Goal: Information Seeking & Learning: Learn about a topic

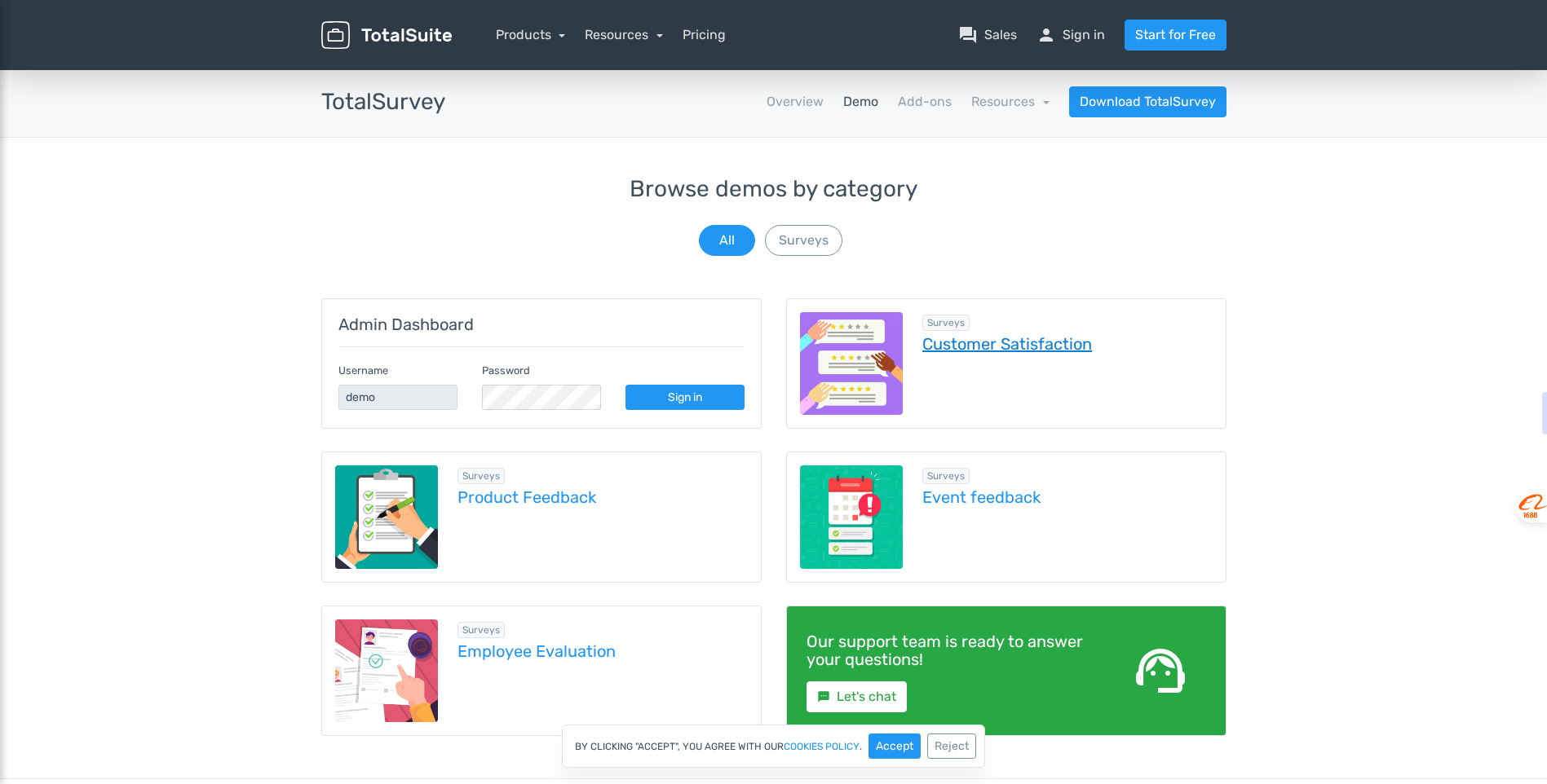
click at [1026, 343] on link "Customer Satisfaction" at bounding box center [1068, 344] width 290 height 18
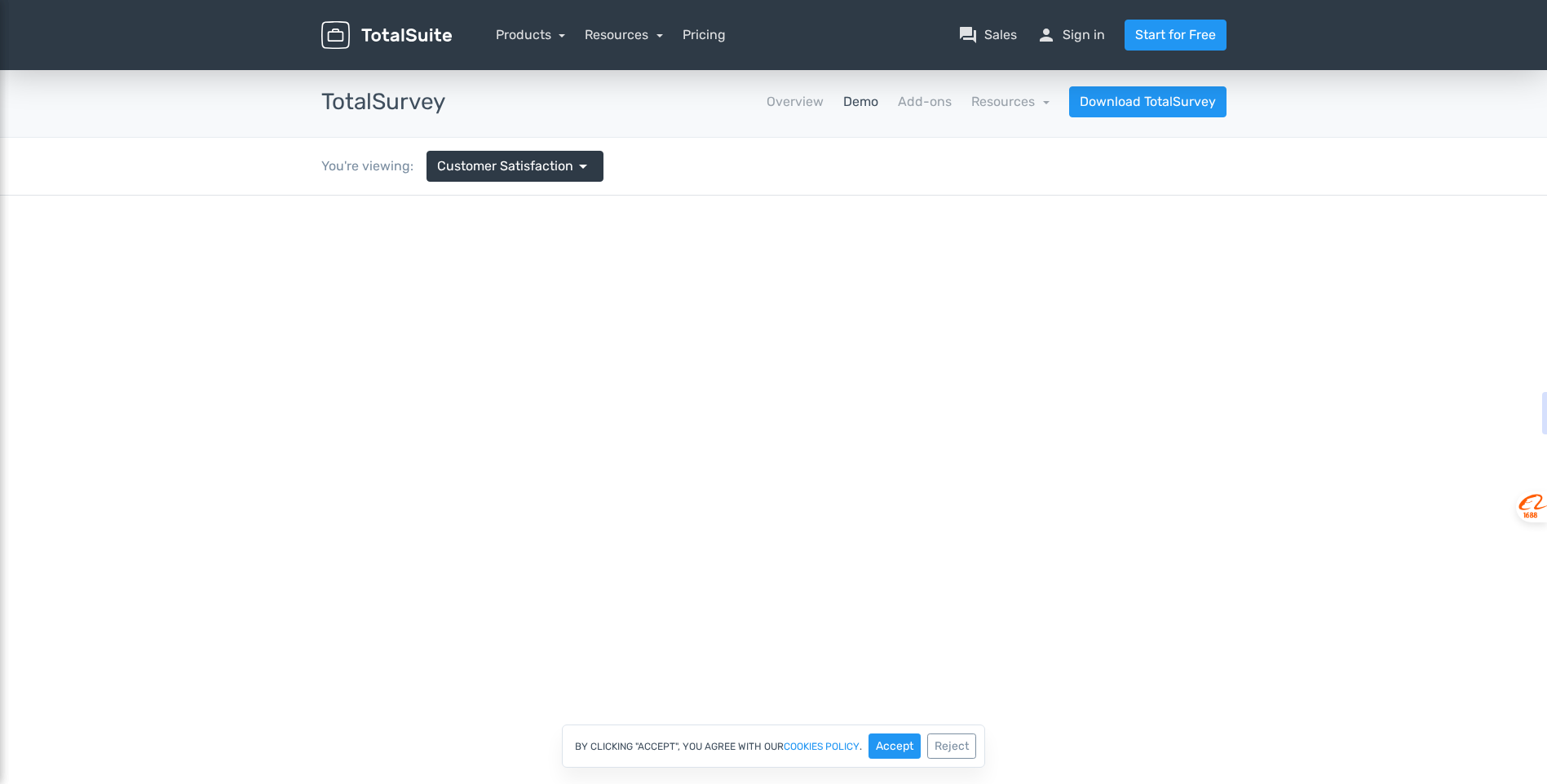
click at [871, 105] on link "Demo" at bounding box center [861, 102] width 35 height 20
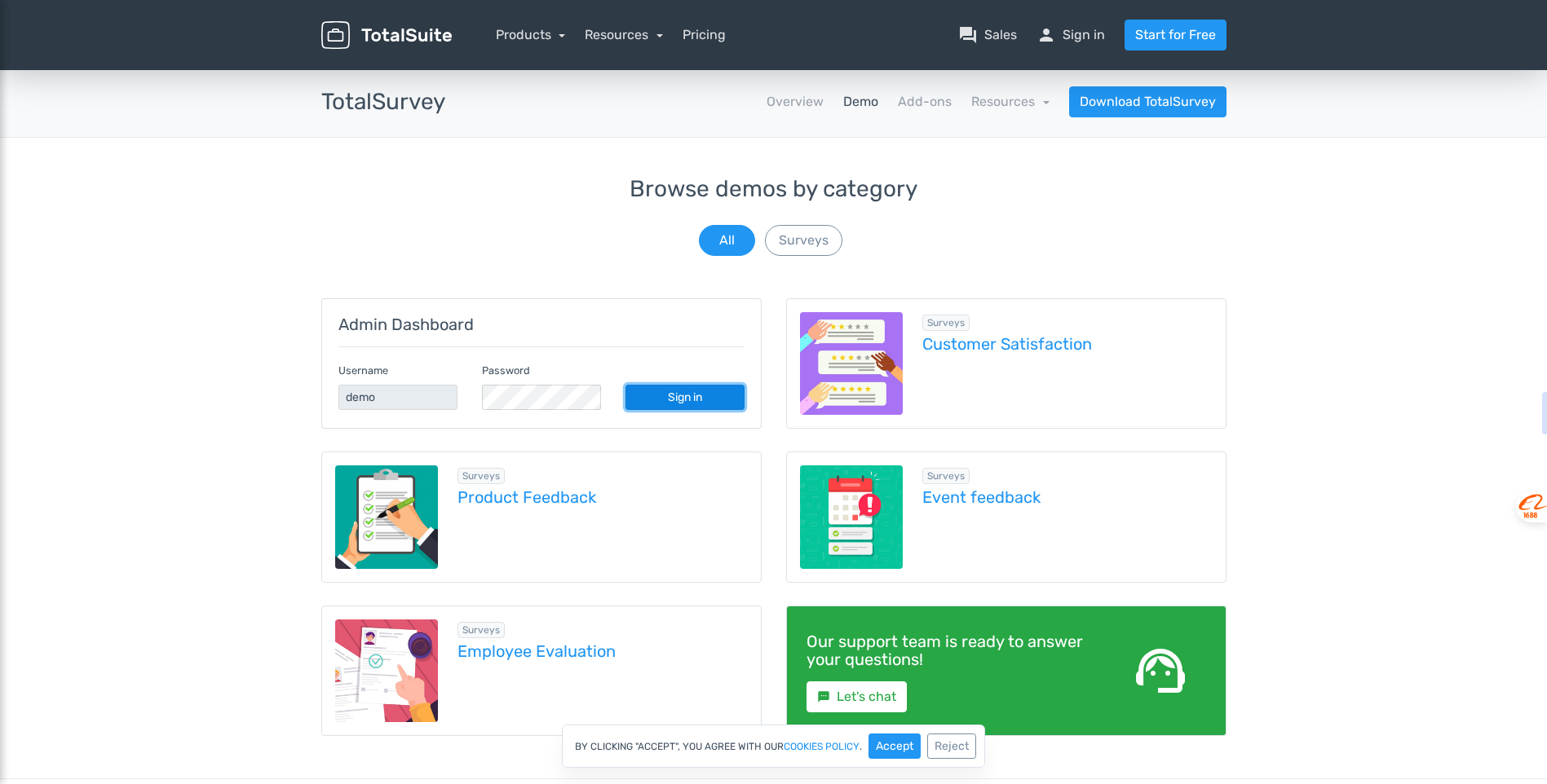
click at [686, 397] on link "Sign in" at bounding box center [685, 397] width 119 height 25
click at [559, 37] on link "Products" at bounding box center [531, 34] width 71 height 16
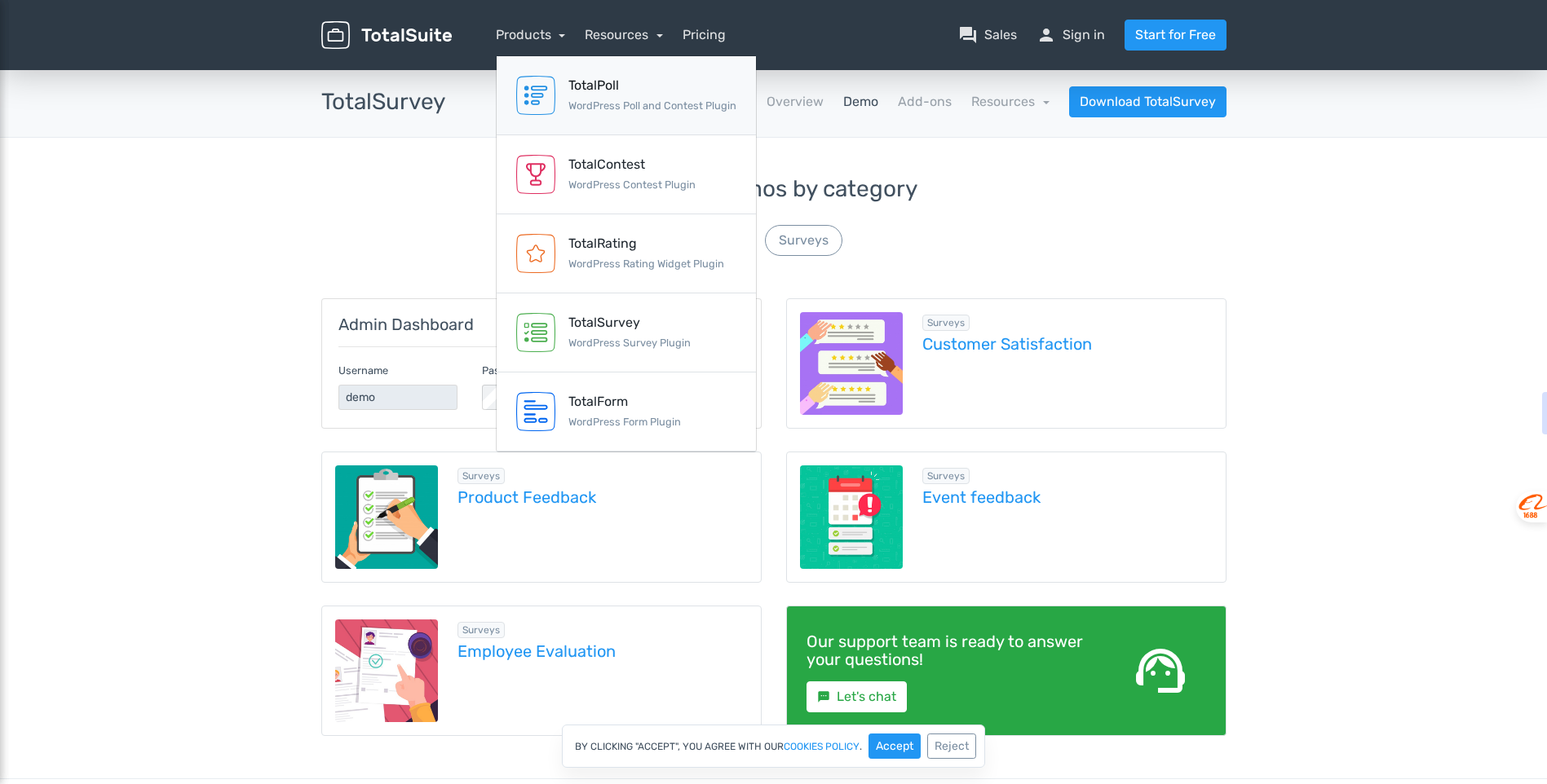
click at [633, 95] on div "TotalPoll" at bounding box center [652, 85] width 168 height 20
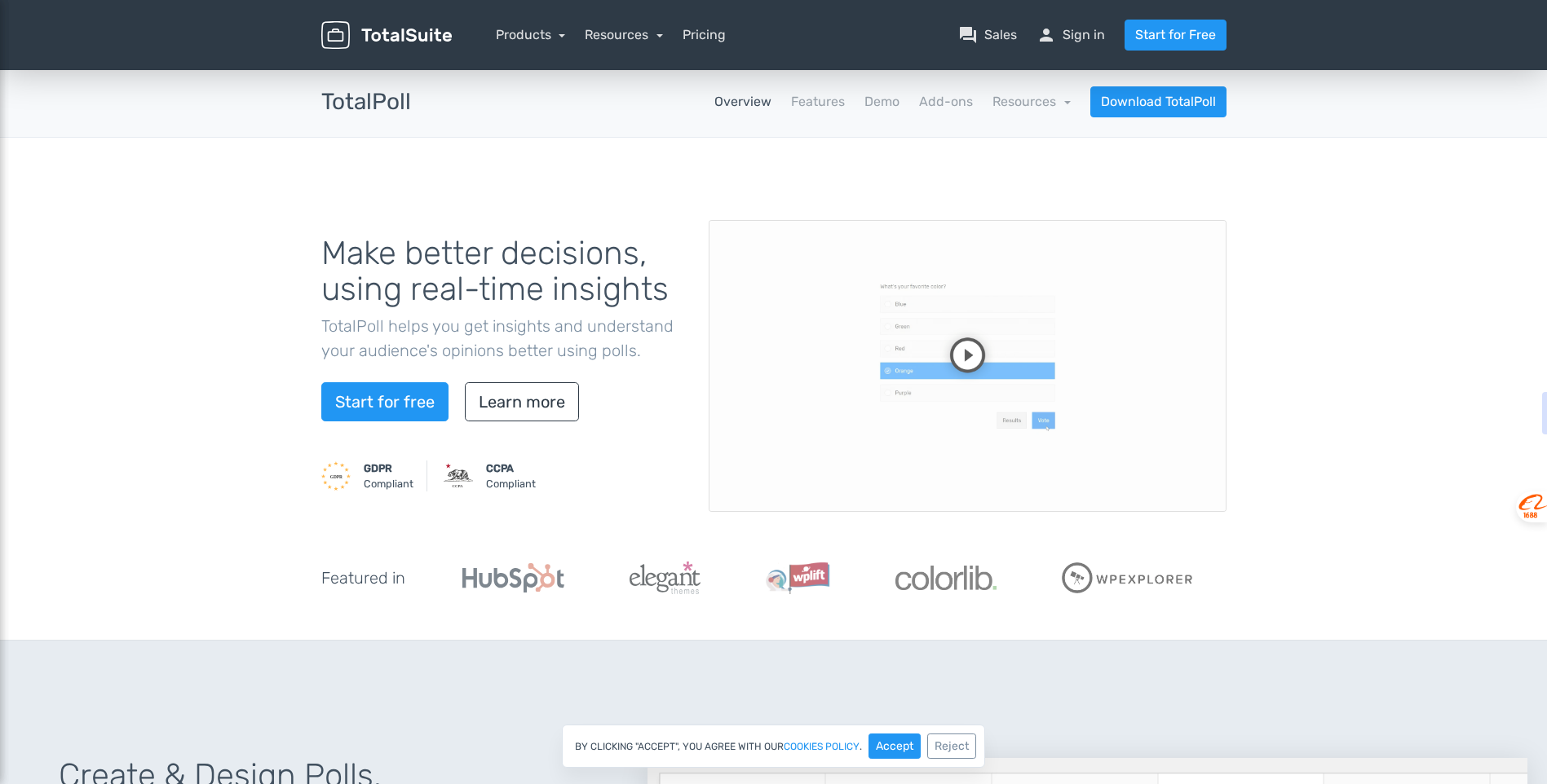
click at [227, 288] on div "Make better decisions, using real-time insights TotalPoll helps you get insight…" at bounding box center [774, 389] width 1547 height 503
click at [526, 407] on link "Learn more" at bounding box center [522, 402] width 115 height 39
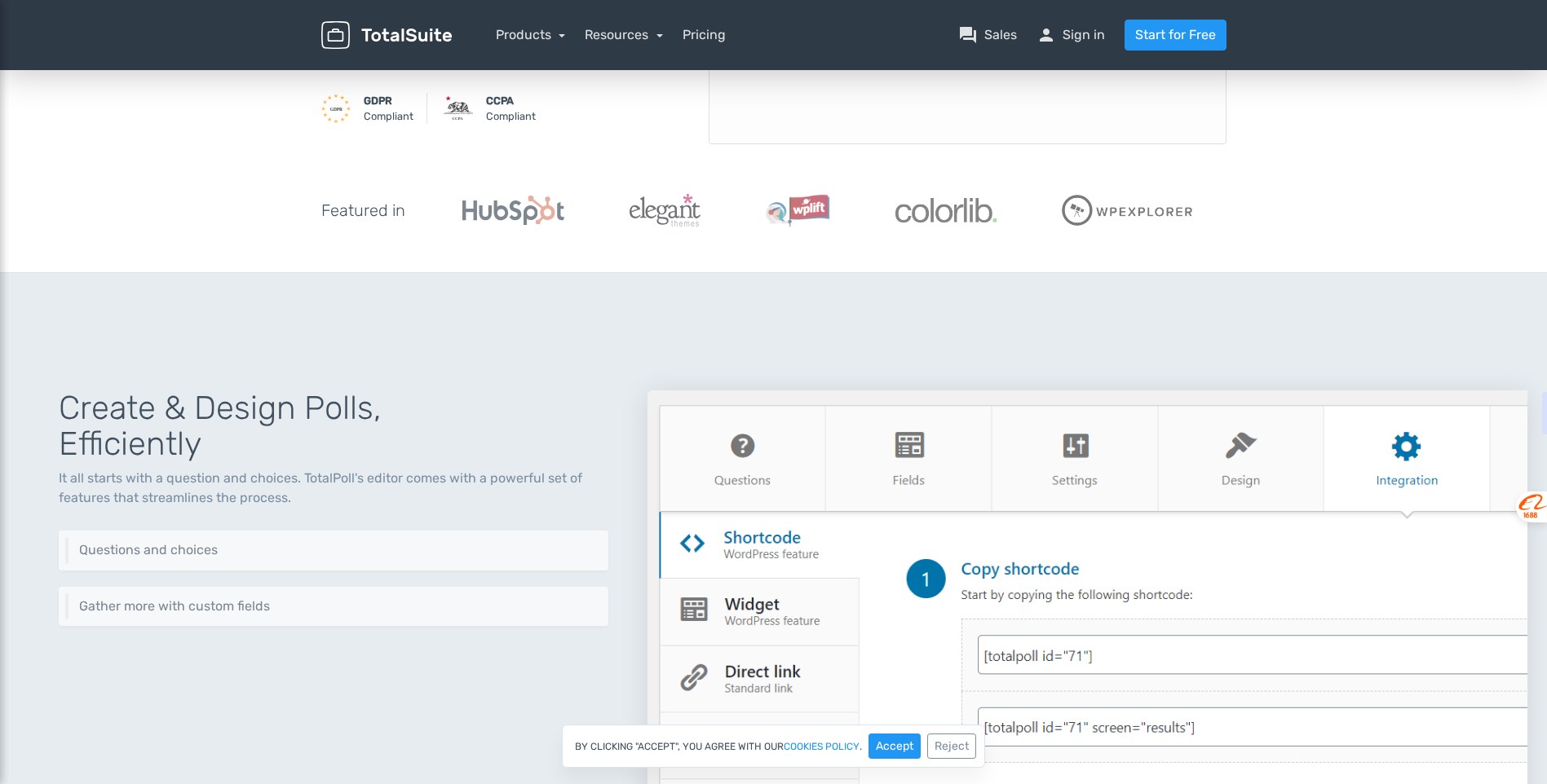
scroll to position [635, 0]
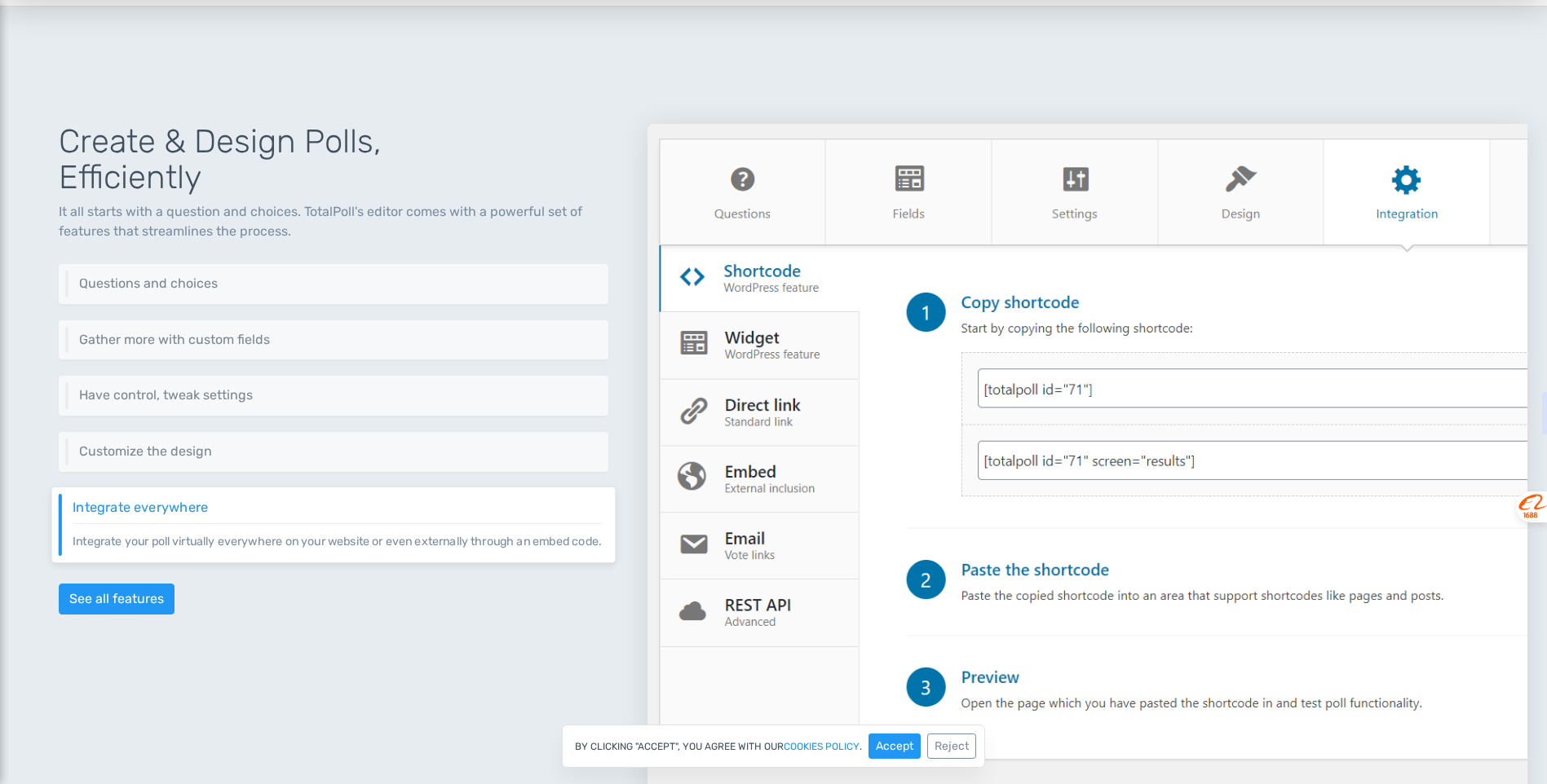
click at [736, 348] on img at bounding box center [1087, 476] width 880 height 706
click at [762, 412] on div at bounding box center [1087, 476] width 880 height 706
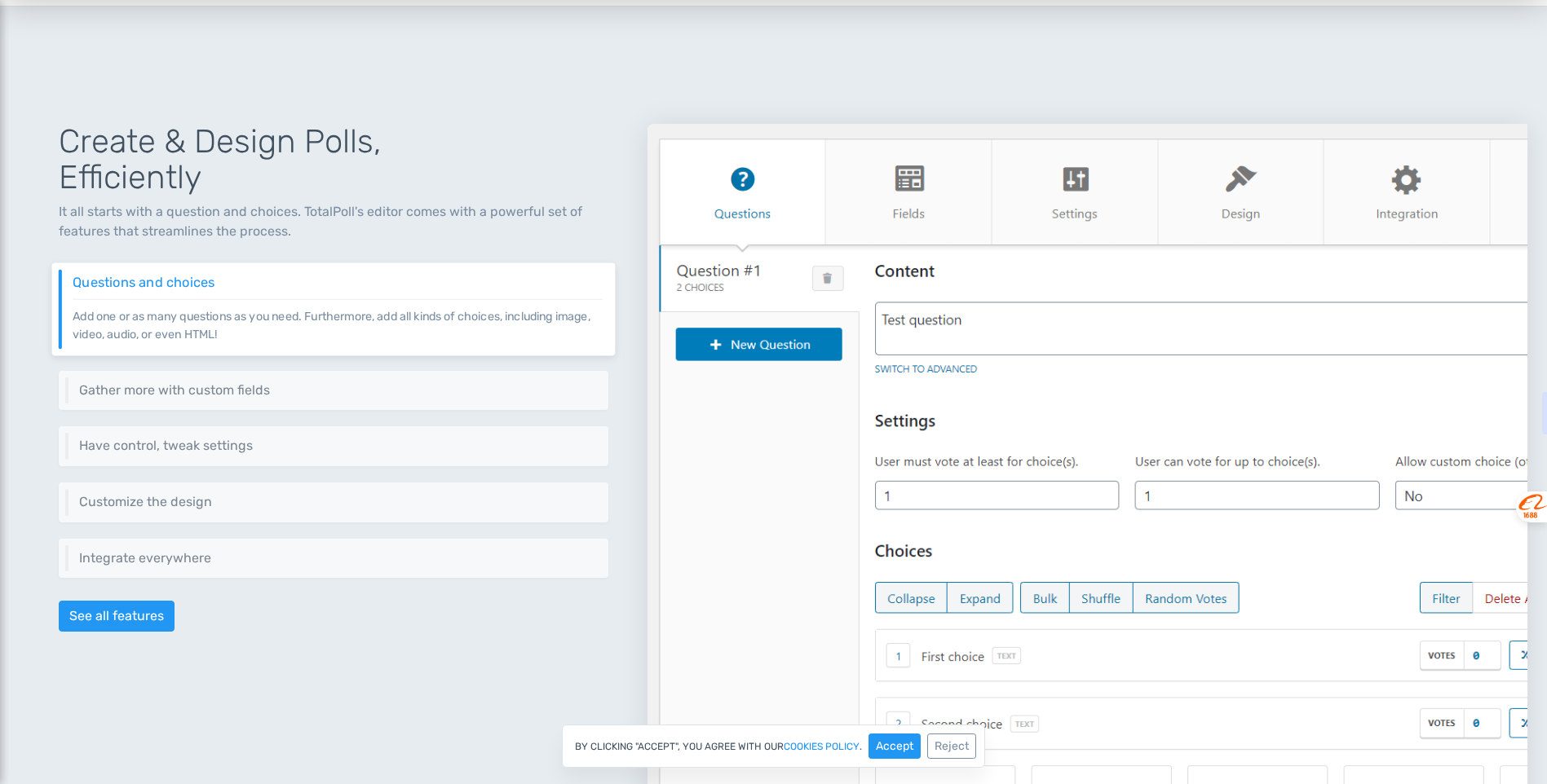
click at [726, 280] on img at bounding box center [1087, 476] width 880 height 706
click at [909, 187] on img at bounding box center [1087, 476] width 880 height 706
click at [915, 189] on img at bounding box center [1087, 476] width 880 height 706
click at [1076, 204] on img at bounding box center [1087, 476] width 880 height 706
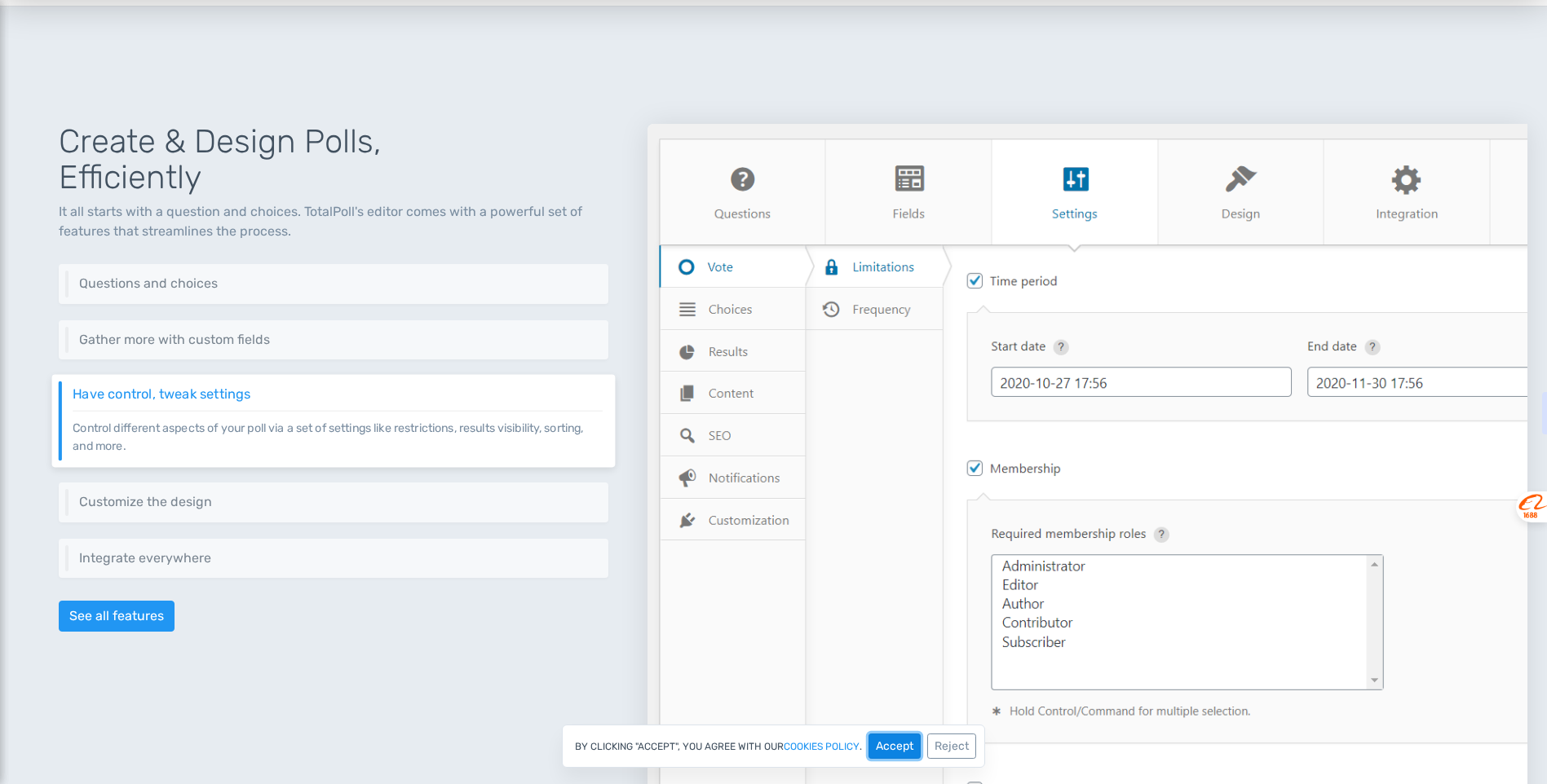
click at [921, 749] on button "Accept" at bounding box center [895, 746] width 52 height 25
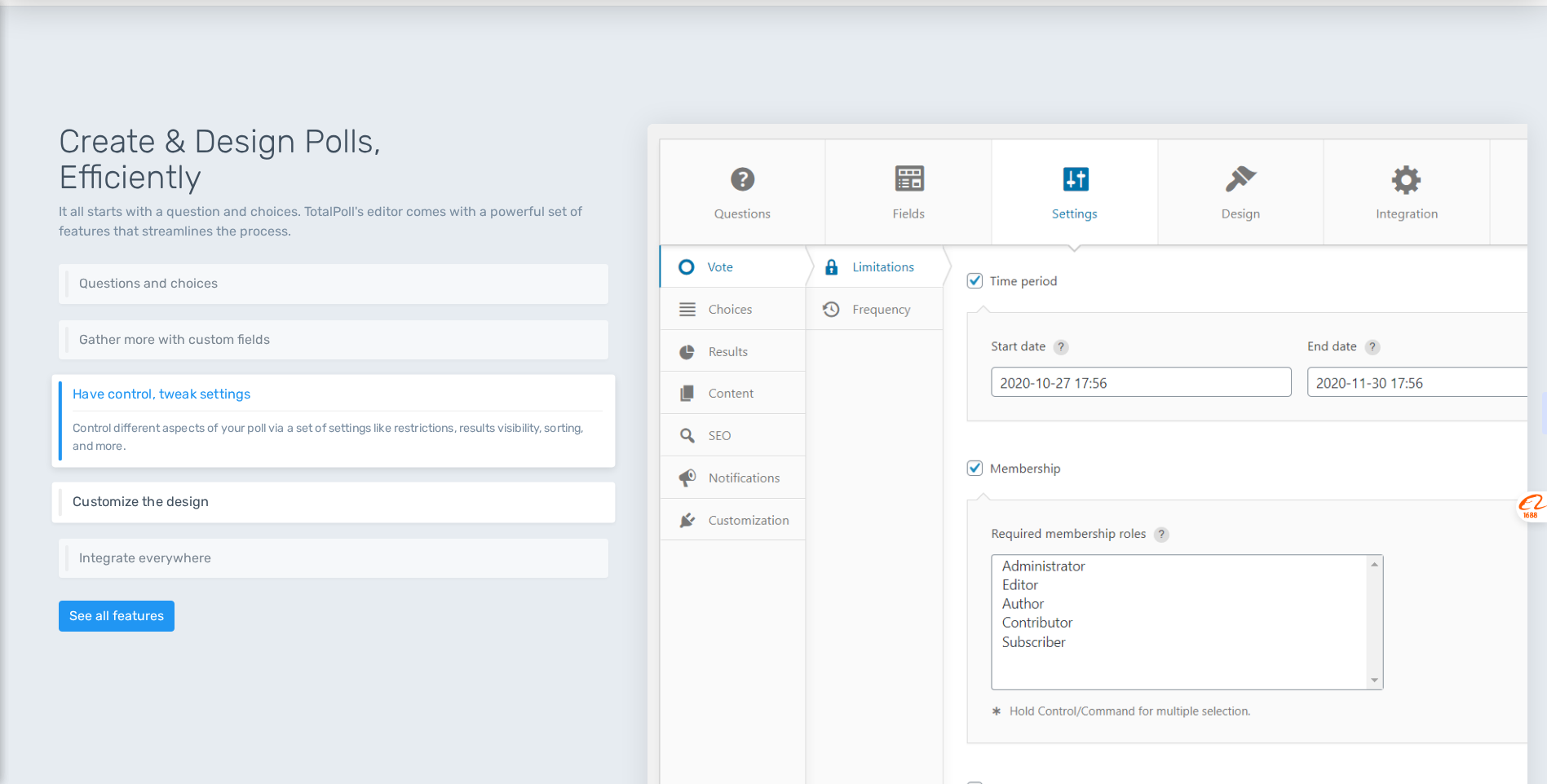
click at [182, 508] on h6 "Customize the design" at bounding box center [337, 503] width 530 height 15
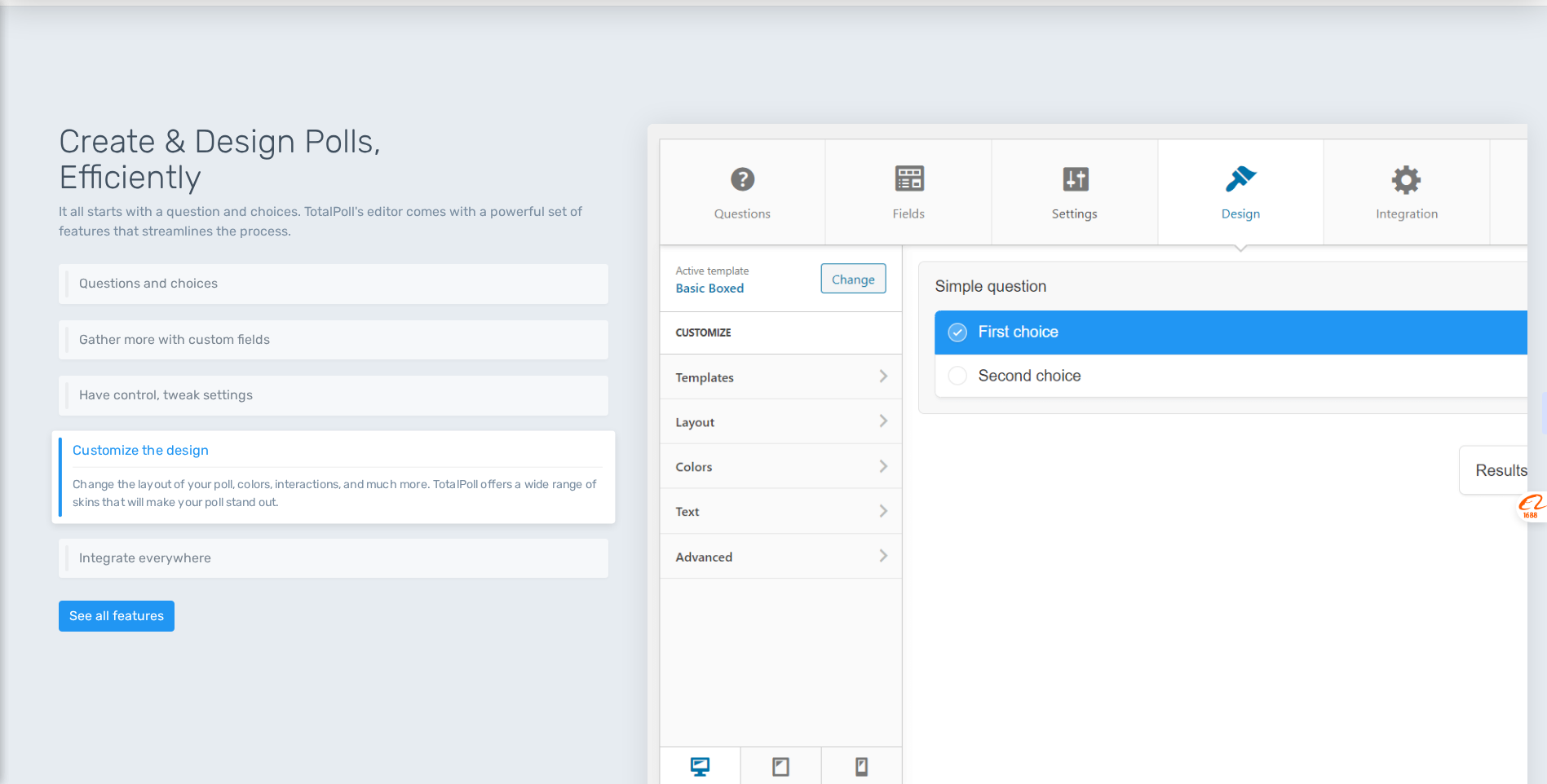
click at [757, 427] on img at bounding box center [1087, 476] width 880 height 706
click at [864, 423] on img at bounding box center [1087, 476] width 880 height 706
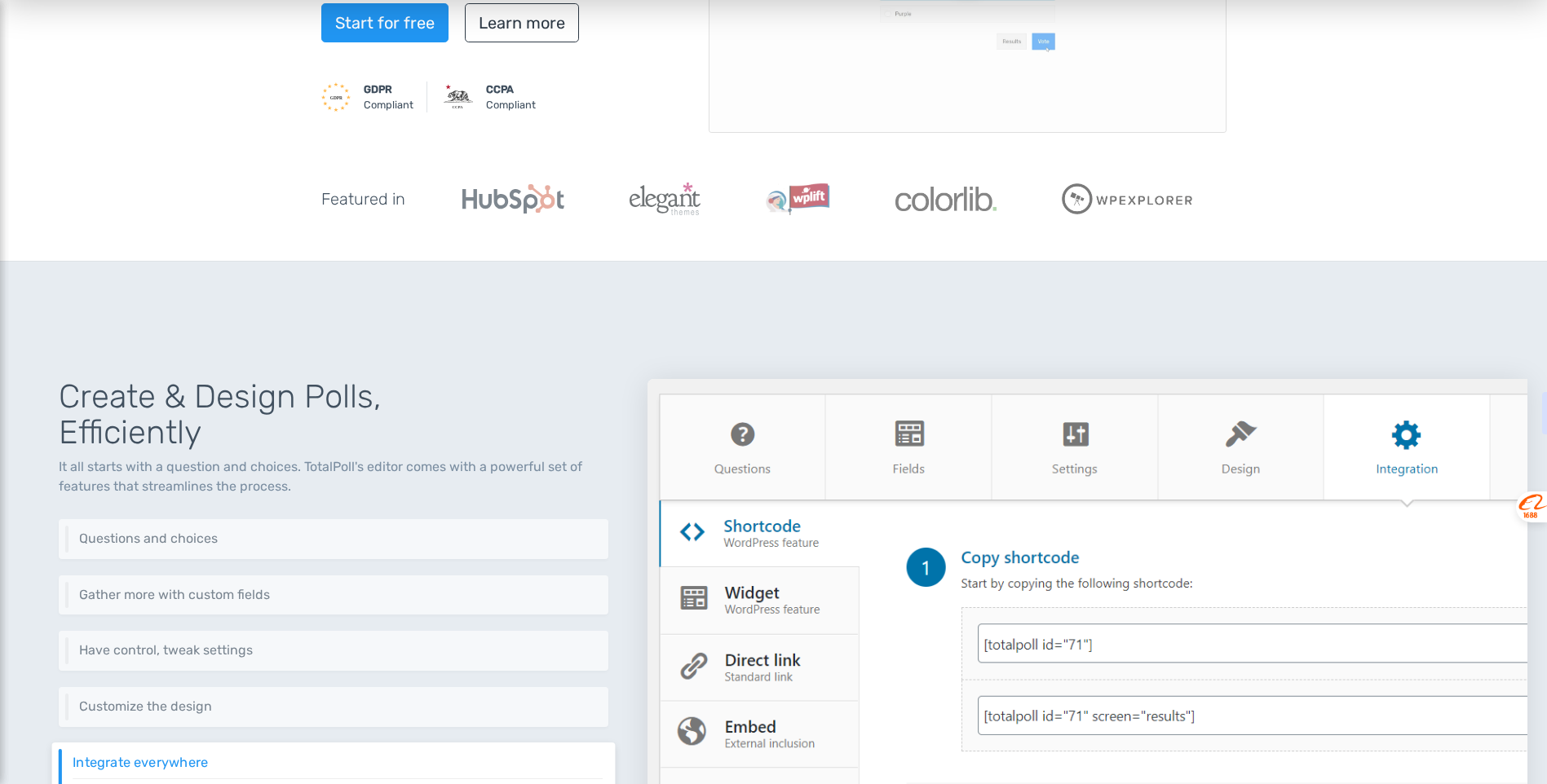
scroll to position [308, 0]
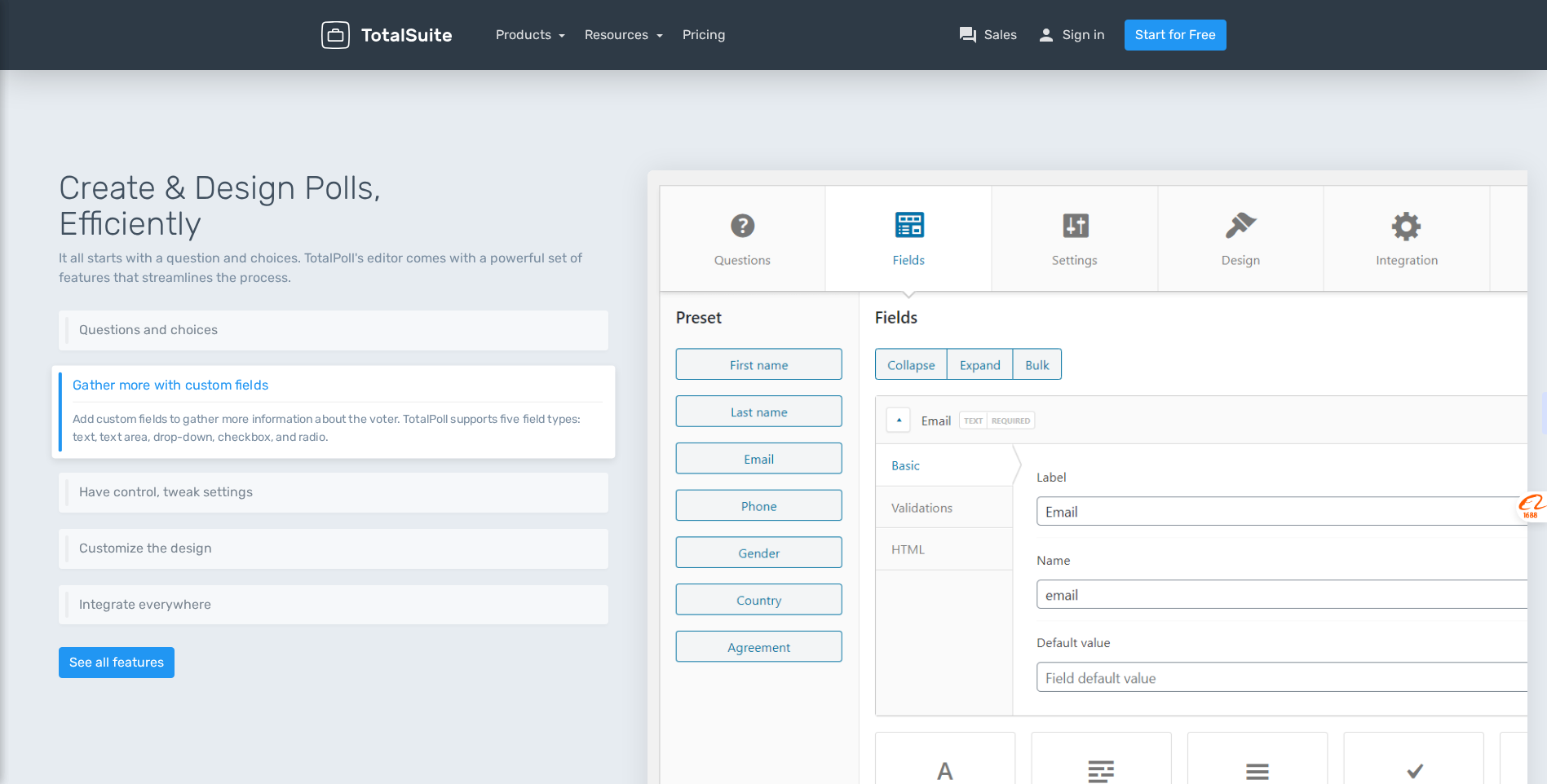
scroll to position [471, 0]
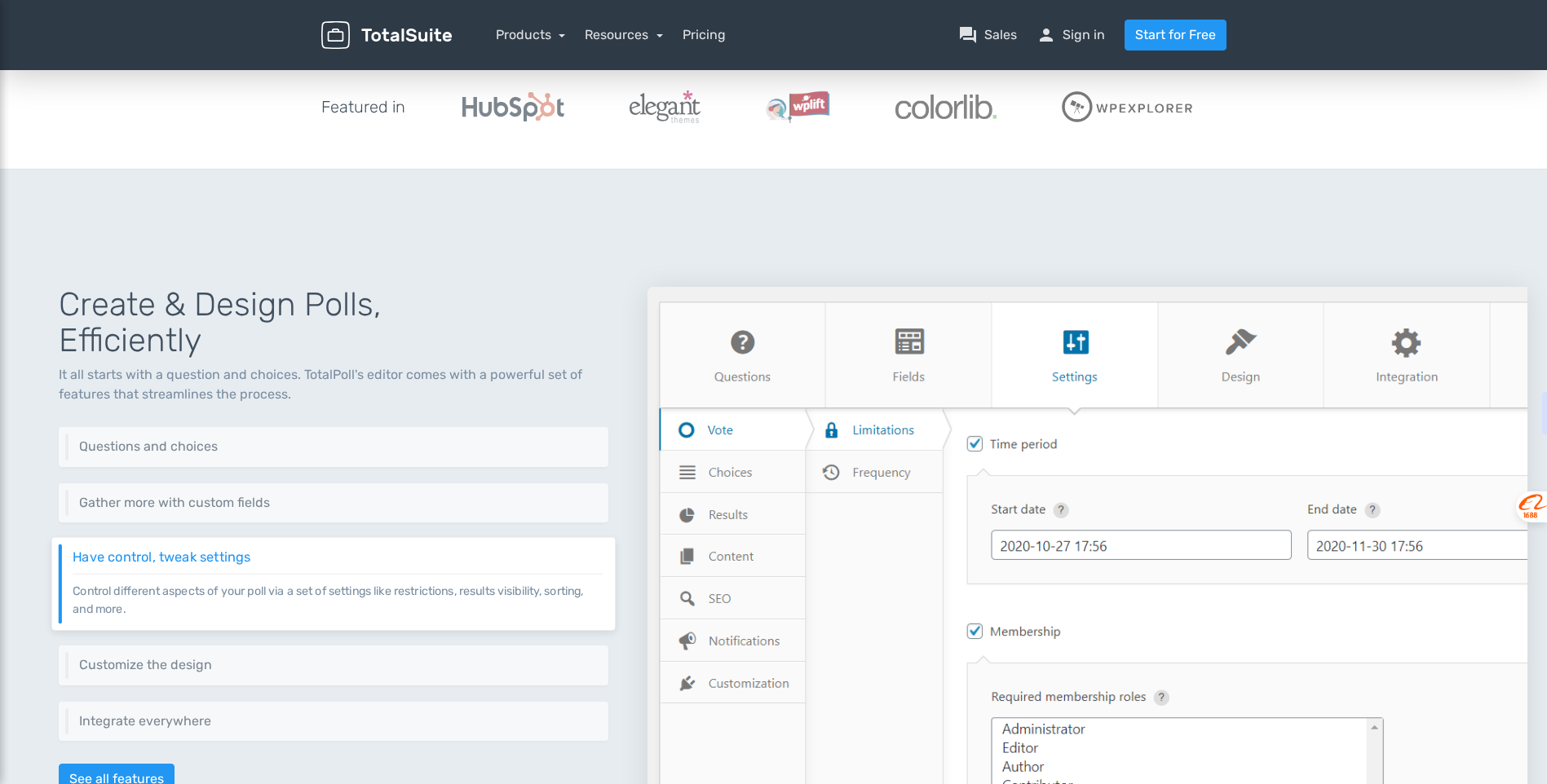
click at [581, 329] on h1 "Create & Design Polls, Efficiently" at bounding box center [334, 323] width 549 height 71
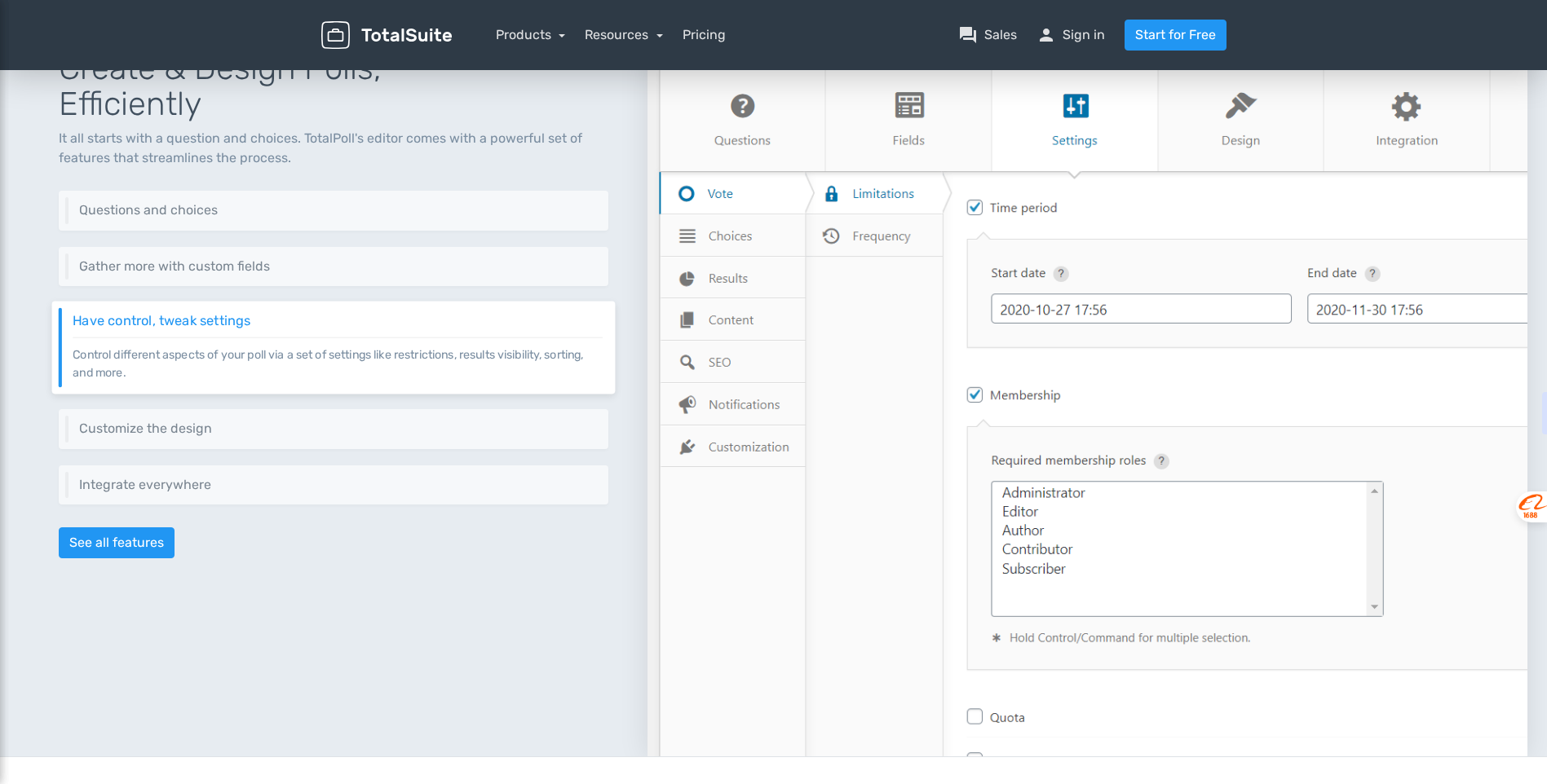
scroll to position [716, 0]
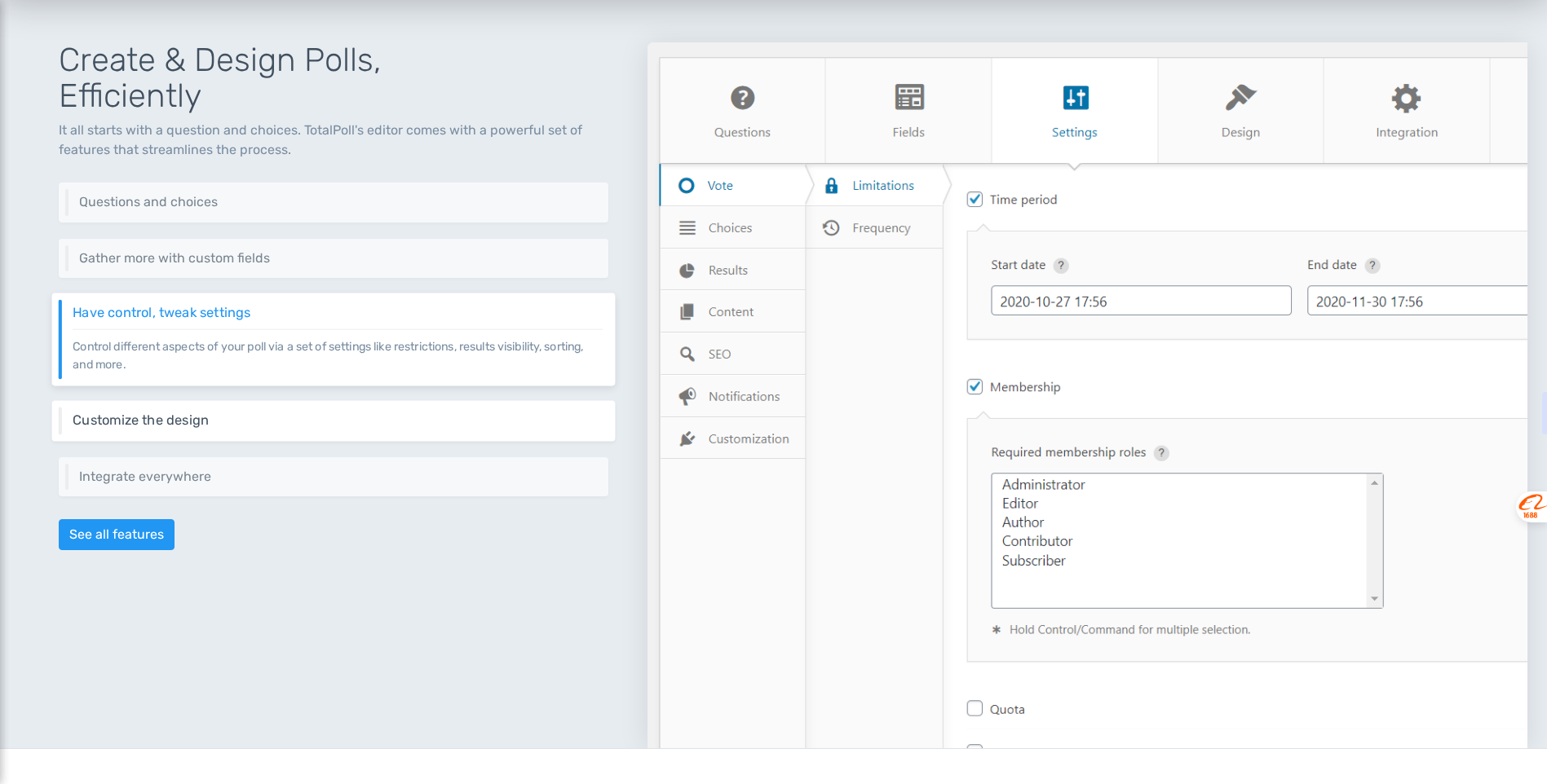
click at [188, 423] on h6 "Customize the design" at bounding box center [337, 421] width 530 height 15
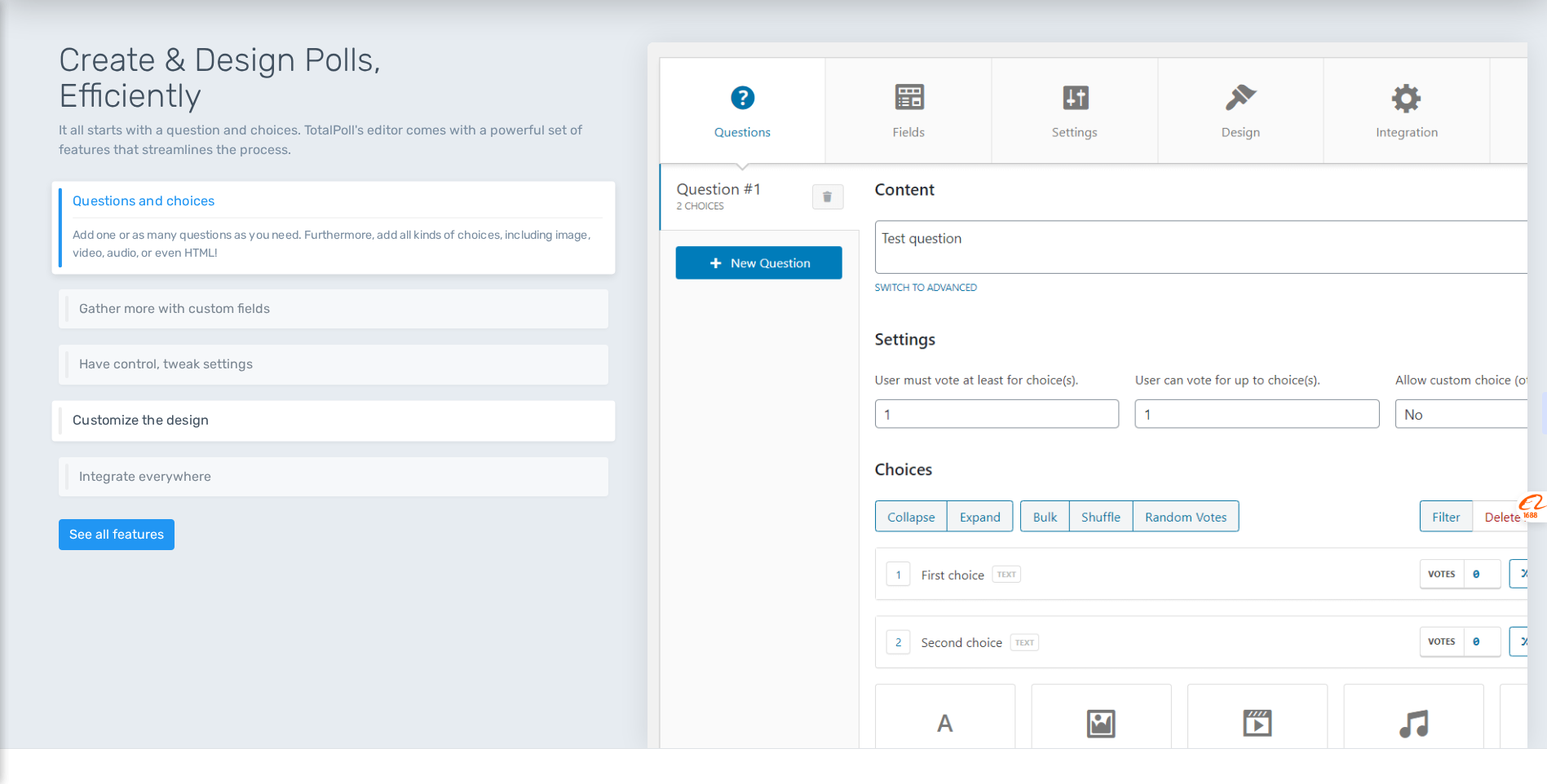
click at [188, 423] on h6 "Customize the design" at bounding box center [337, 421] width 530 height 15
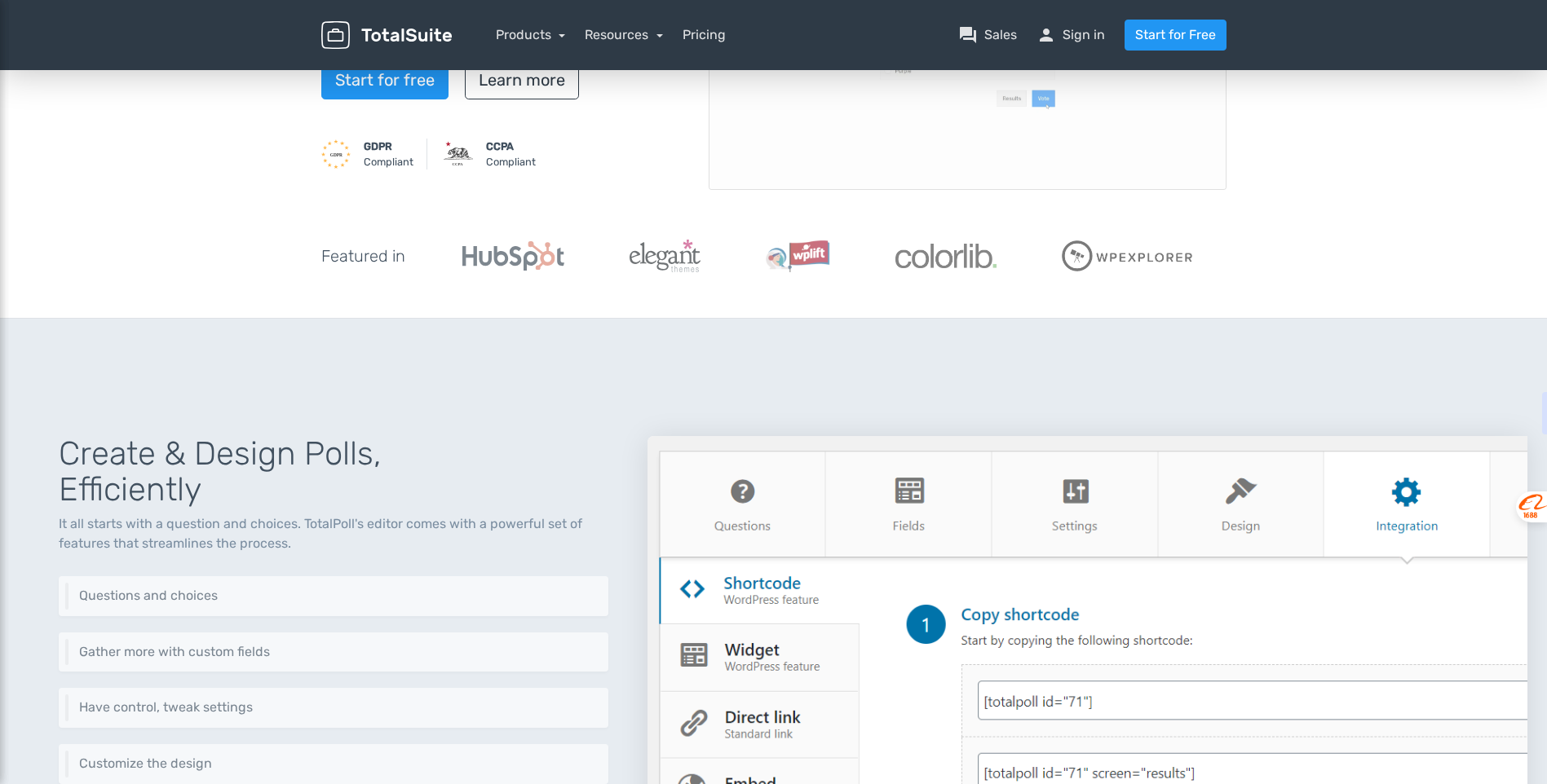
scroll to position [308, 0]
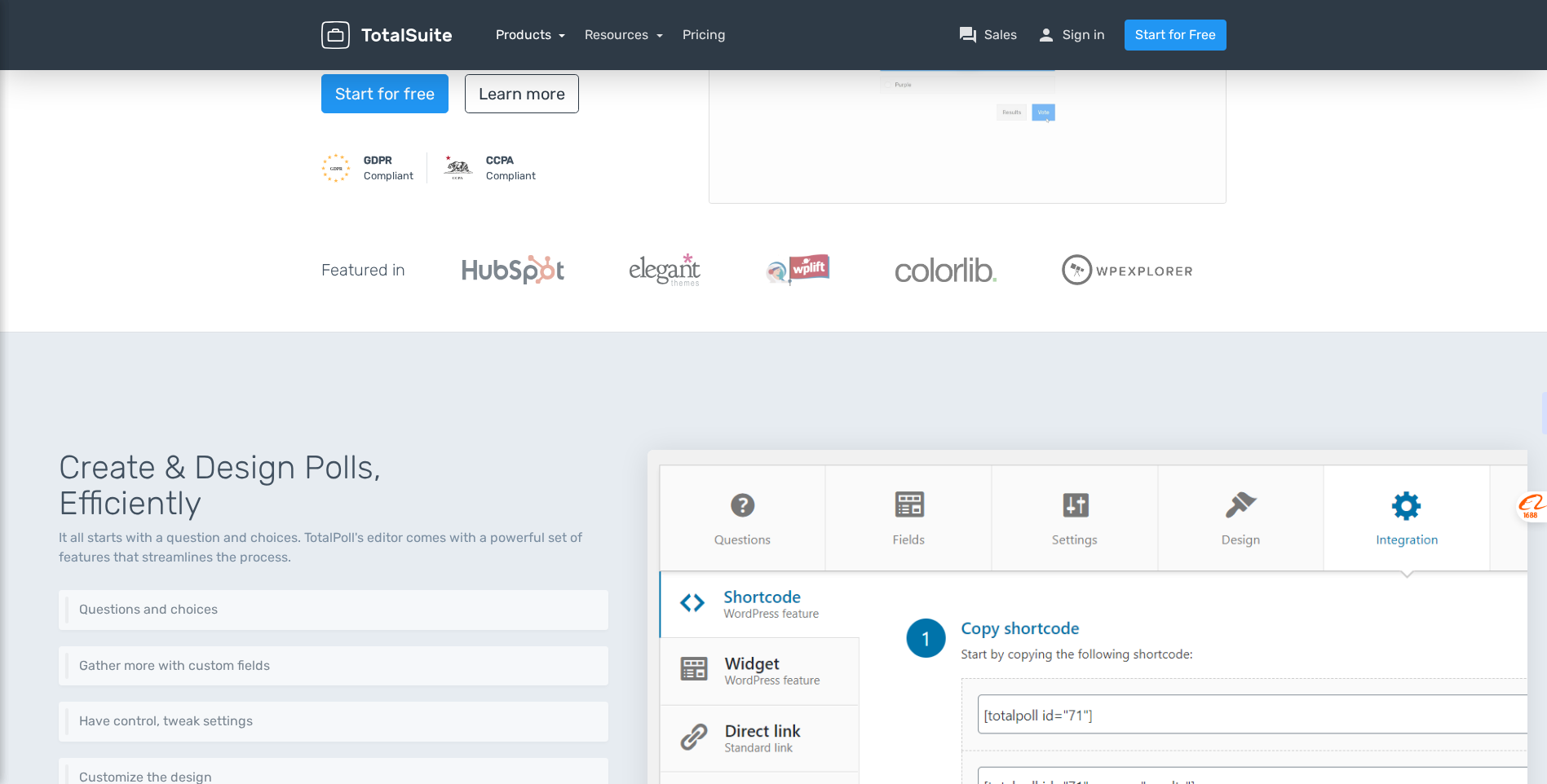
click at [561, 37] on link "Products" at bounding box center [531, 34] width 71 height 16
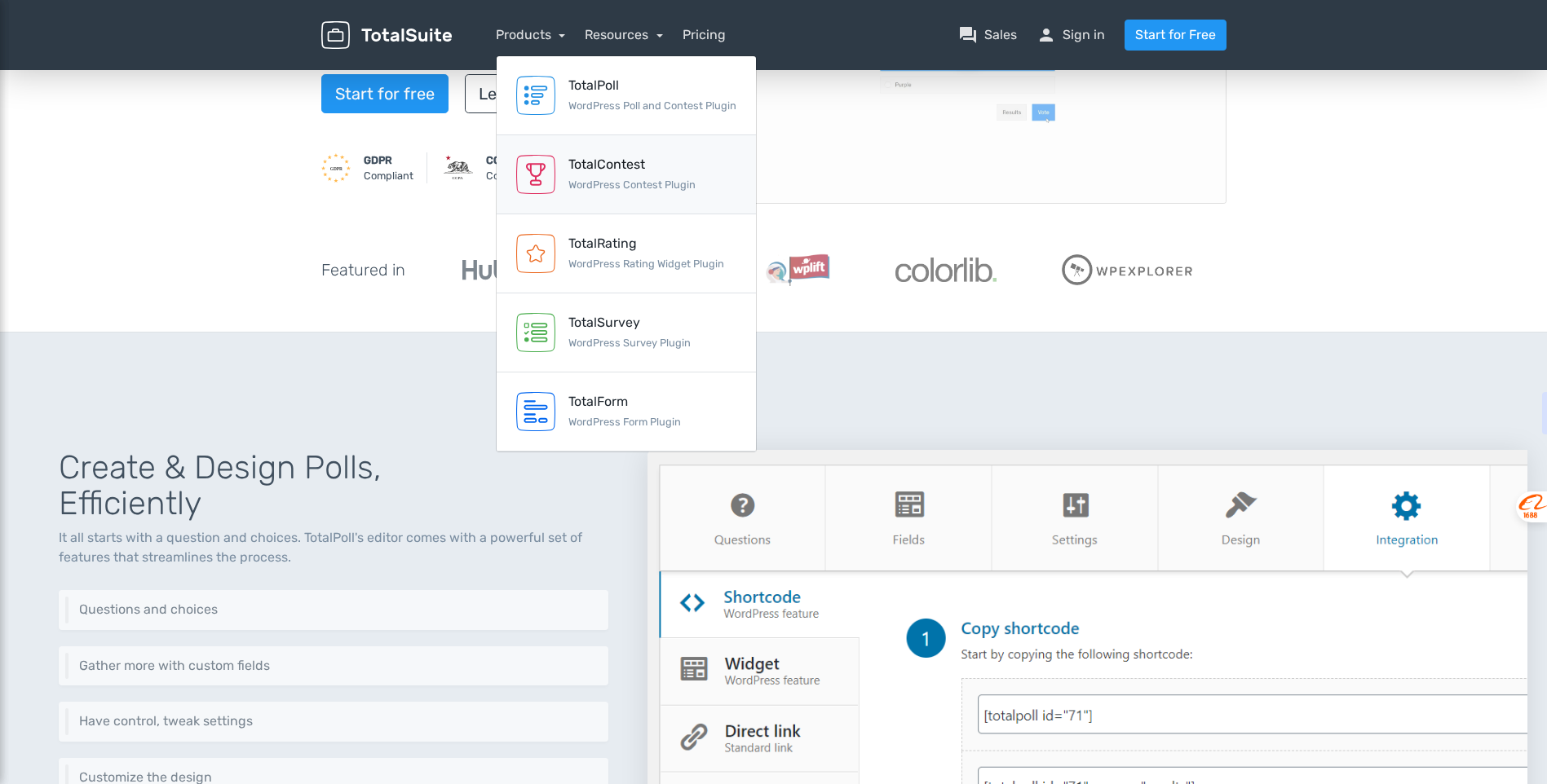
click at [586, 173] on div "TotalContest" at bounding box center [632, 165] width 127 height 20
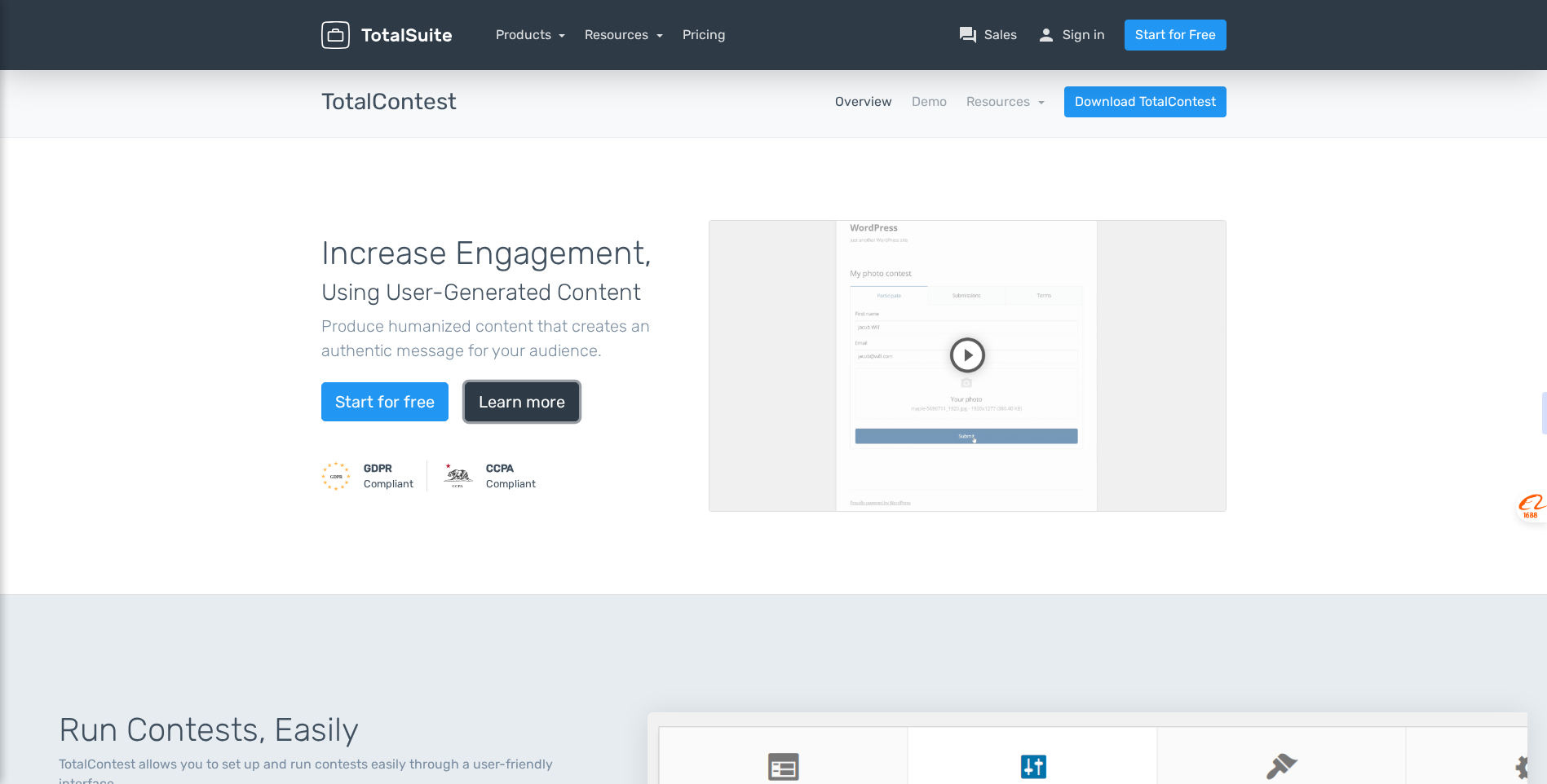
click at [523, 402] on link "Learn more" at bounding box center [522, 402] width 115 height 39
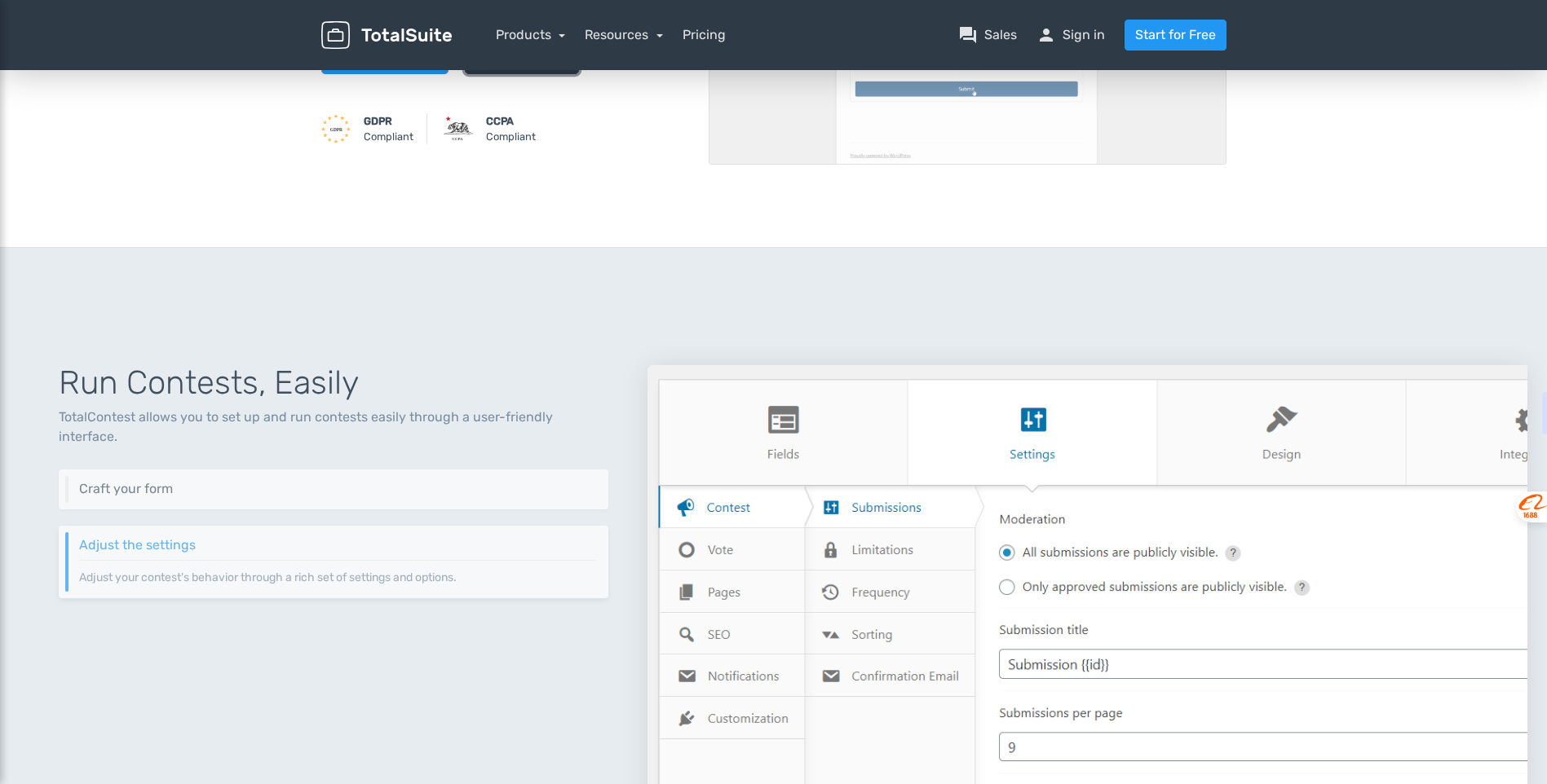
scroll to position [589, 0]
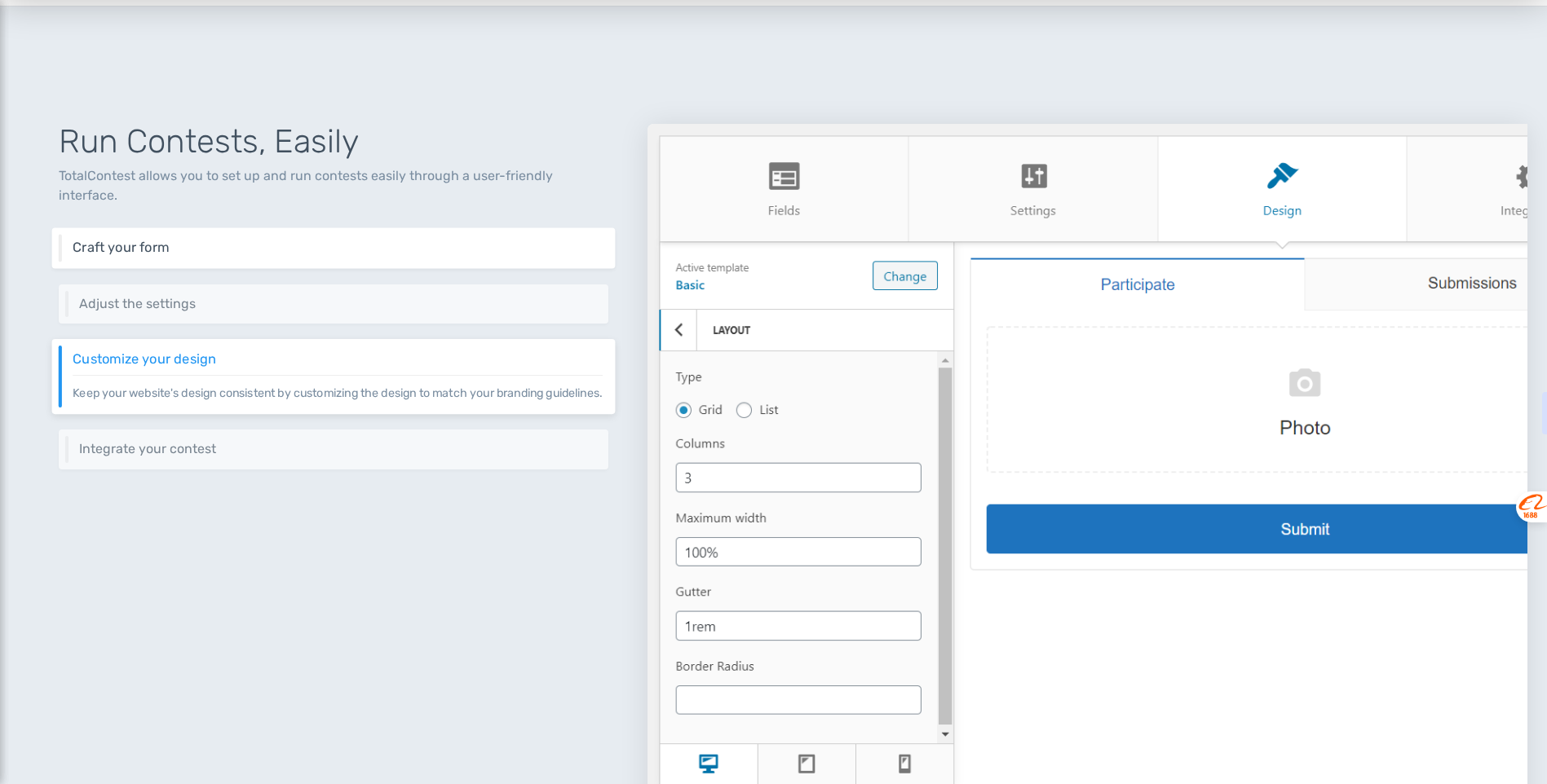
click at [159, 241] on h6 "Craft your form" at bounding box center [337, 248] width 530 height 15
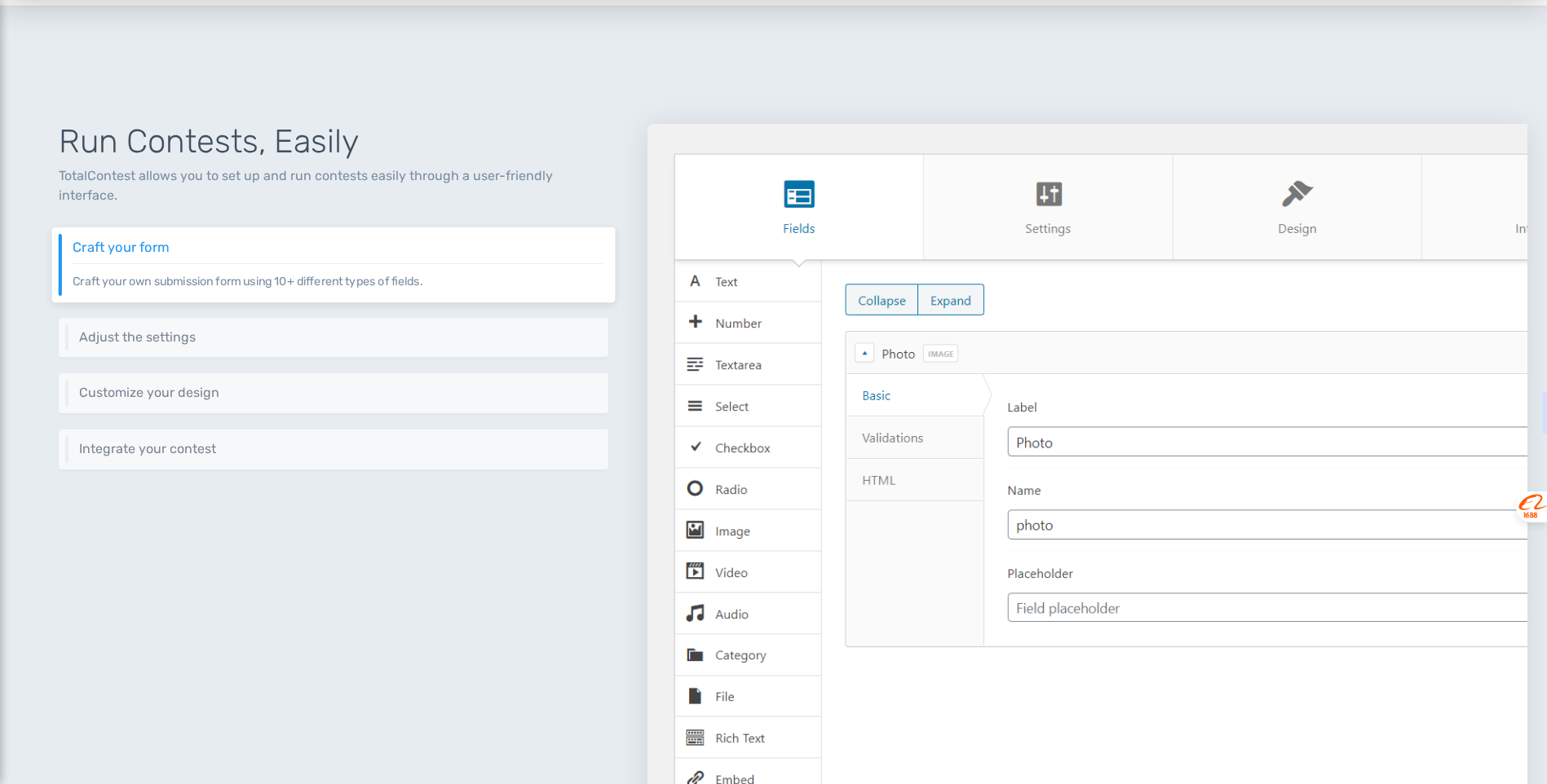
click at [735, 402] on img at bounding box center [1087, 476] width 880 height 706
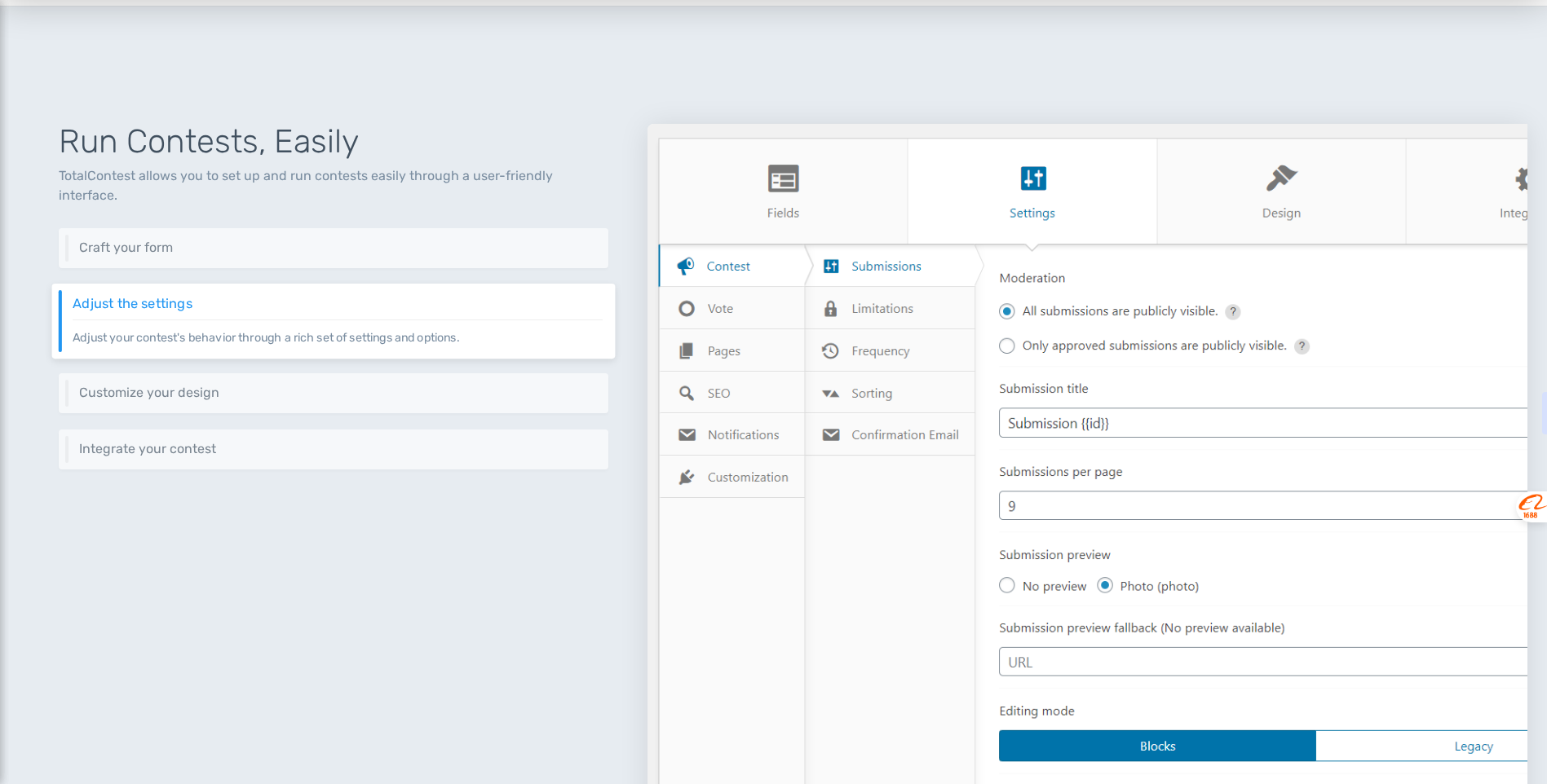
click at [729, 314] on img at bounding box center [1087, 476] width 880 height 706
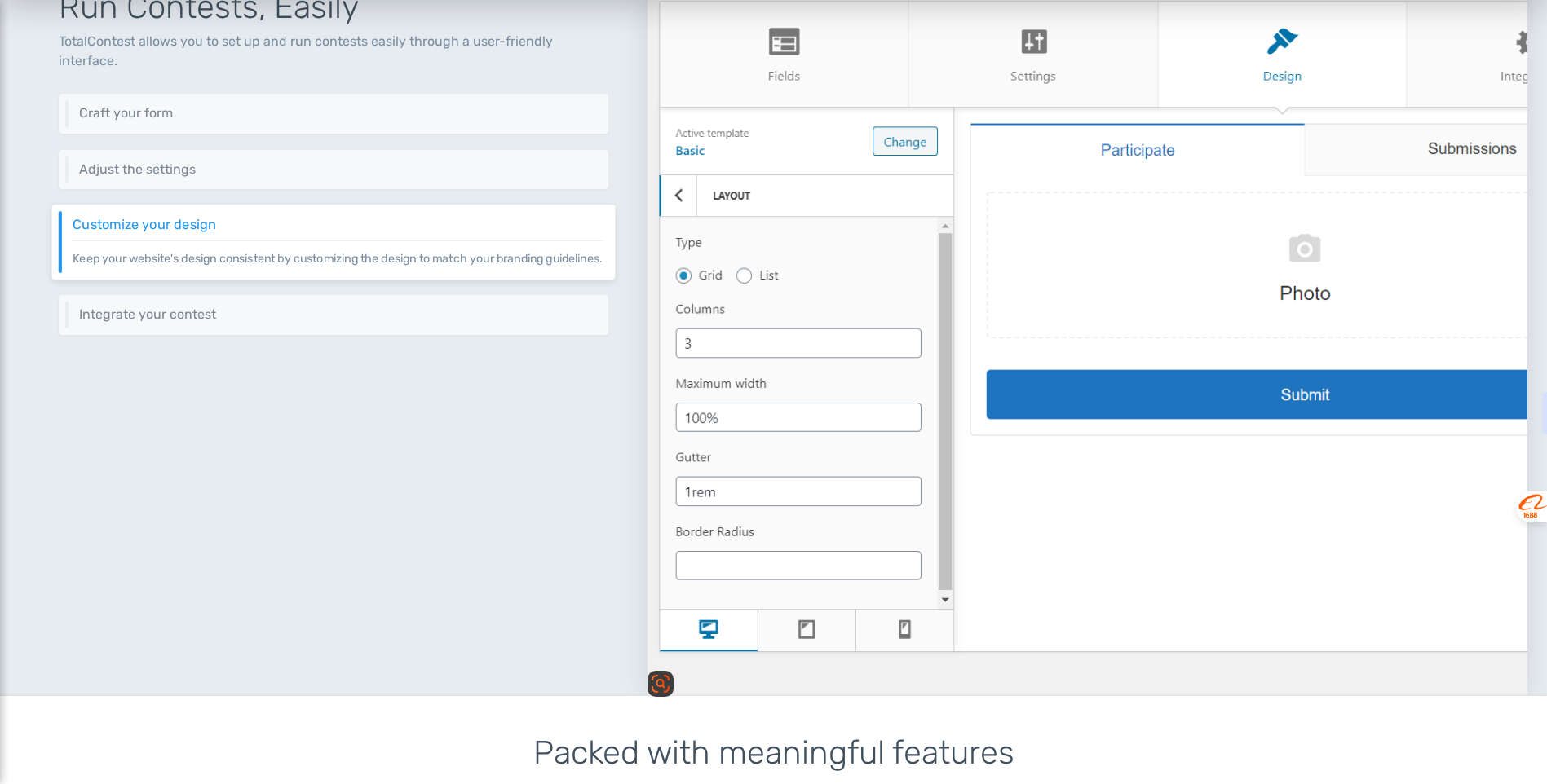
scroll to position [752, 0]
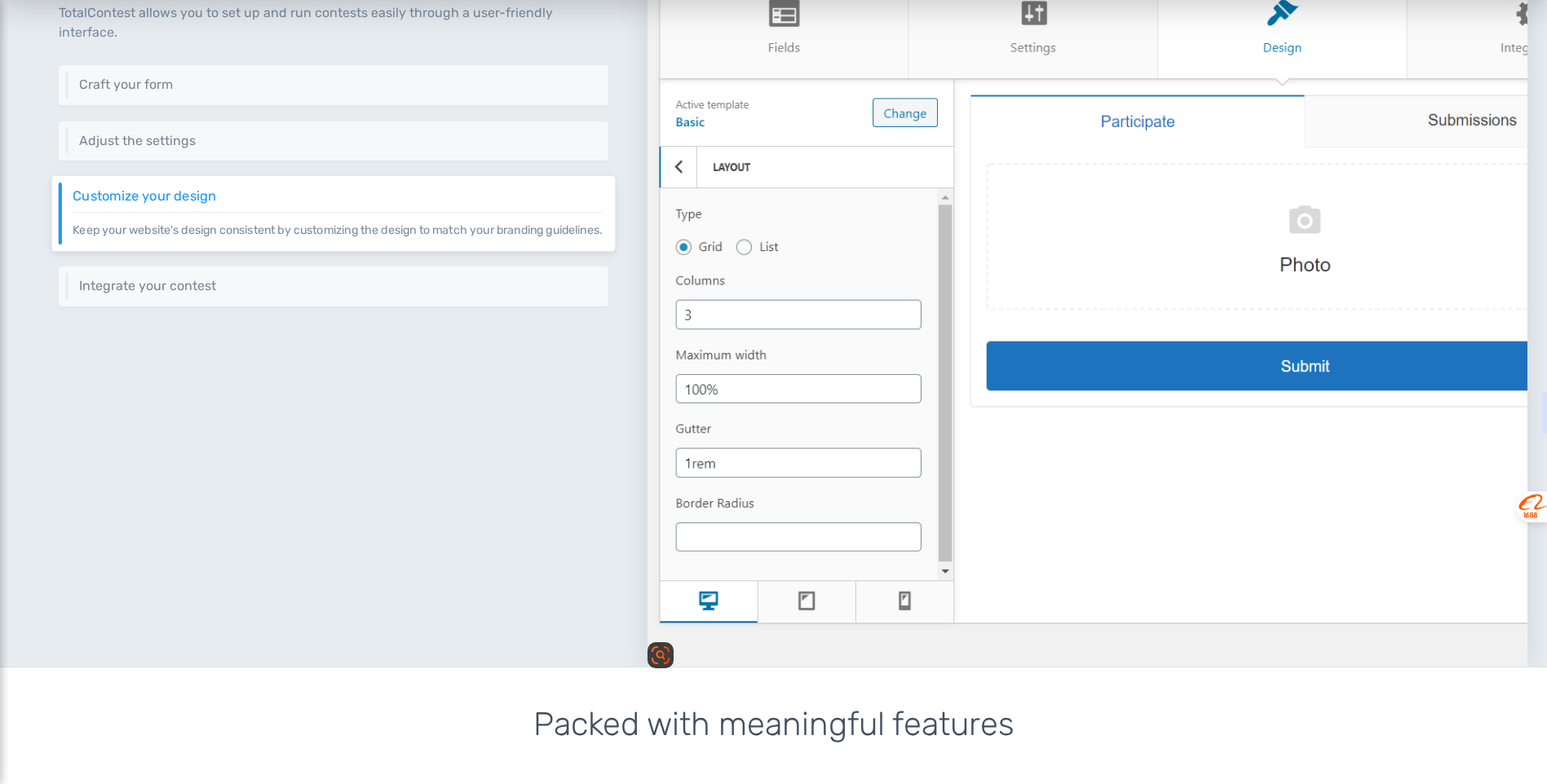
click at [744, 246] on img at bounding box center [1087, 314] width 880 height 706
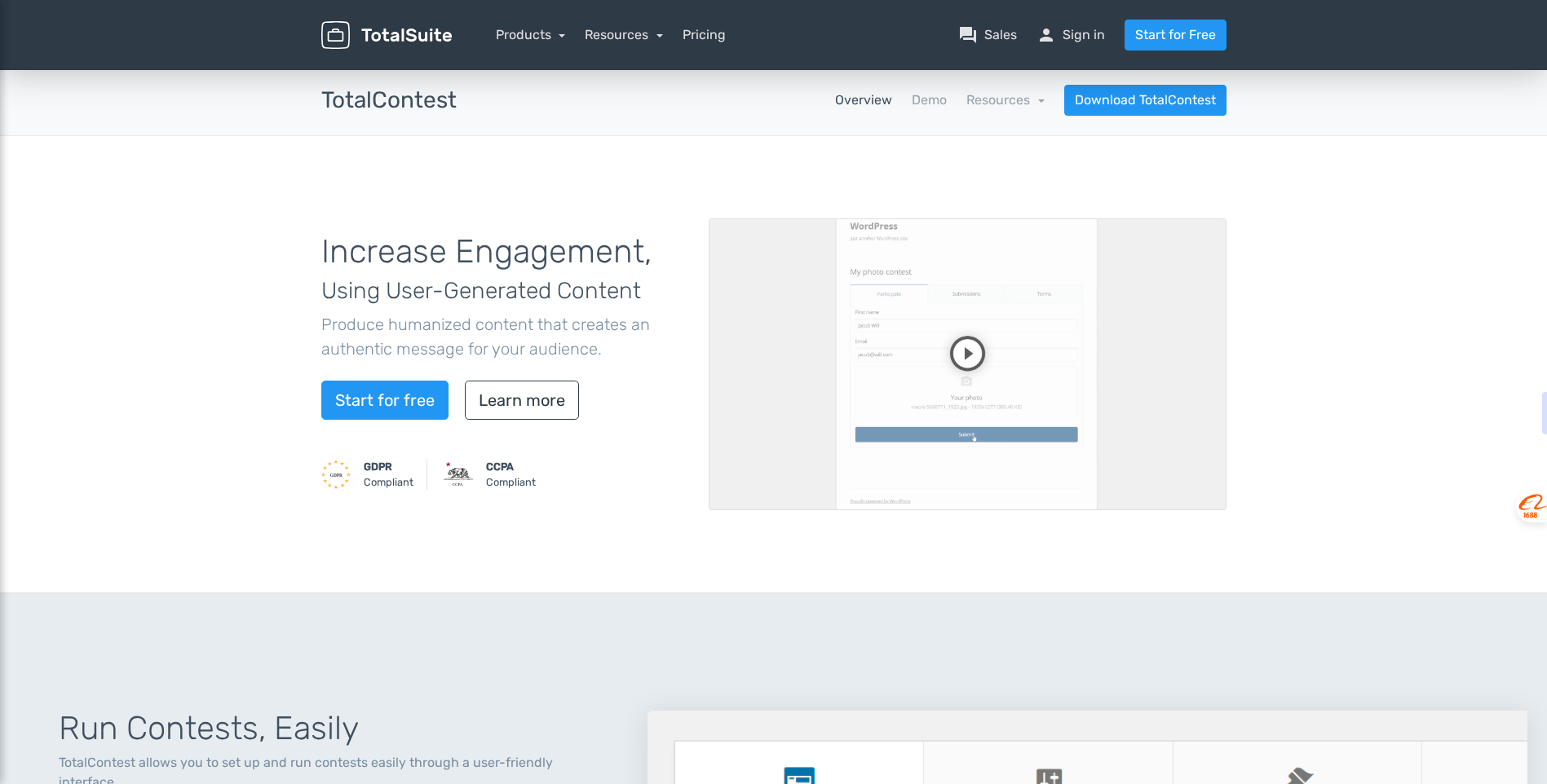
scroll to position [0, 0]
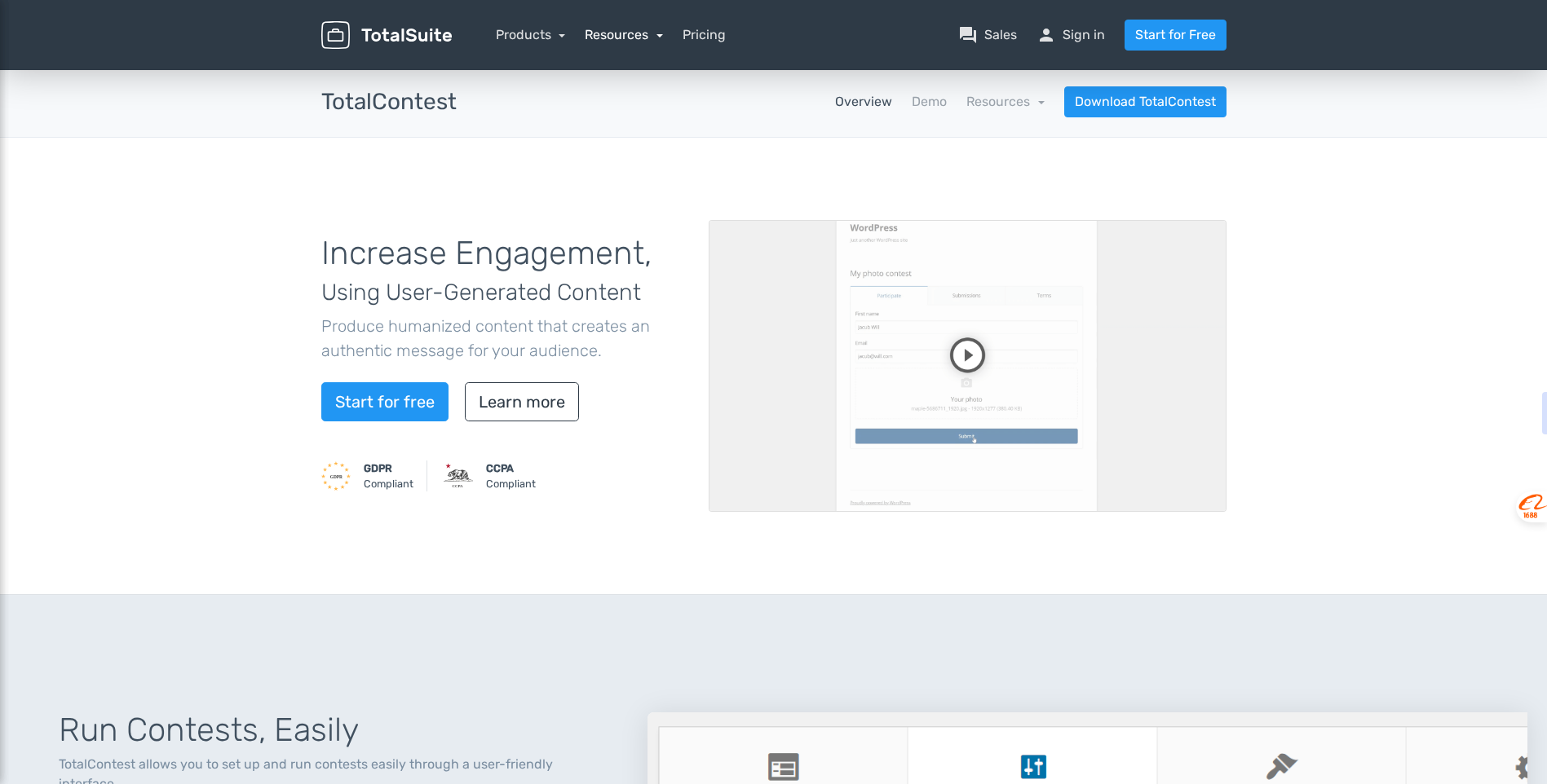
click at [657, 37] on link "Resources" at bounding box center [624, 34] width 78 height 16
click at [657, 131] on link "school Documentation" at bounding box center [671, 126] width 171 height 46
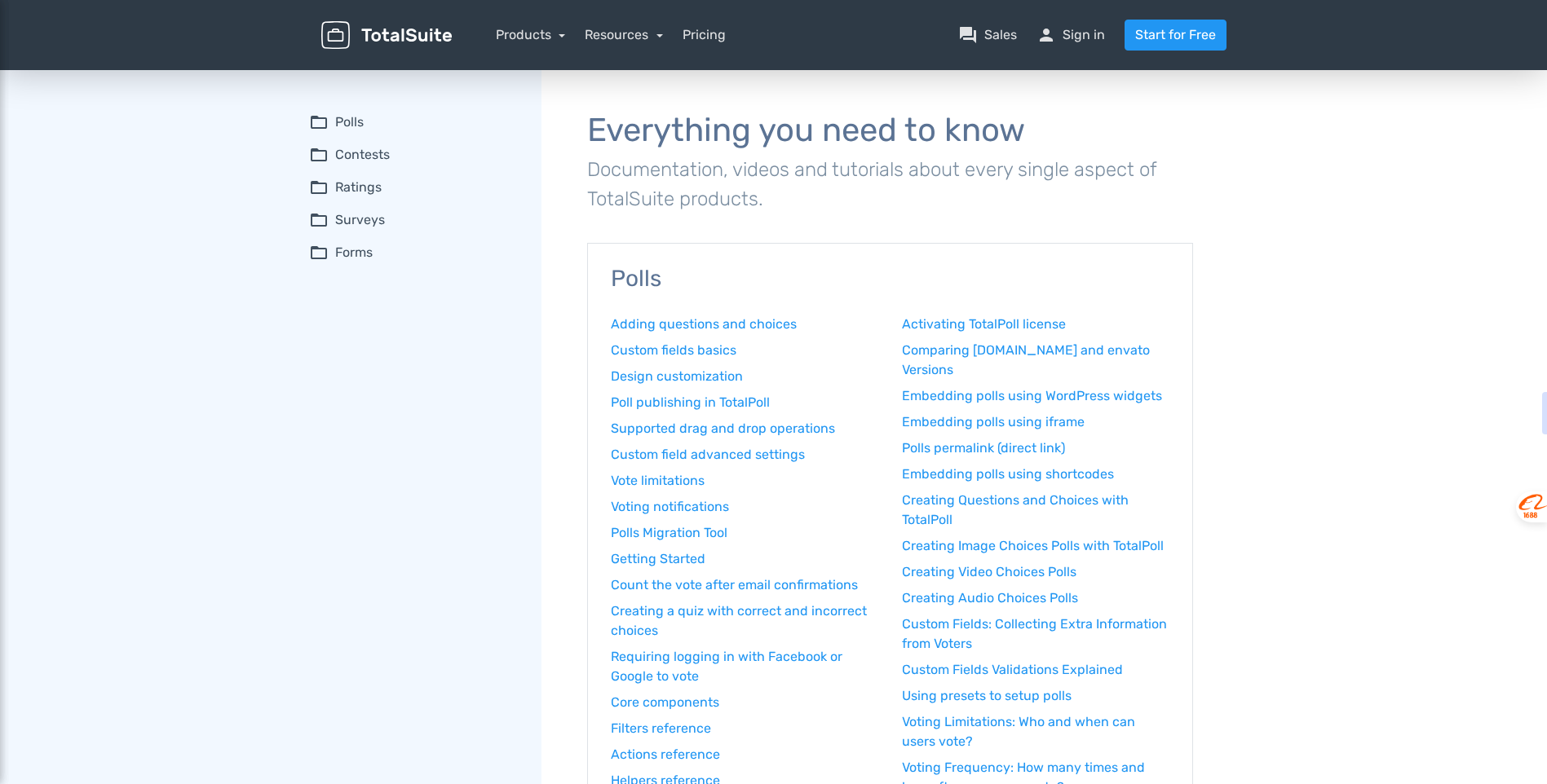
click at [364, 152] on summary "folder_open Contests" at bounding box center [413, 155] width 210 height 20
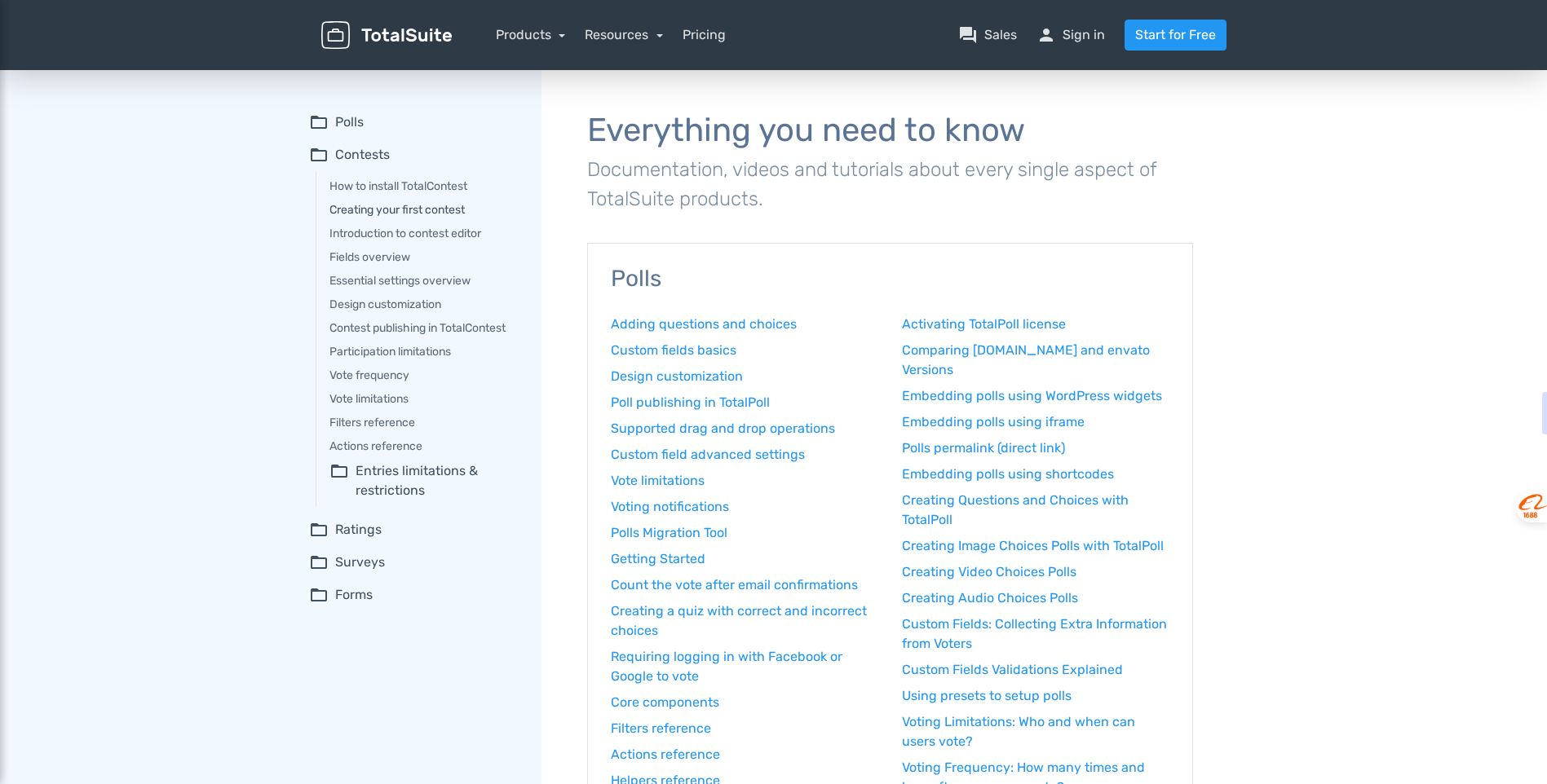
click at [420, 210] on link "Creating your first contest" at bounding box center [424, 210] width 189 height 17
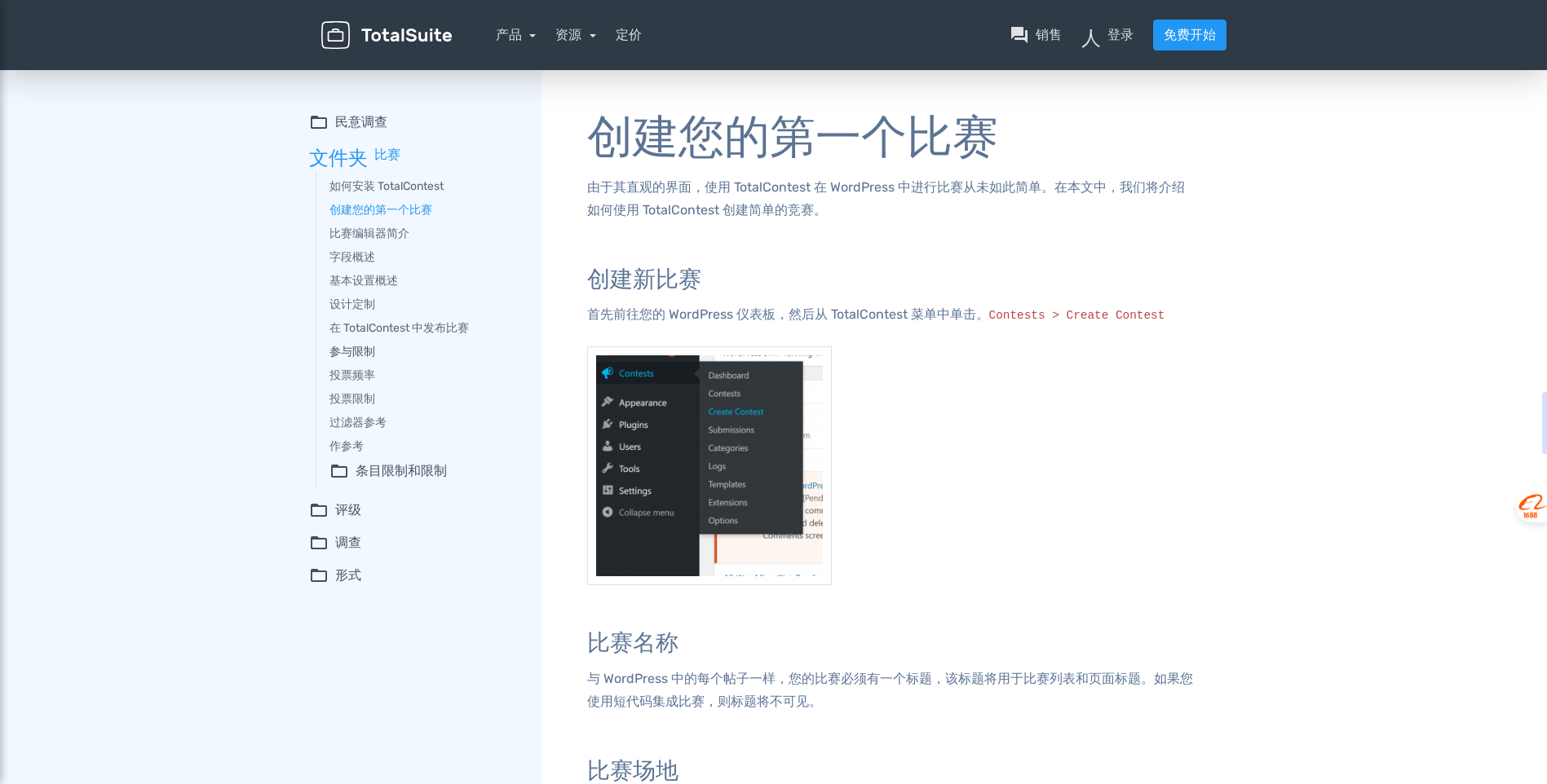
click at [358, 352] on link "参与限制" at bounding box center [424, 352] width 189 height 17
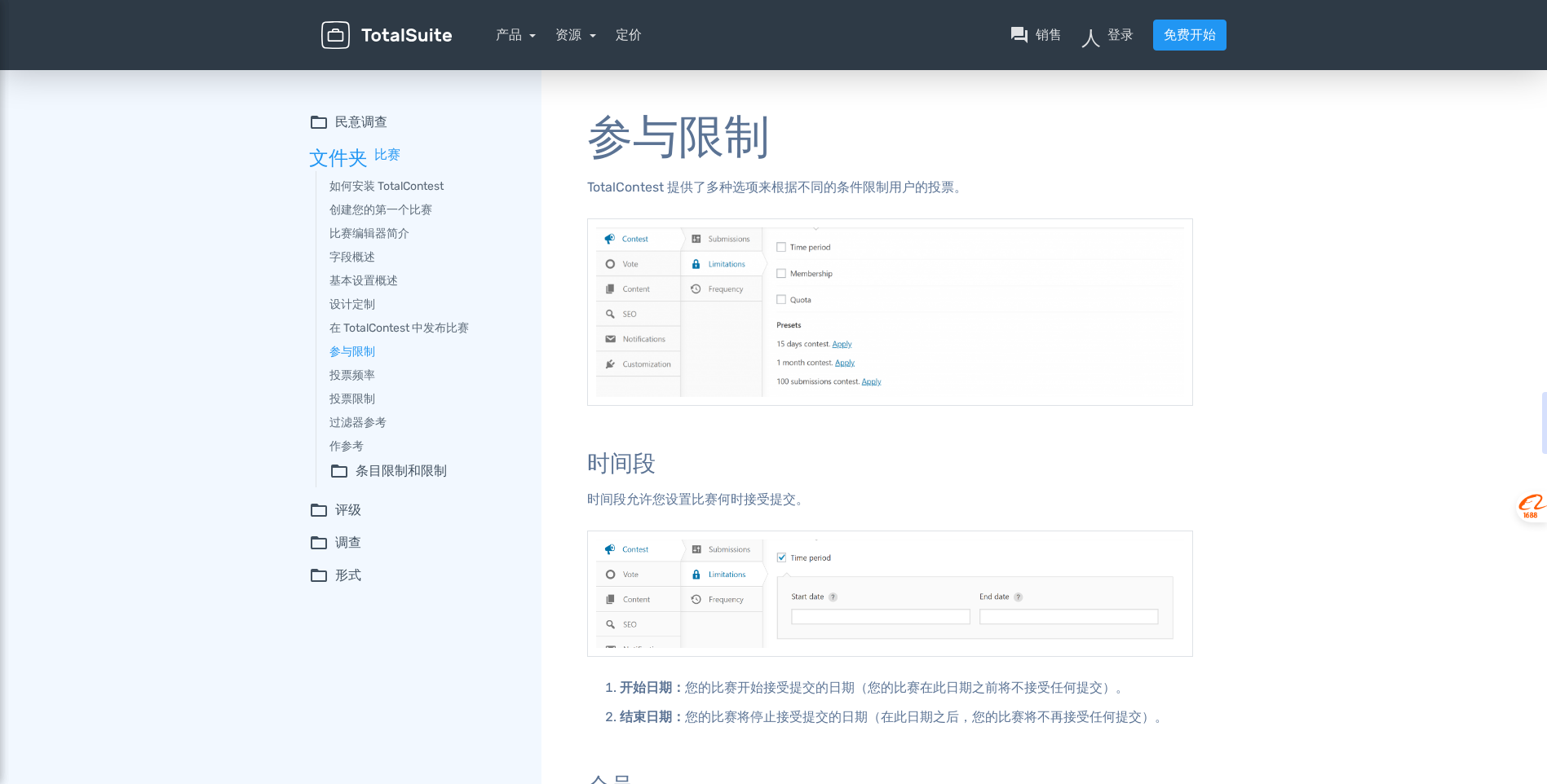
click at [339, 542] on font "调查" at bounding box center [348, 543] width 26 height 20
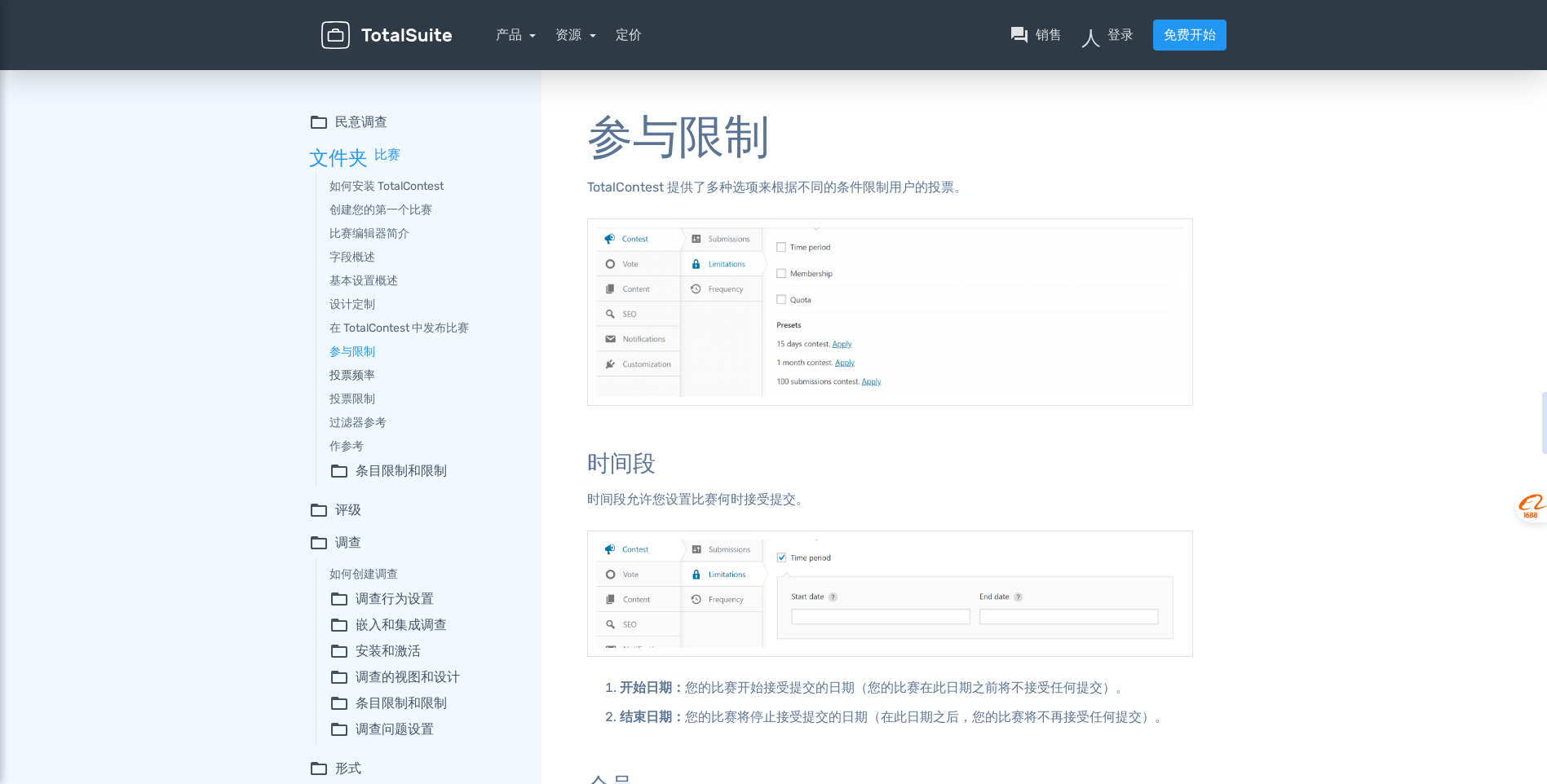
click at [354, 373] on link "投票频率" at bounding box center [424, 375] width 189 height 17
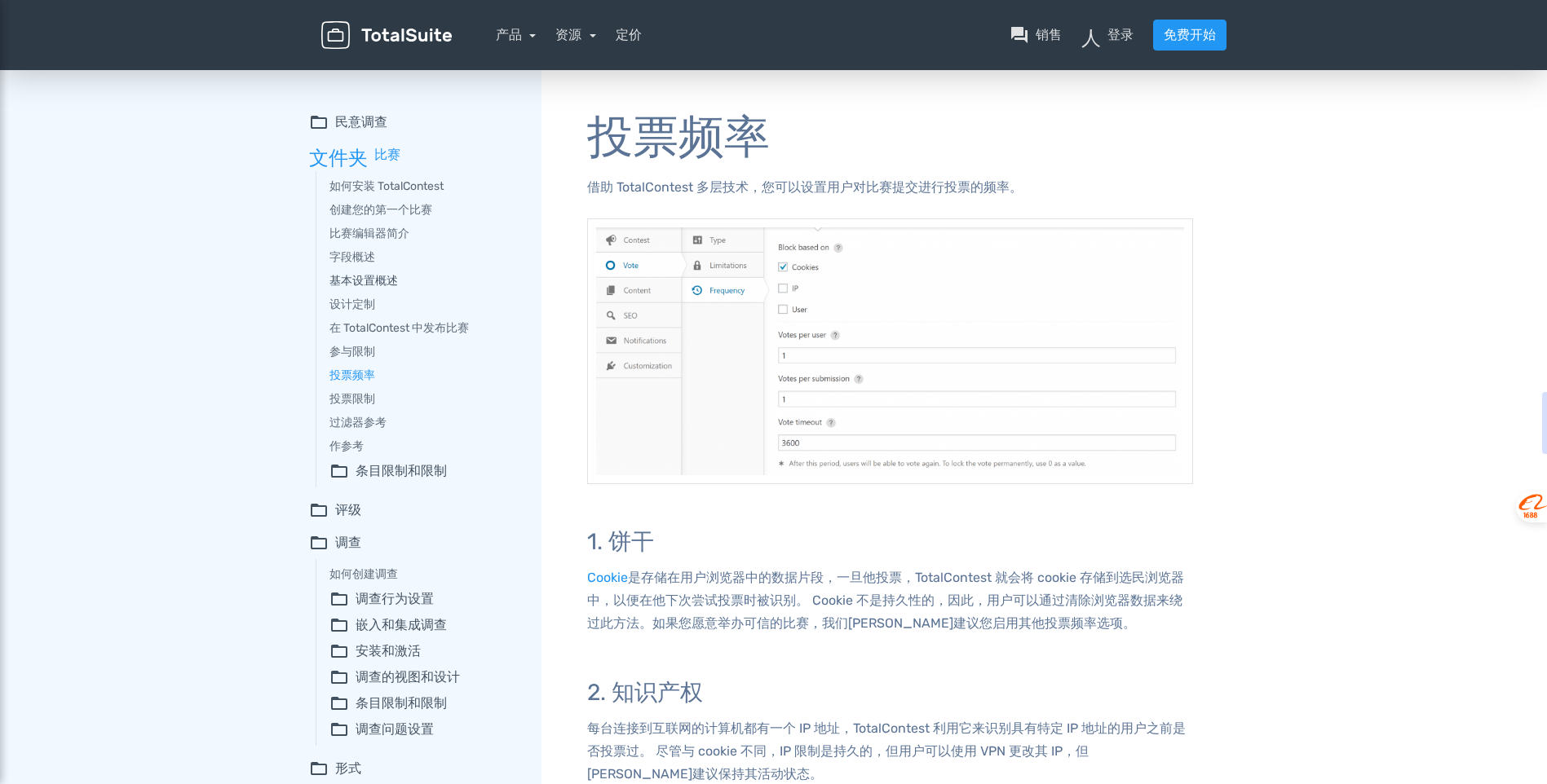
click at [364, 281] on link "基本设置概述" at bounding box center [424, 280] width 189 height 17
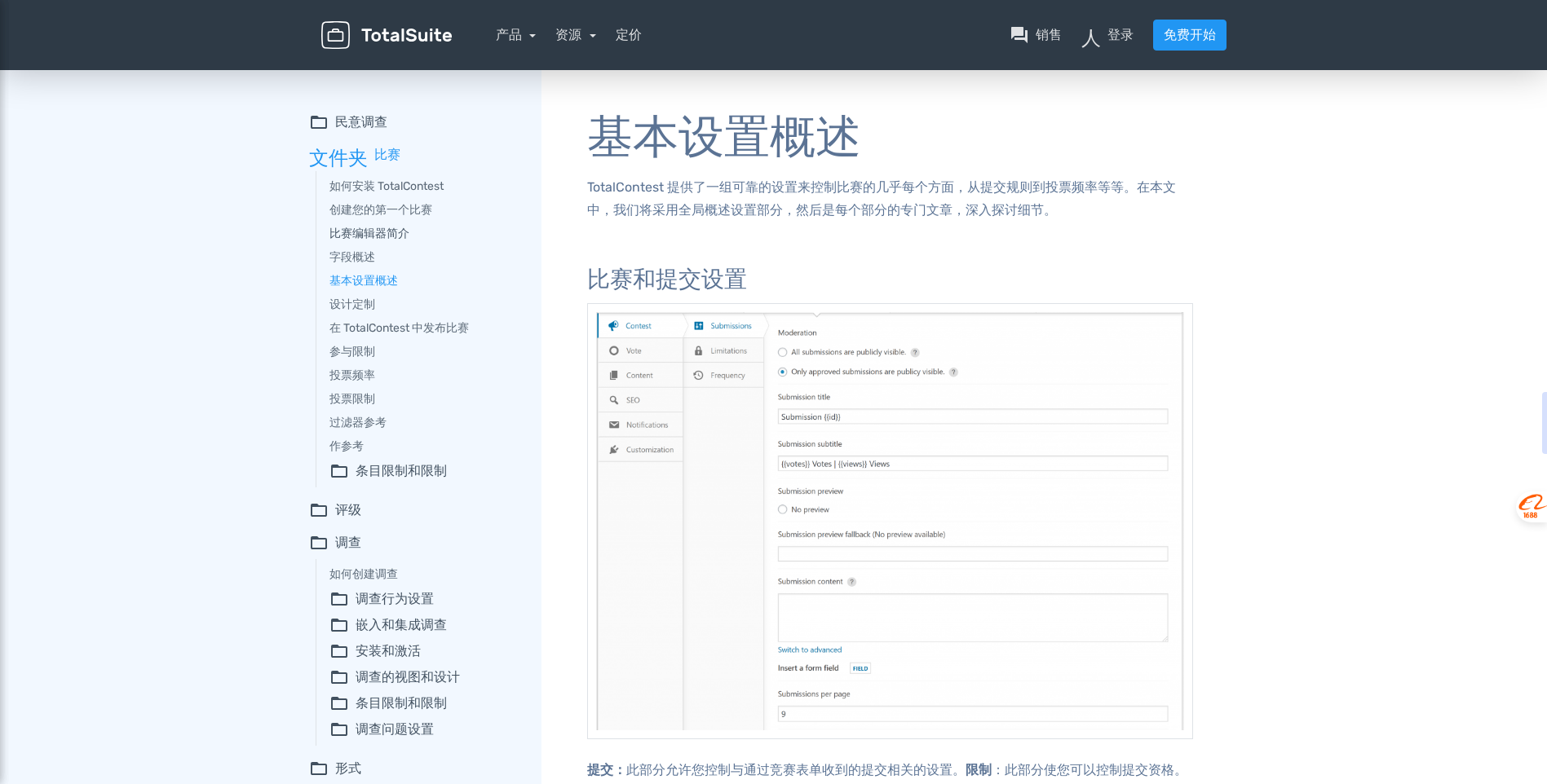
click at [377, 227] on link "比赛编辑器简介" at bounding box center [424, 233] width 189 height 17
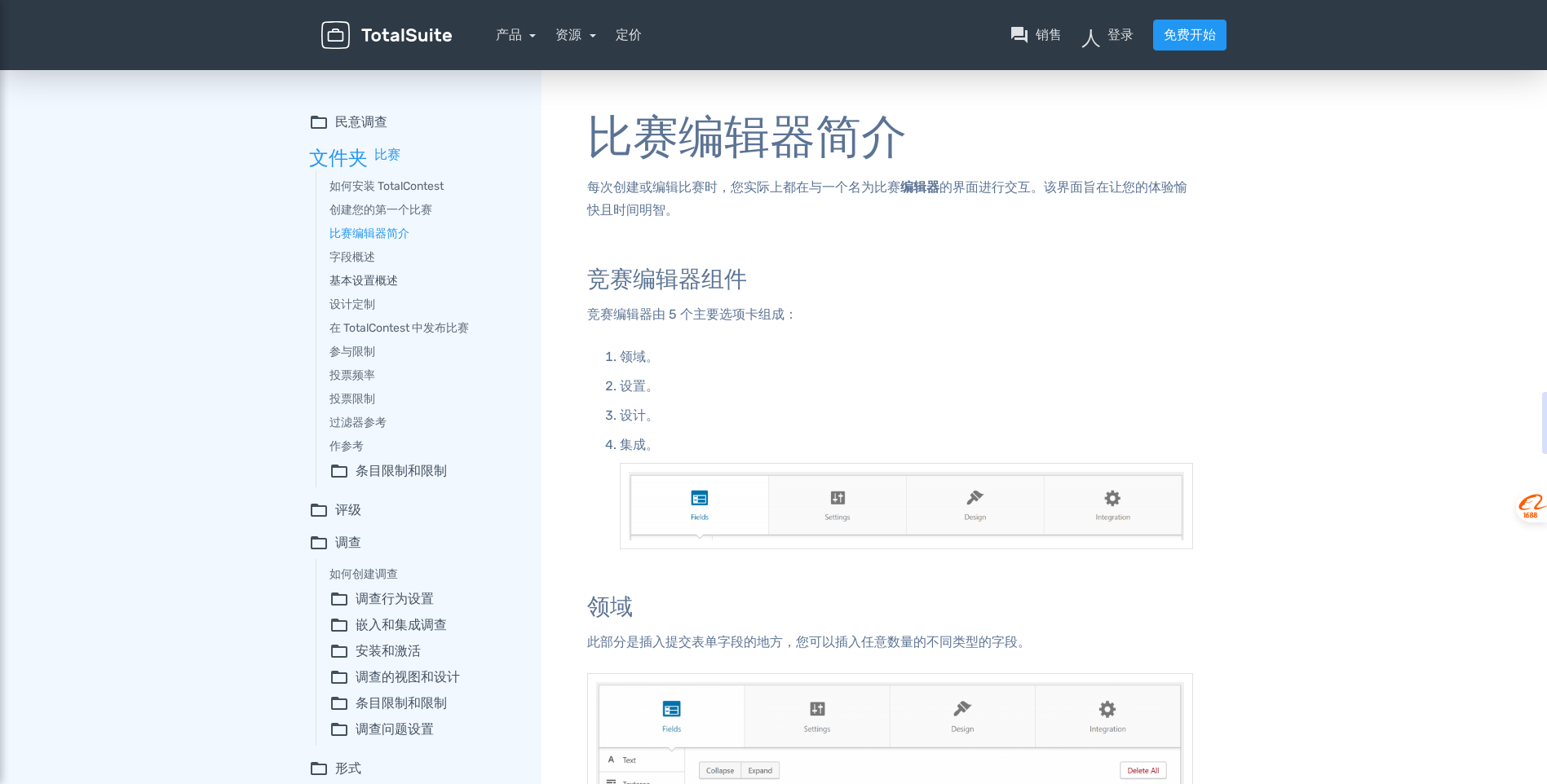
click at [367, 285] on link "基本设置概述" at bounding box center [424, 280] width 189 height 17
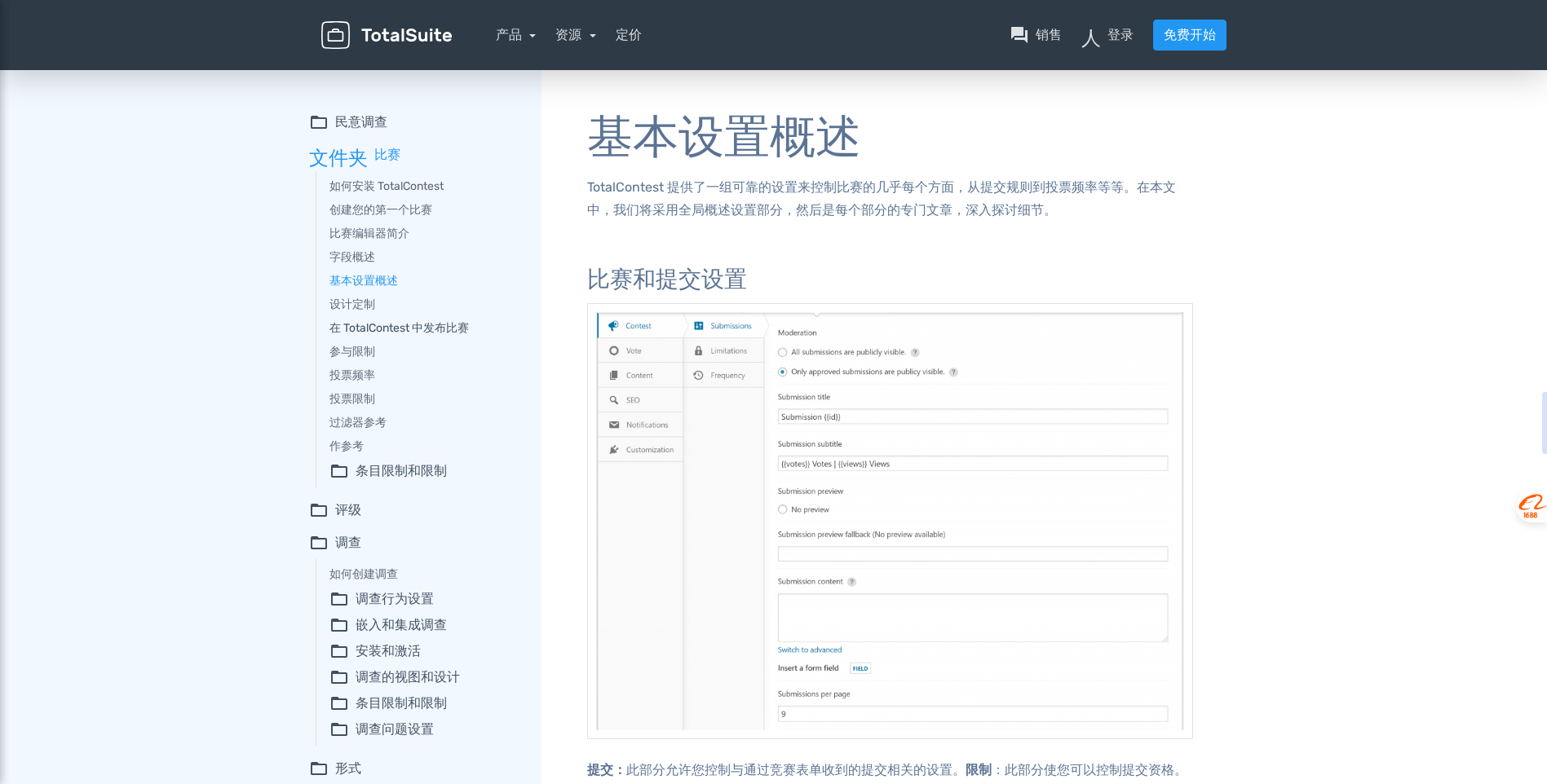
click at [412, 334] on link "在 TotalContest 中发布比赛" at bounding box center [424, 328] width 189 height 17
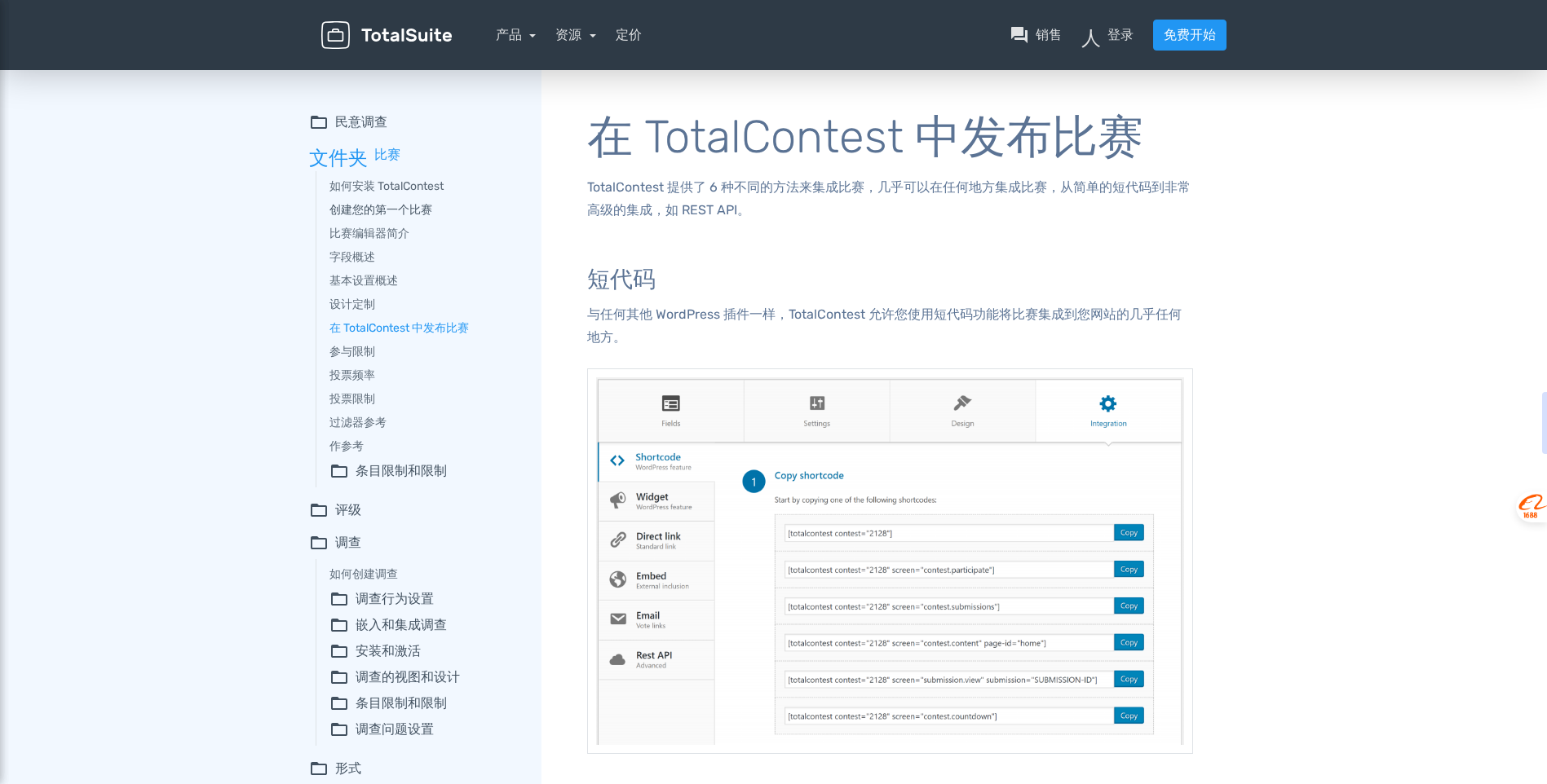
click at [368, 214] on link "创建您的第一个比赛" at bounding box center [424, 210] width 189 height 17
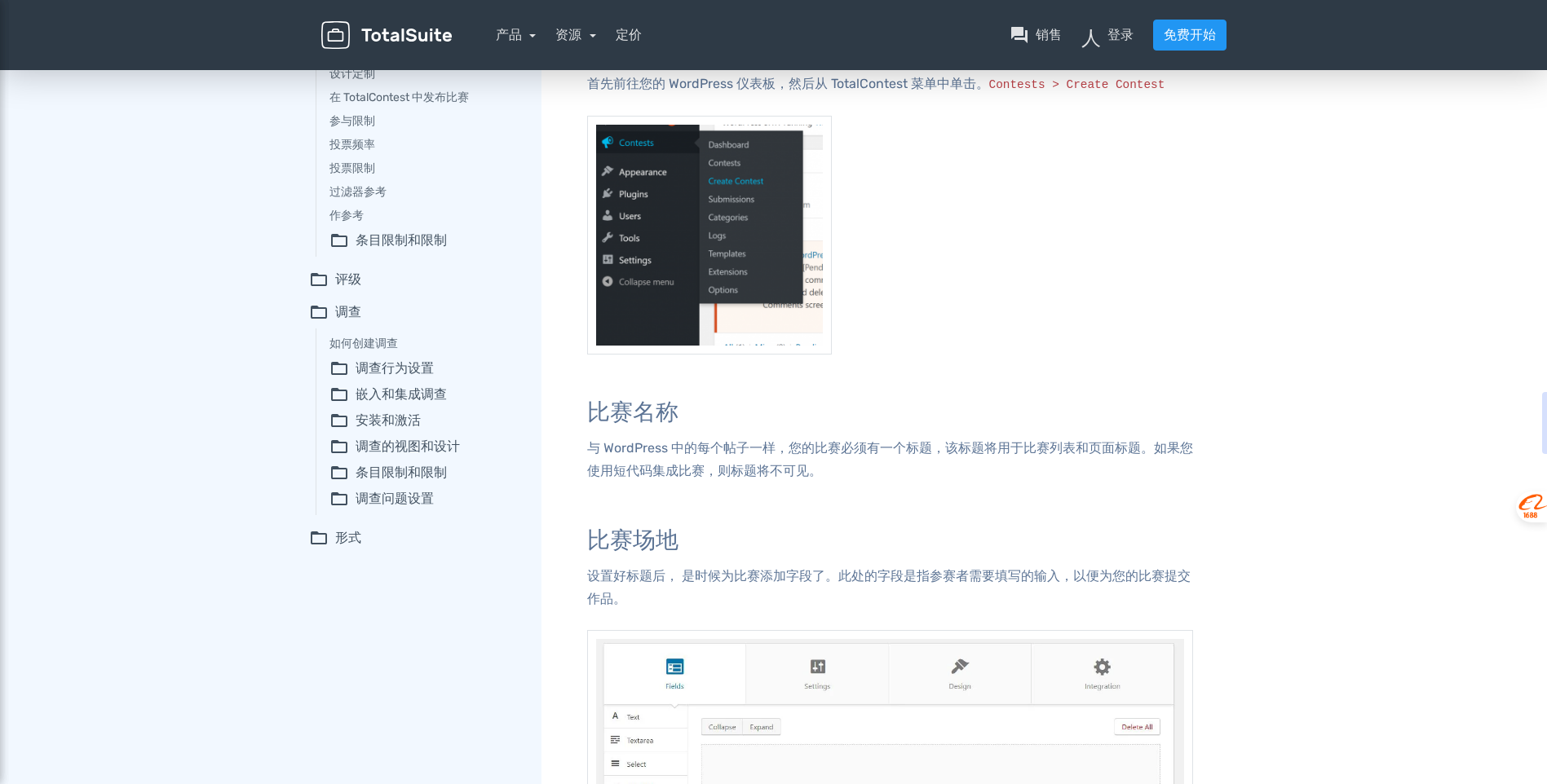
scroll to position [245, 0]
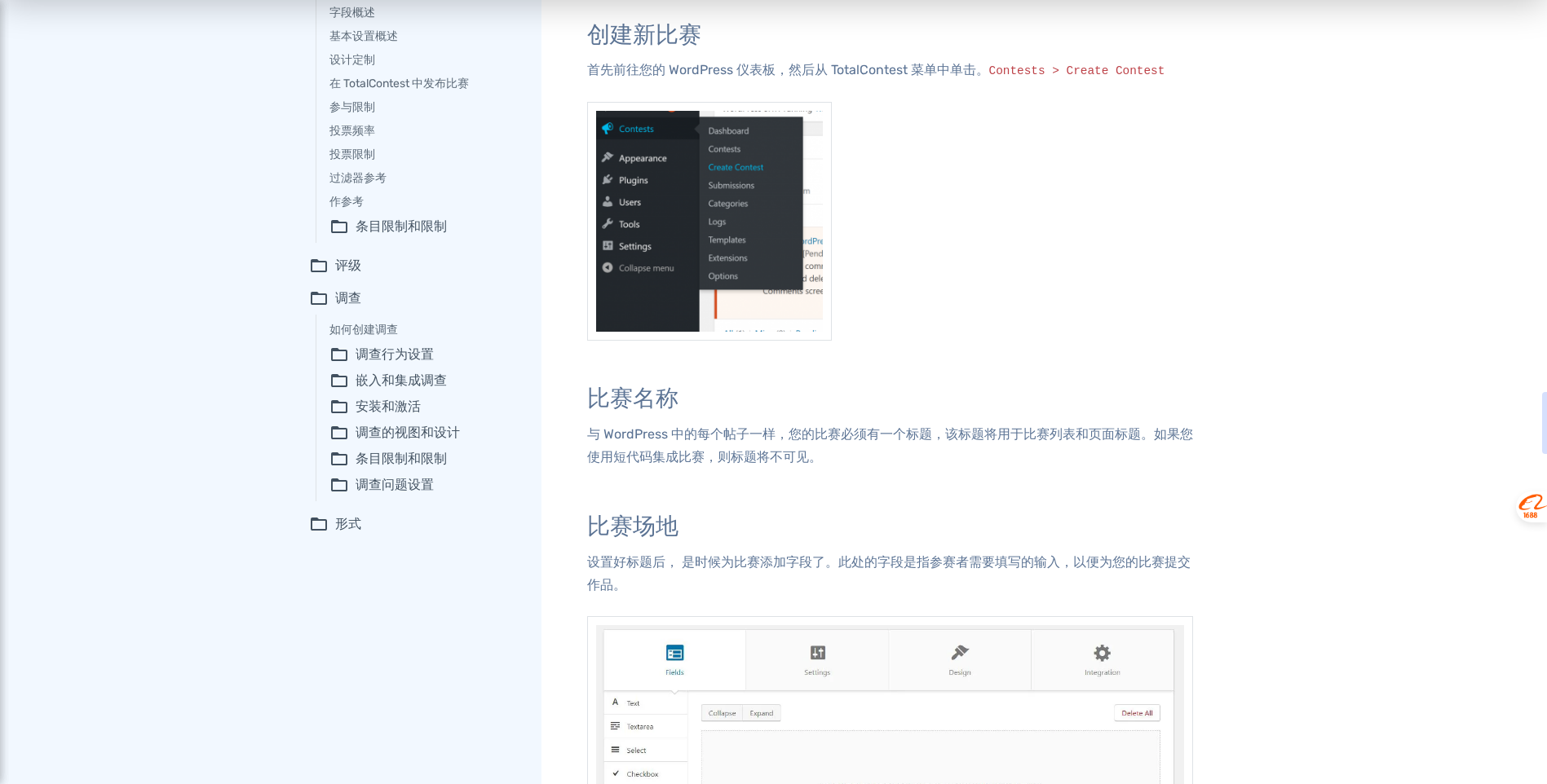
click at [345, 268] on font "评级" at bounding box center [348, 266] width 26 height 20
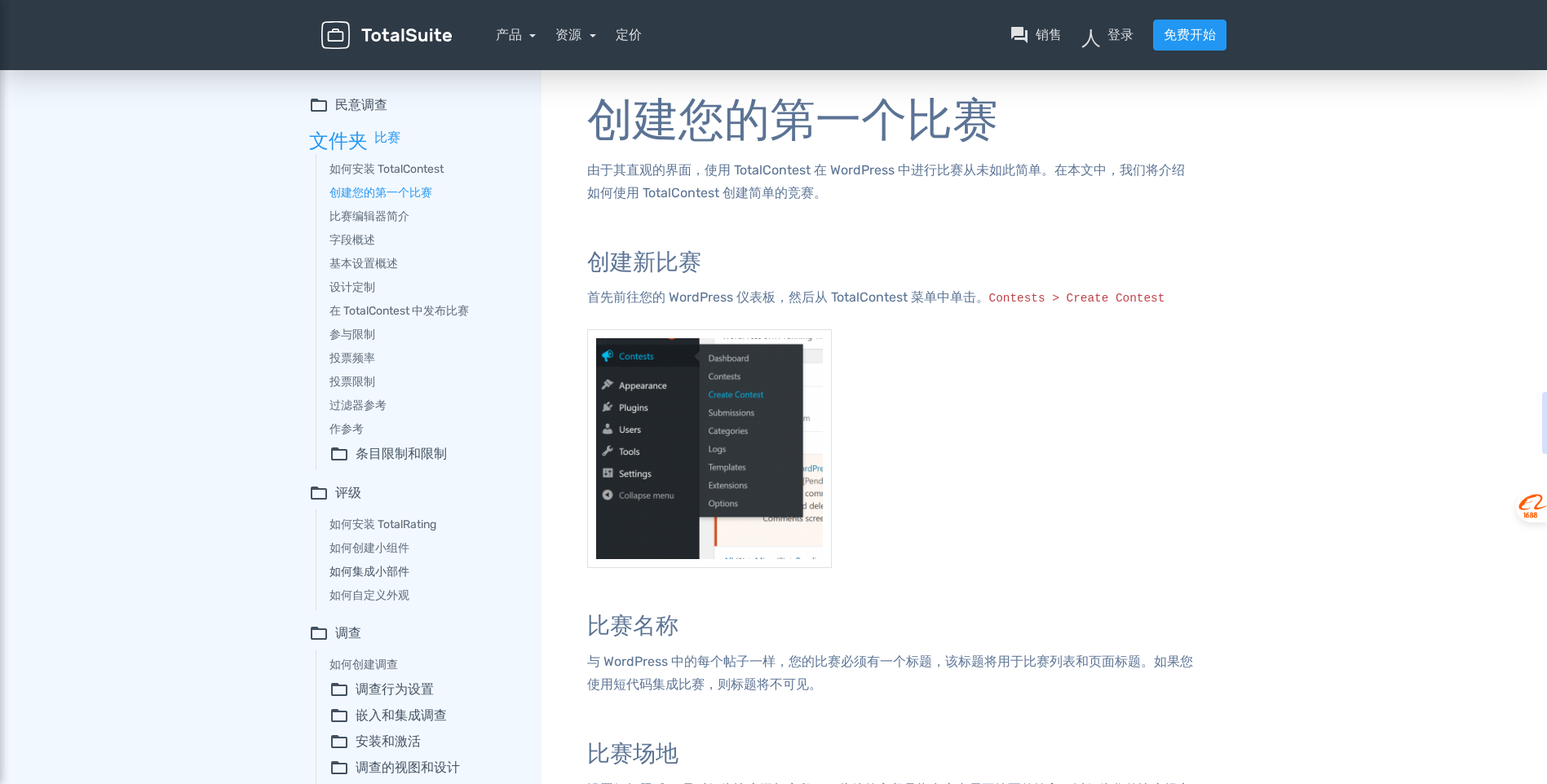
scroll to position [0, 0]
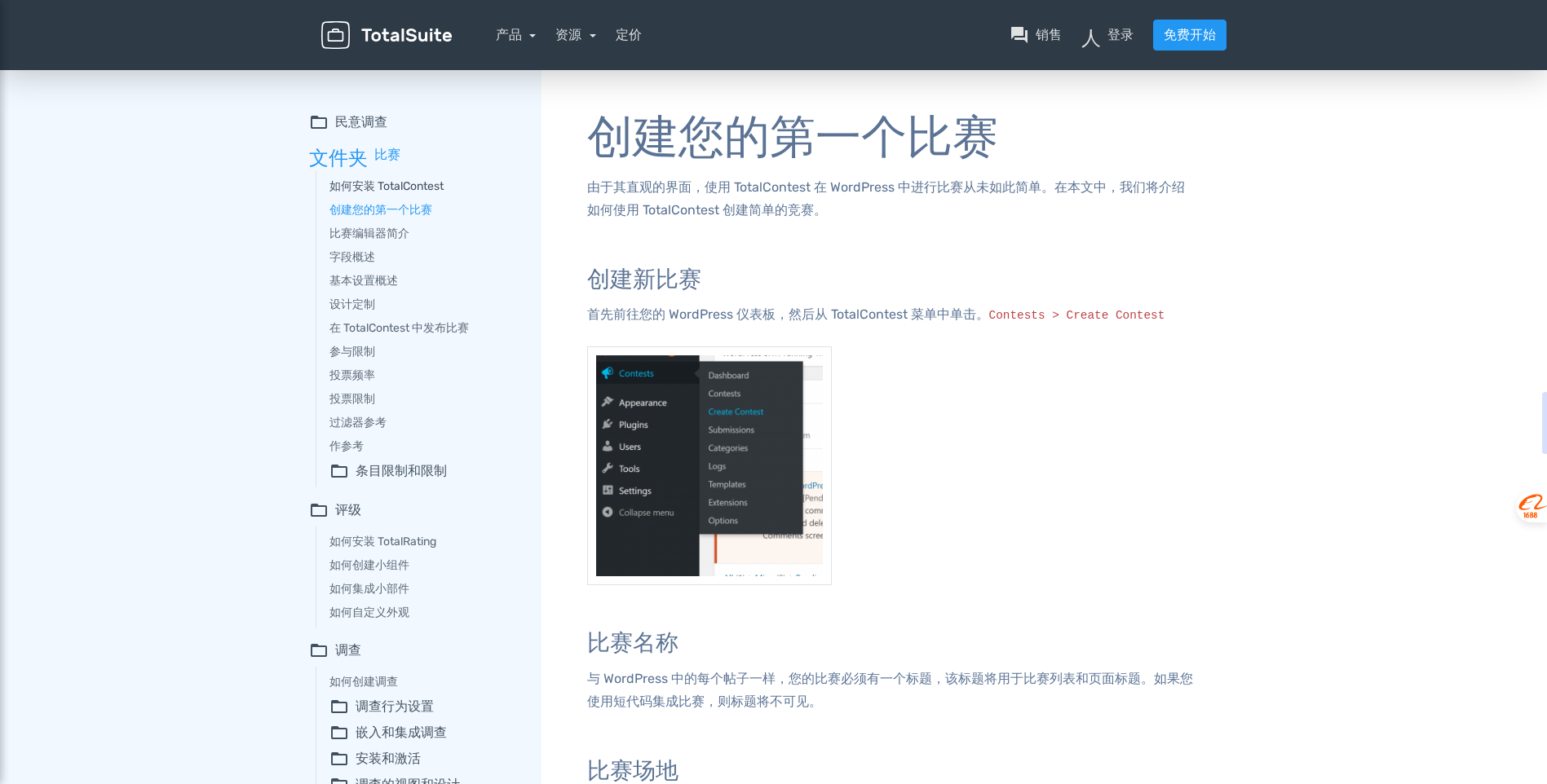
click at [373, 182] on link "如何安装 TotalContest" at bounding box center [424, 186] width 189 height 17
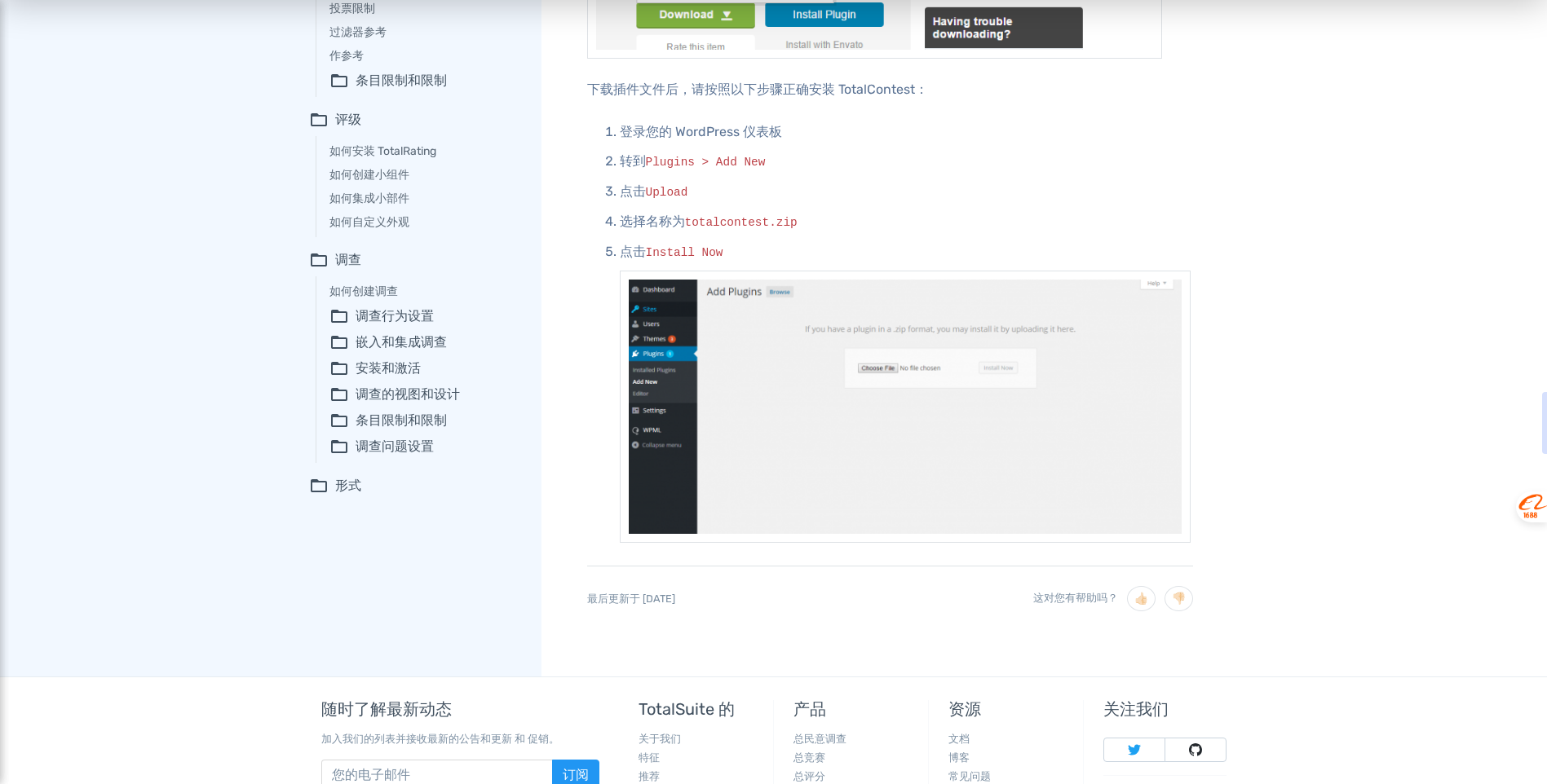
scroll to position [407, 0]
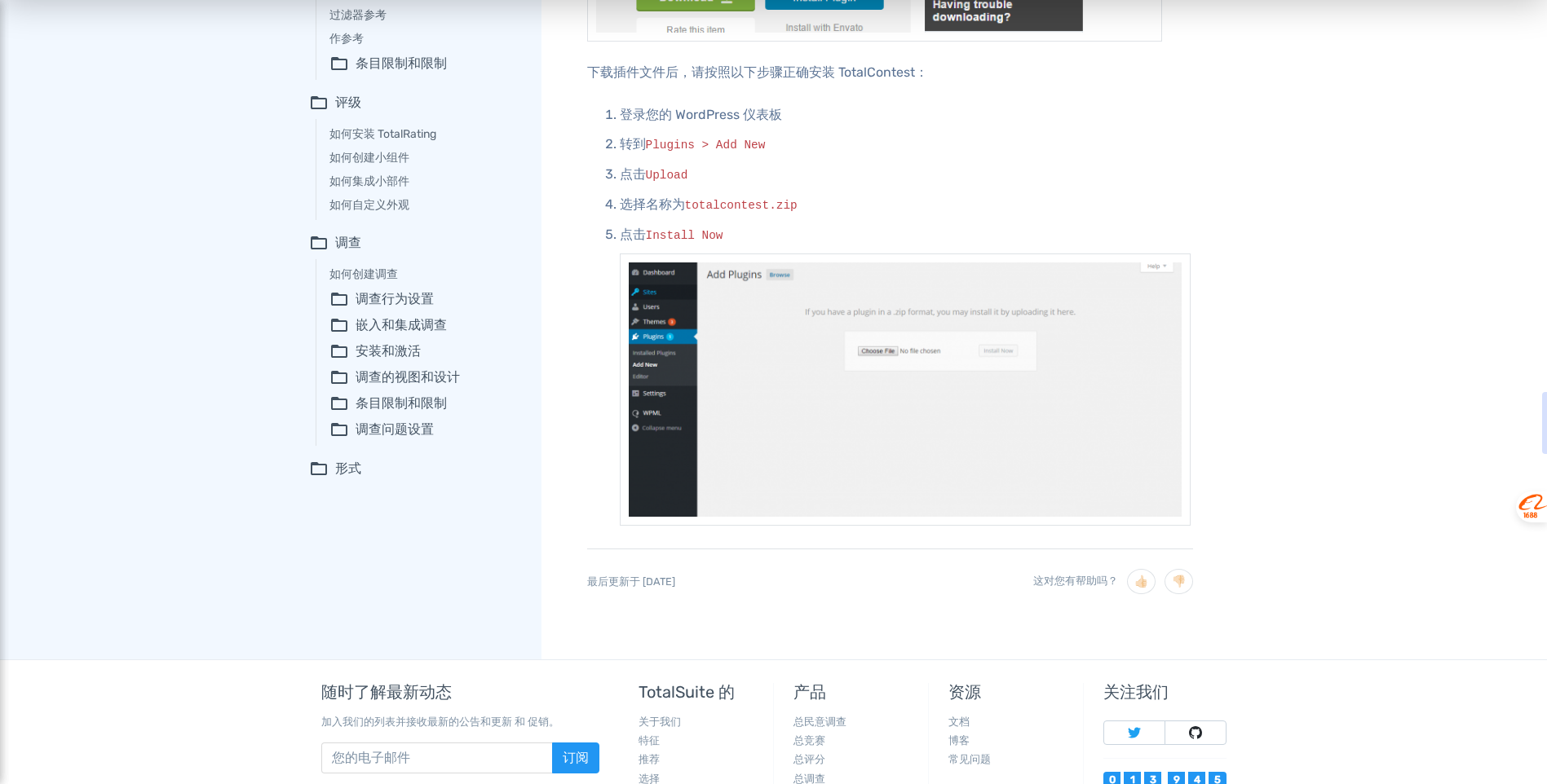
click at [398, 435] on font "调查问题设置" at bounding box center [394, 430] width 78 height 20
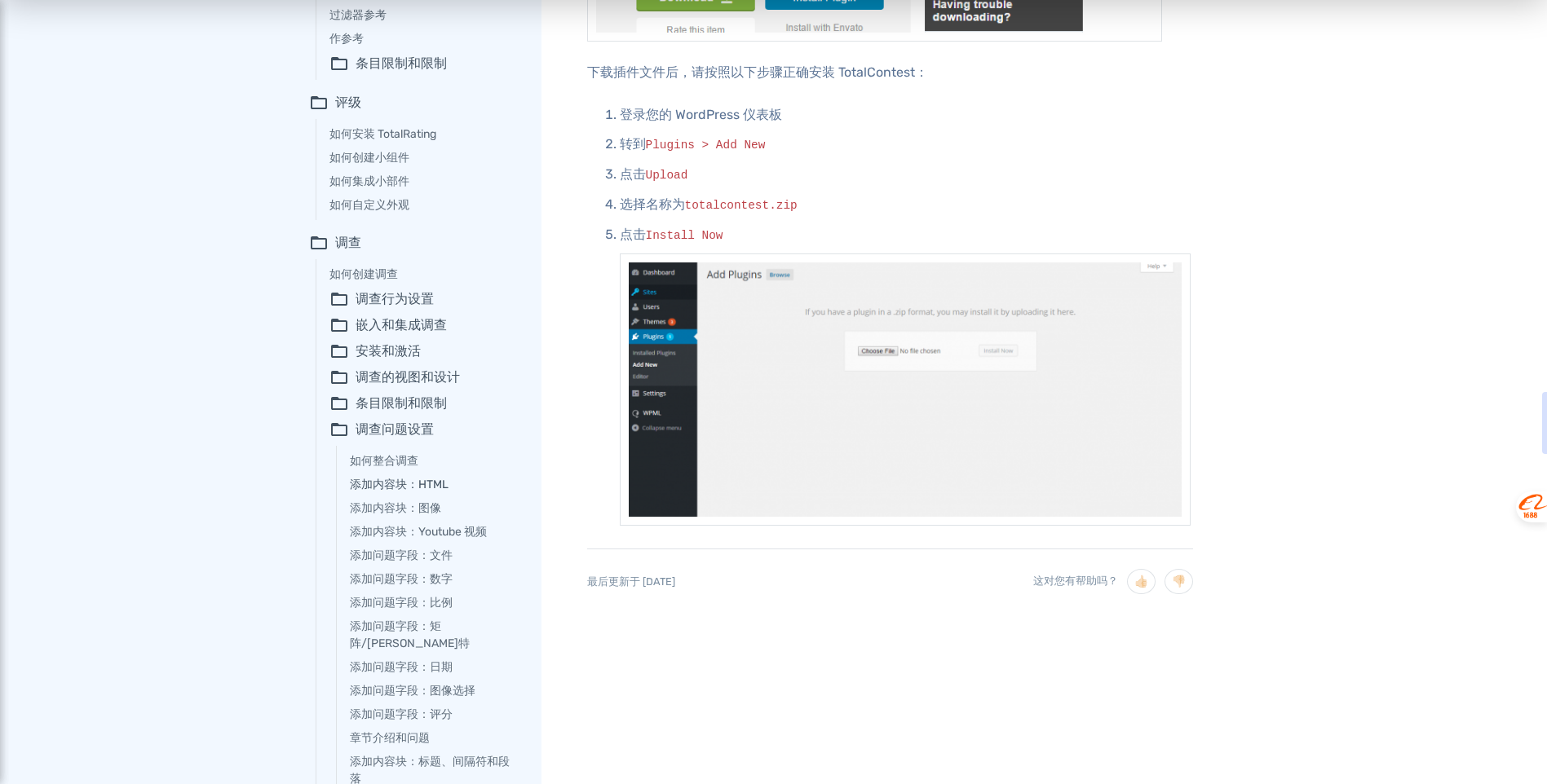
click at [385, 485] on link "添加内容块：HTML" at bounding box center [434, 485] width 168 height 17
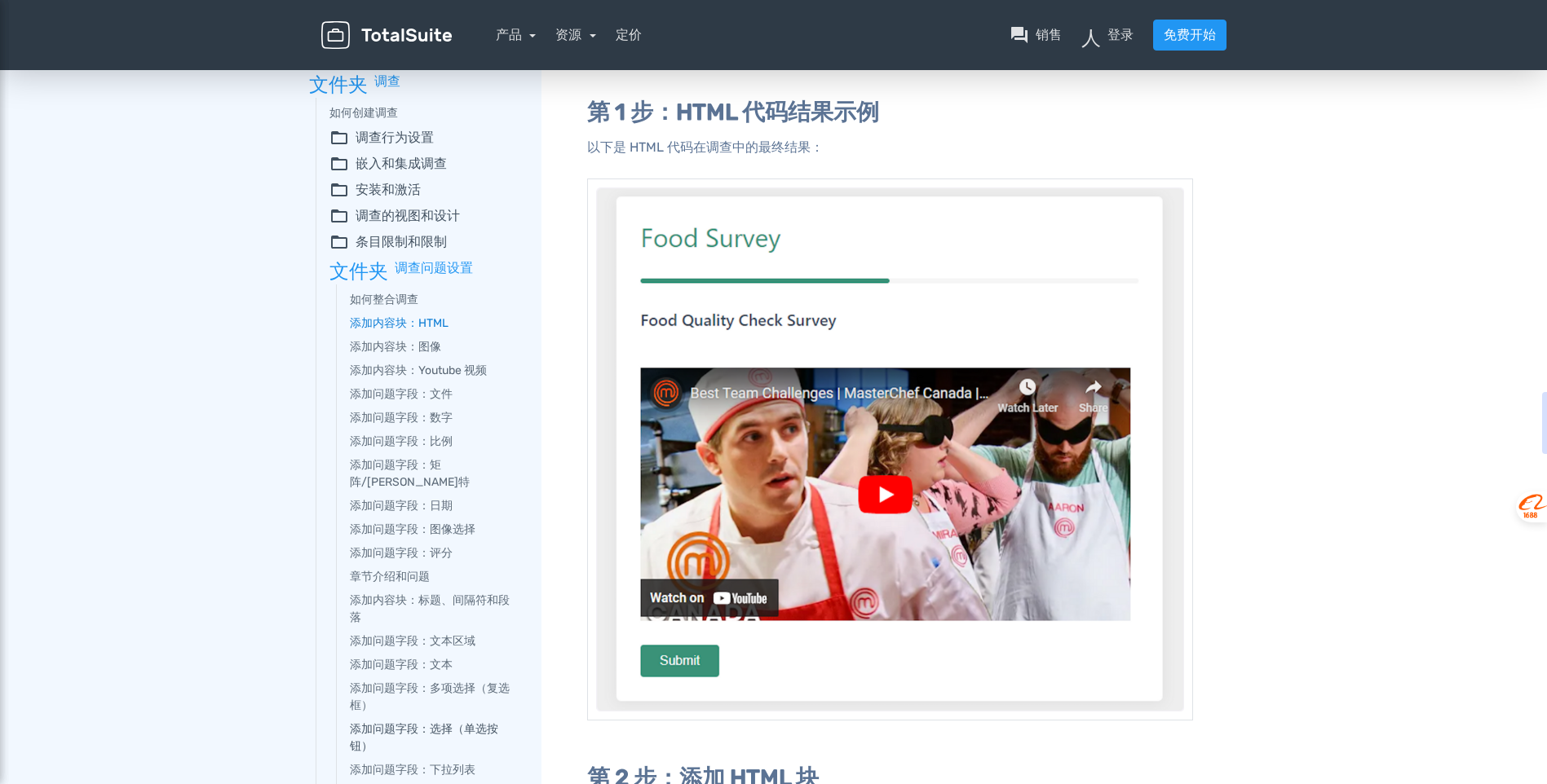
scroll to position [245, 0]
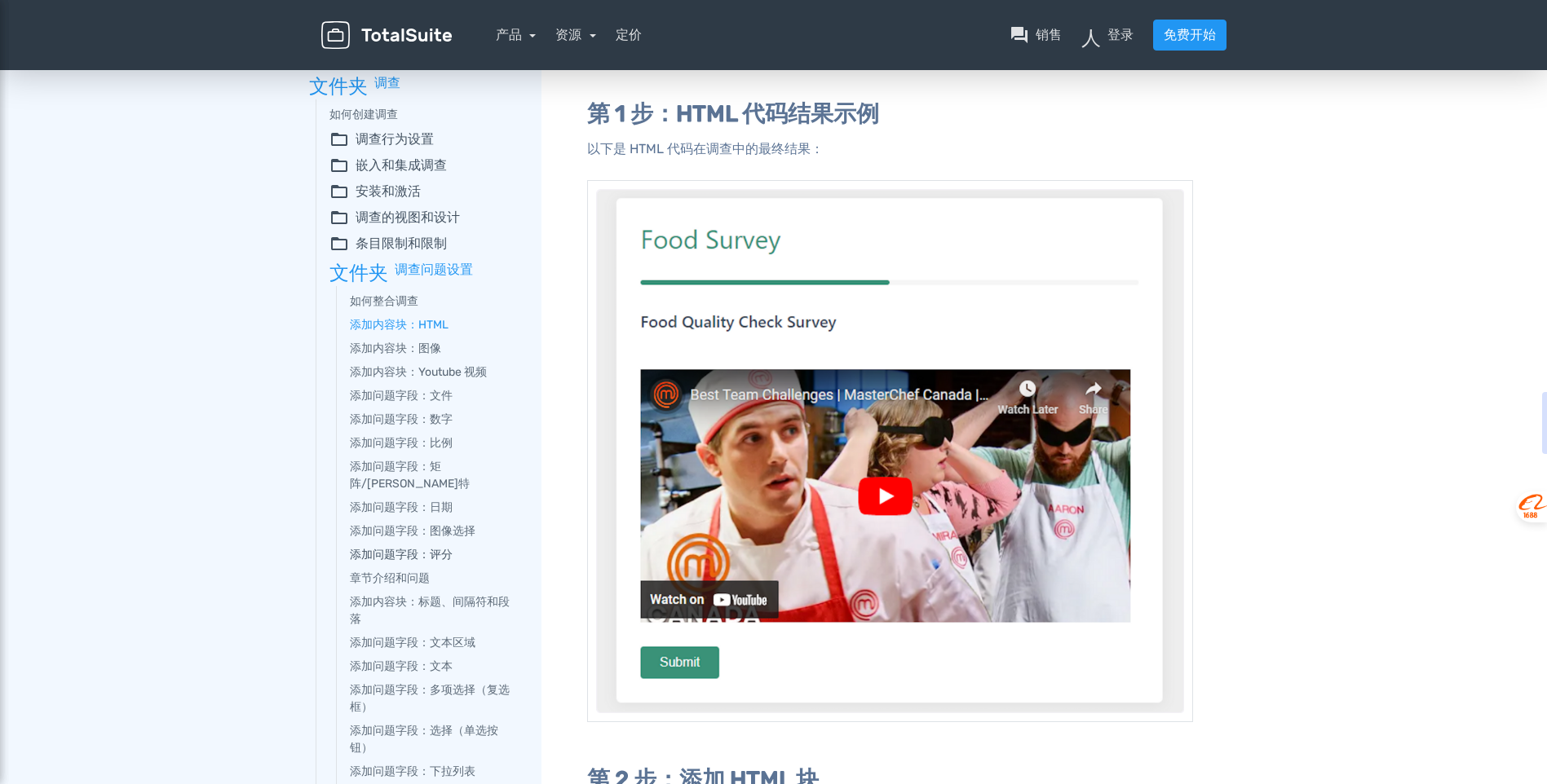
click at [439, 546] on link "添加问题字段：评分" at bounding box center [434, 554] width 168 height 17
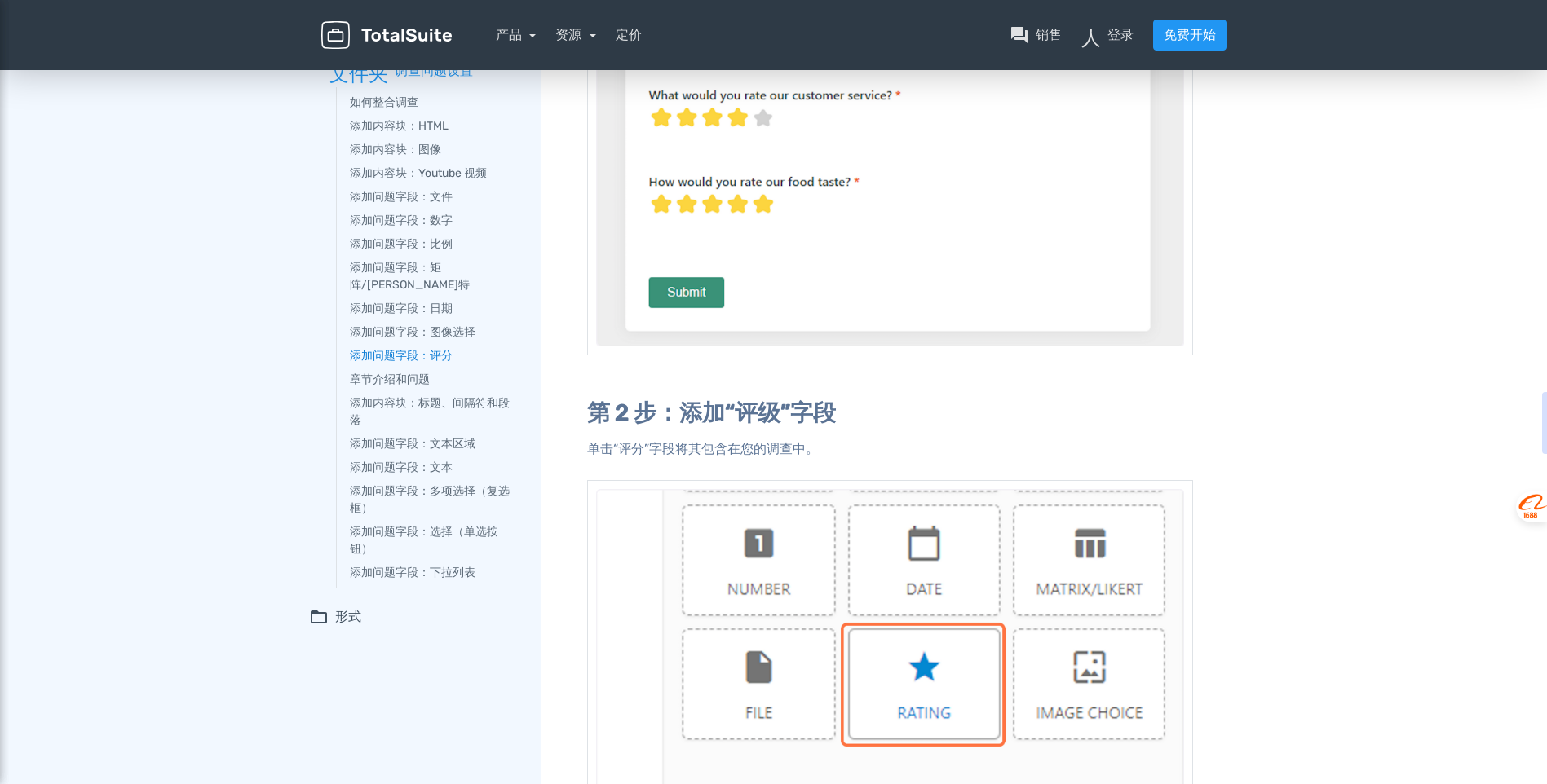
scroll to position [571, 0]
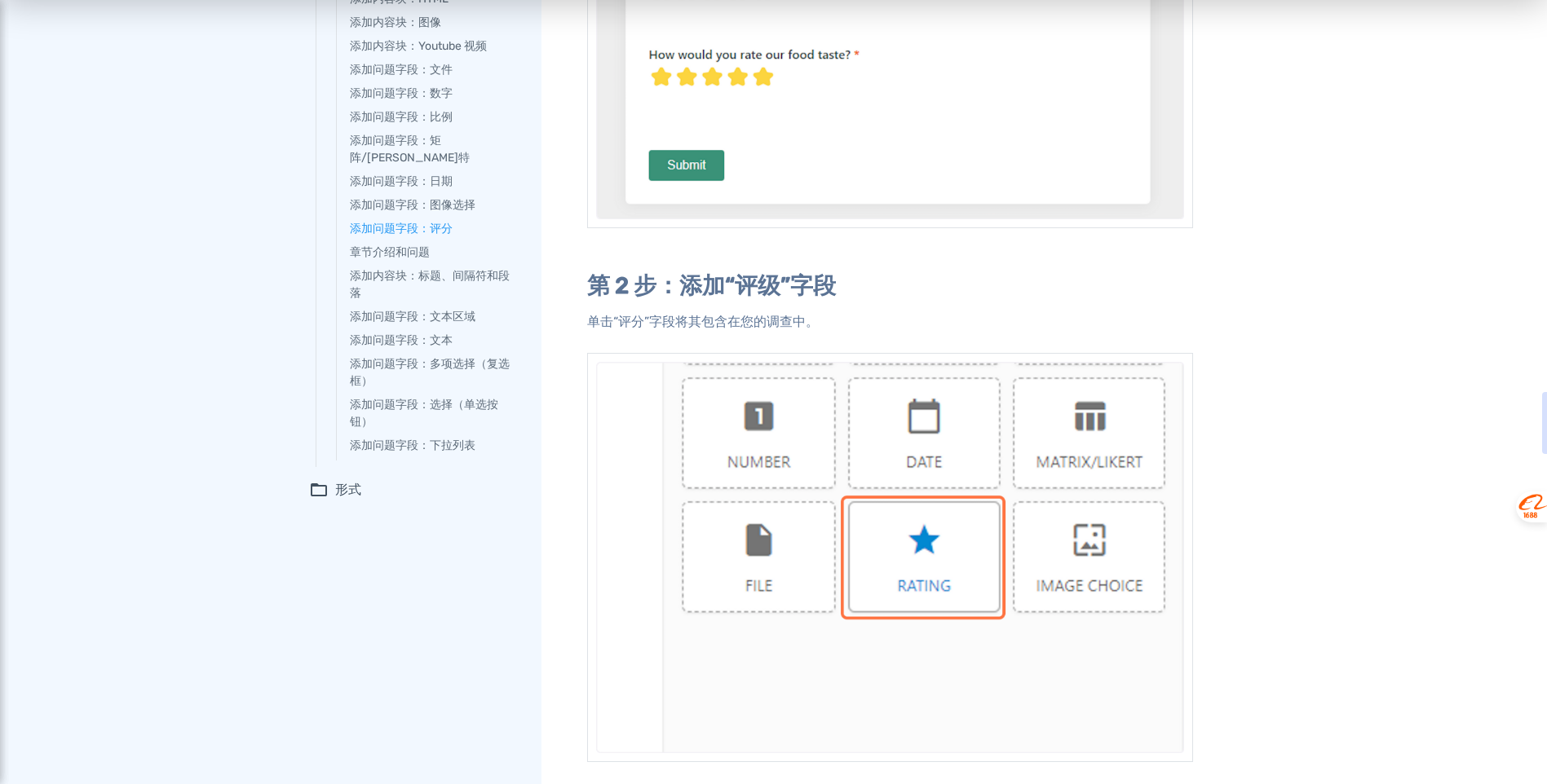
click at [352, 480] on font "形式" at bounding box center [348, 490] width 26 height 20
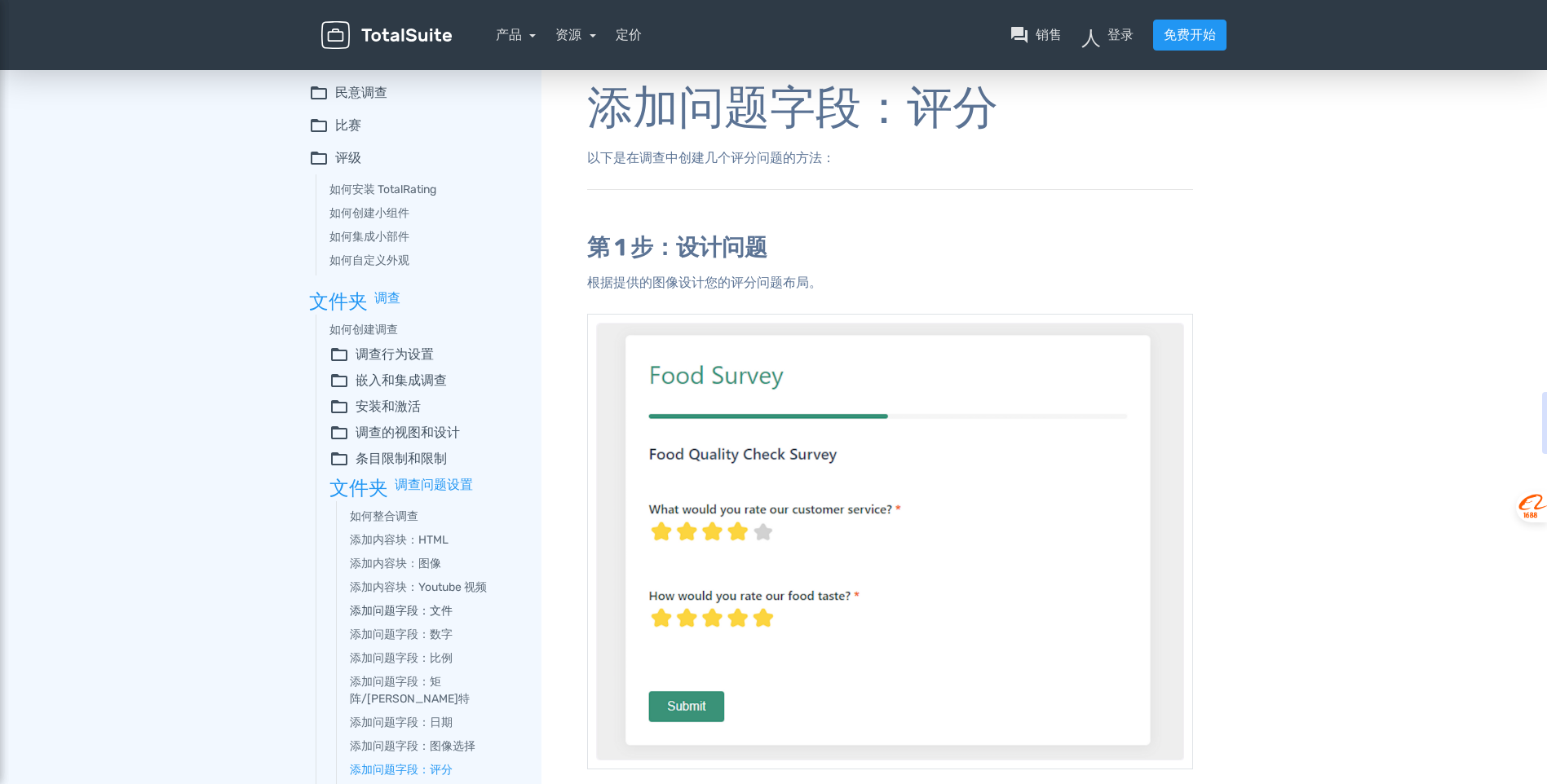
scroll to position [0, 0]
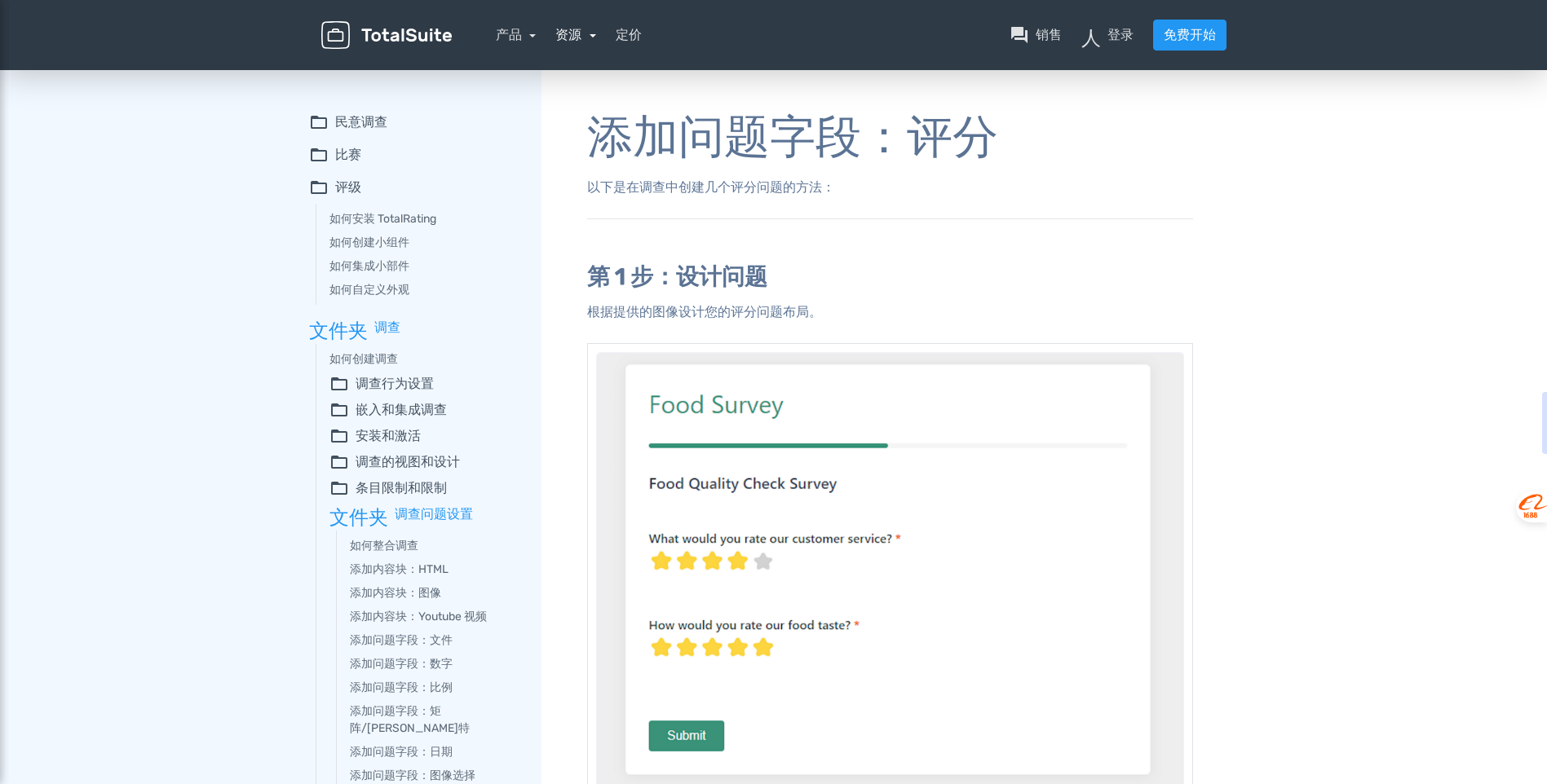
click at [593, 40] on link "资源" at bounding box center [575, 34] width 41 height 16
click at [617, 129] on link "学校 文档" at bounding box center [621, 126] width 130 height 46
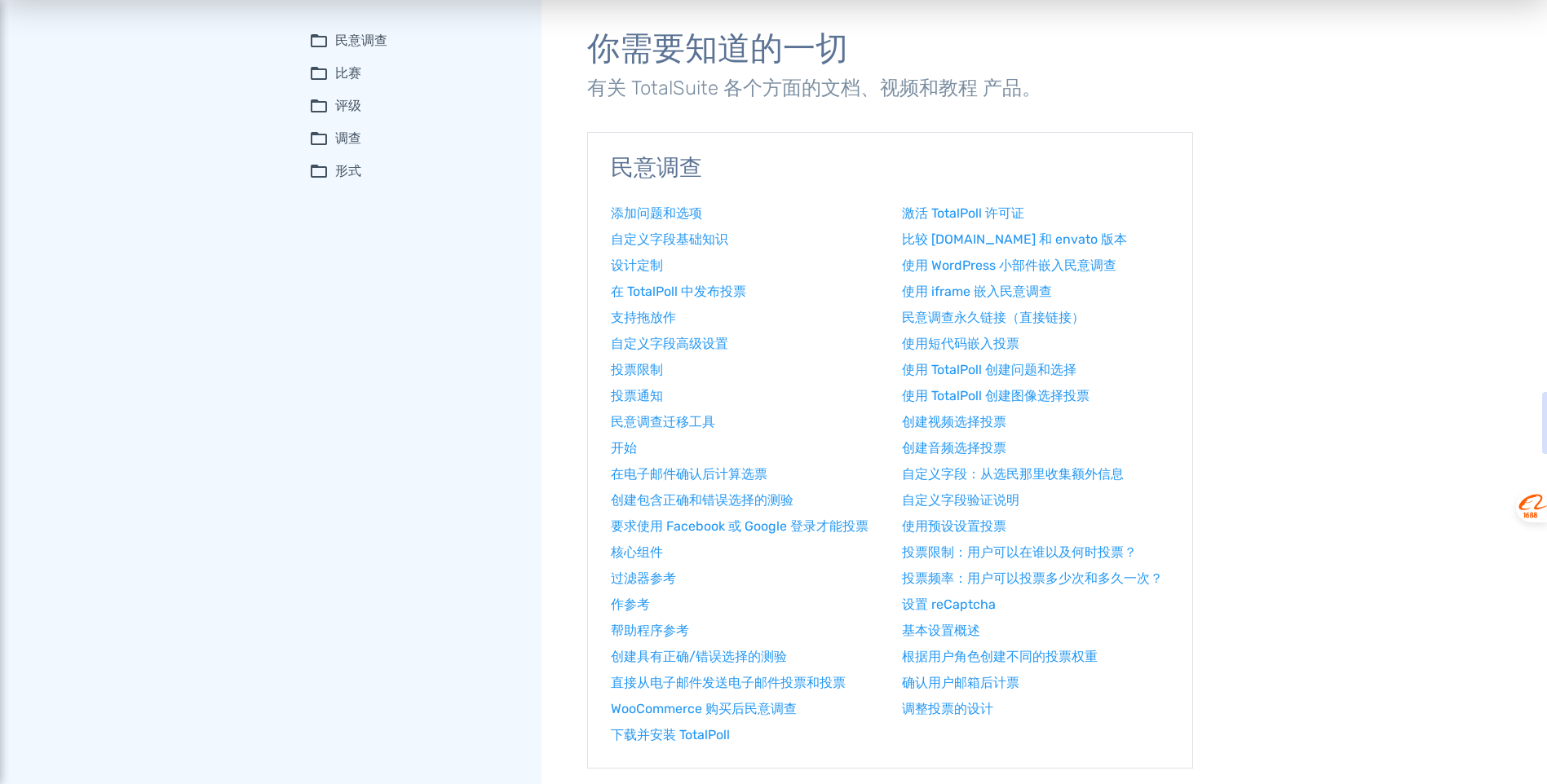
scroll to position [163, 0]
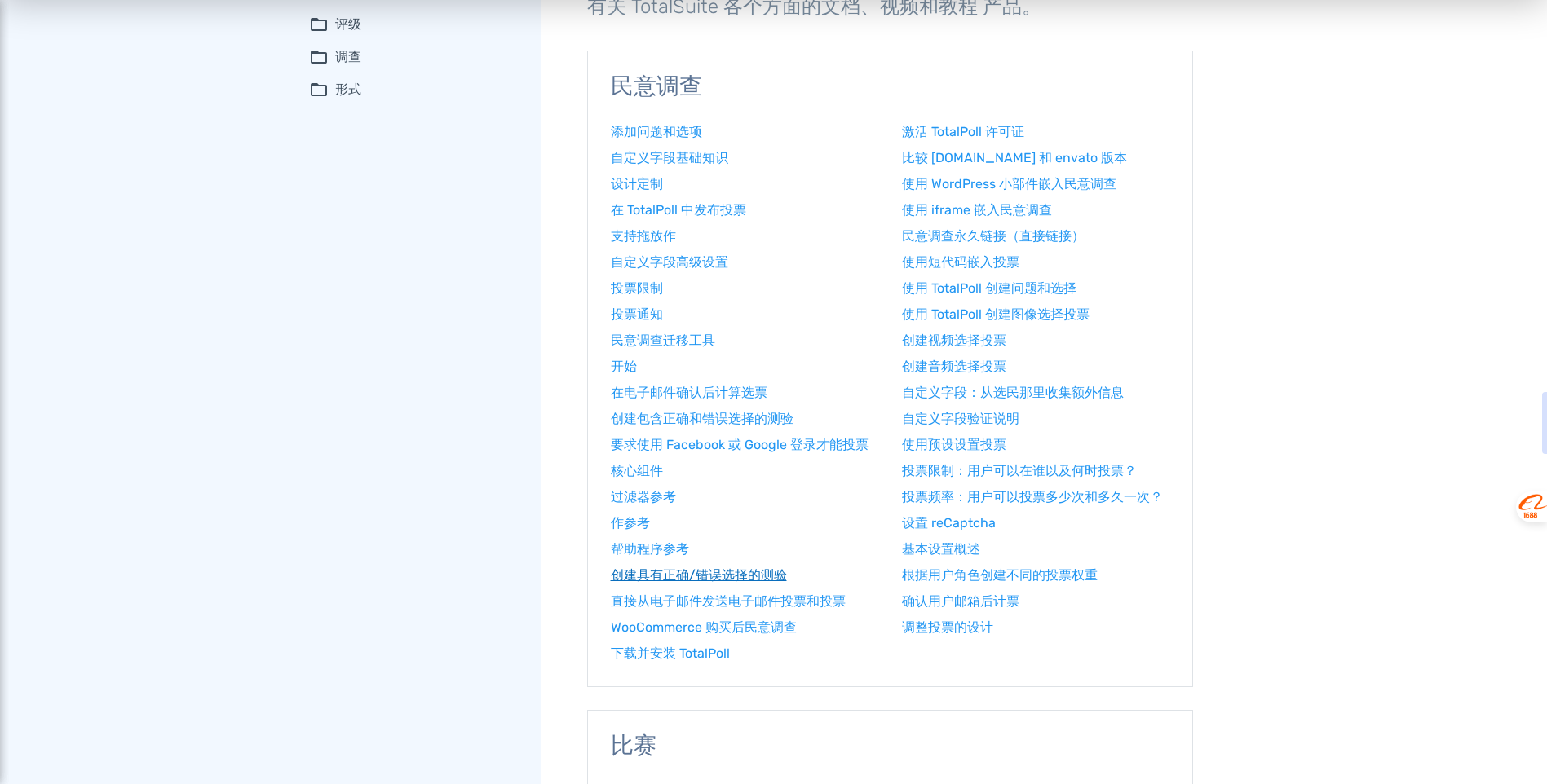
click at [698, 574] on font "创建具有正确/错误选择的测验" at bounding box center [699, 575] width 176 height 16
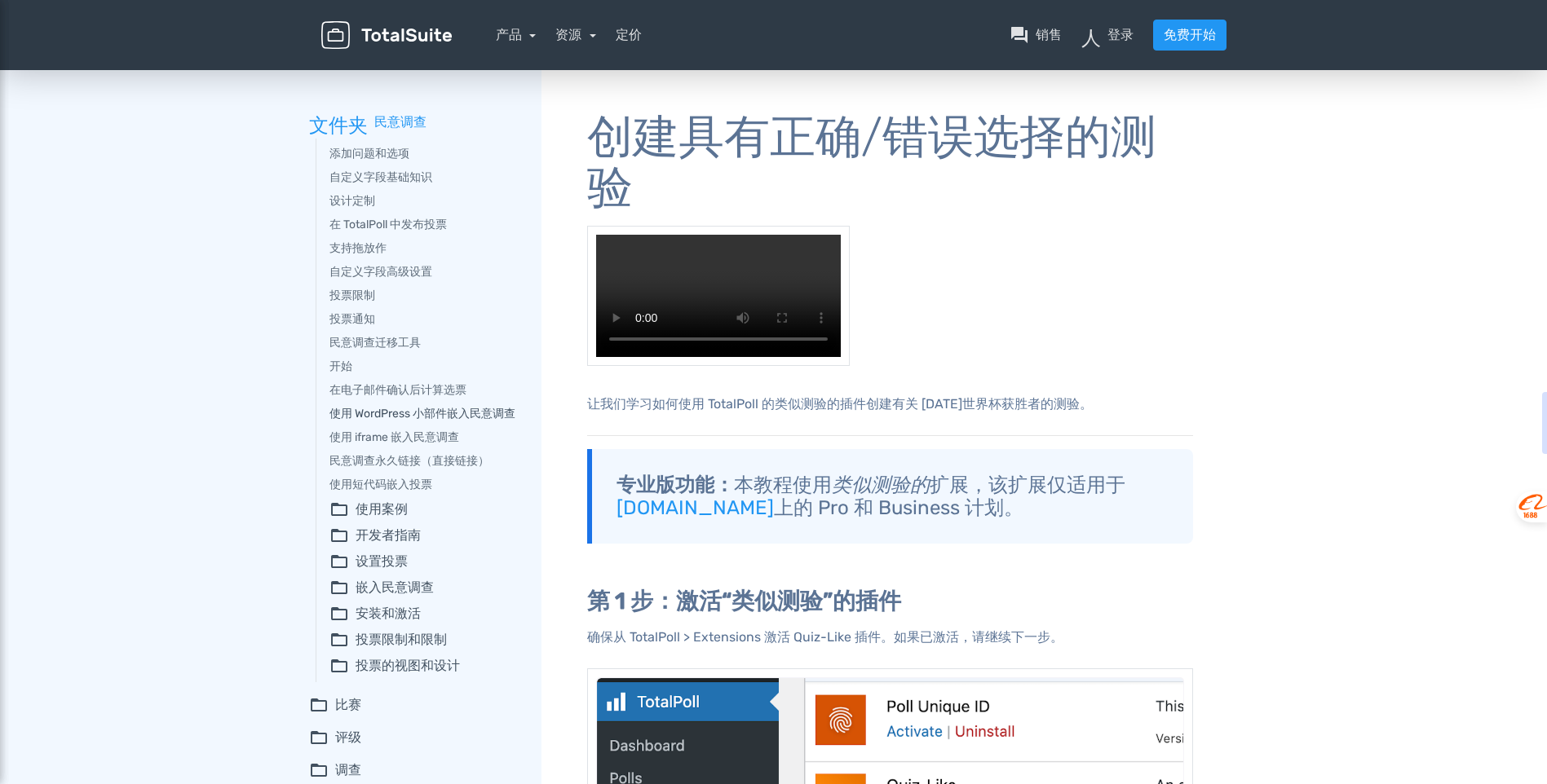
click at [392, 412] on link "使用 WordPress 小部件嵌入民意调查" at bounding box center [424, 413] width 189 height 17
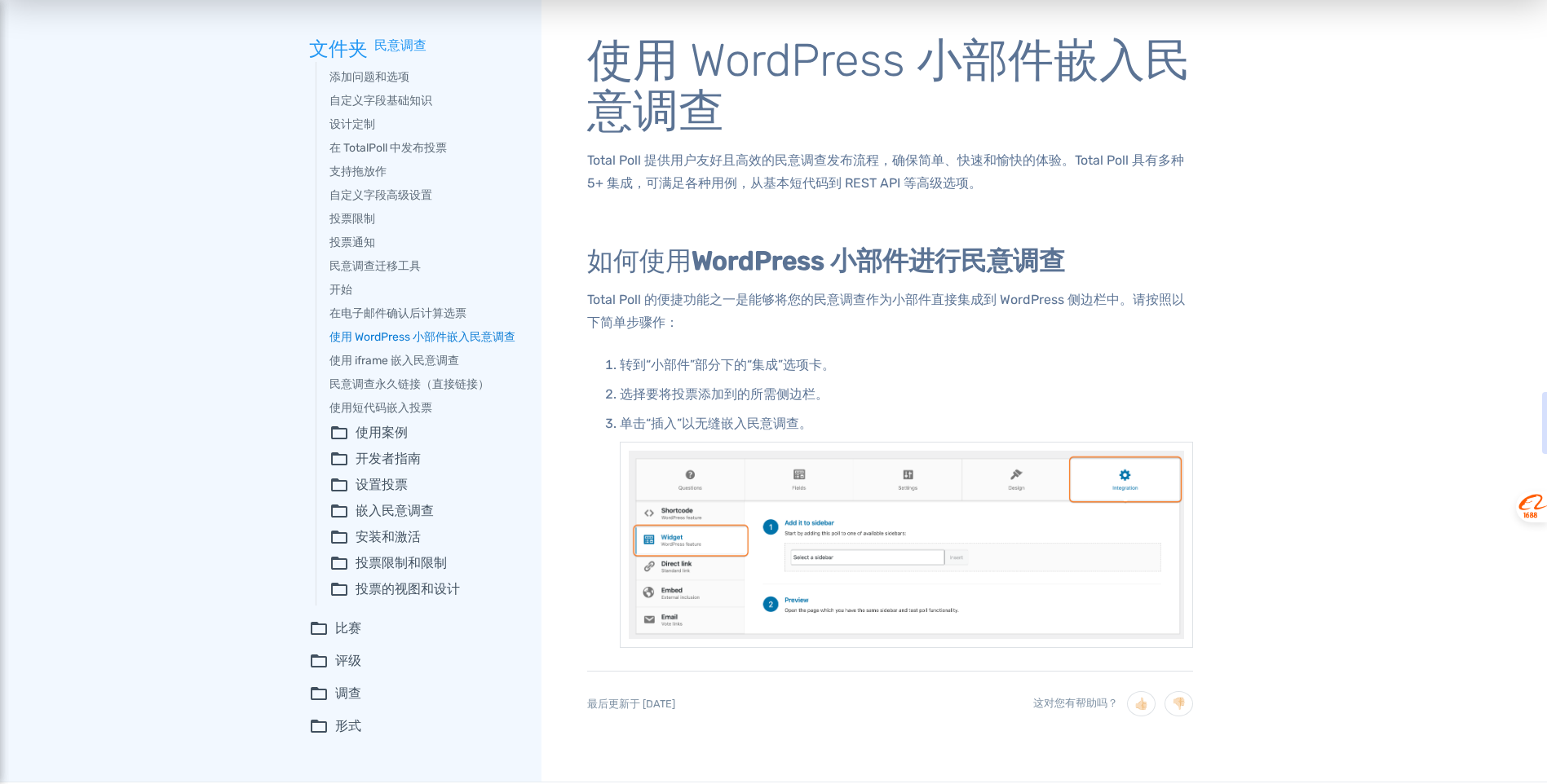
scroll to position [32, 0]
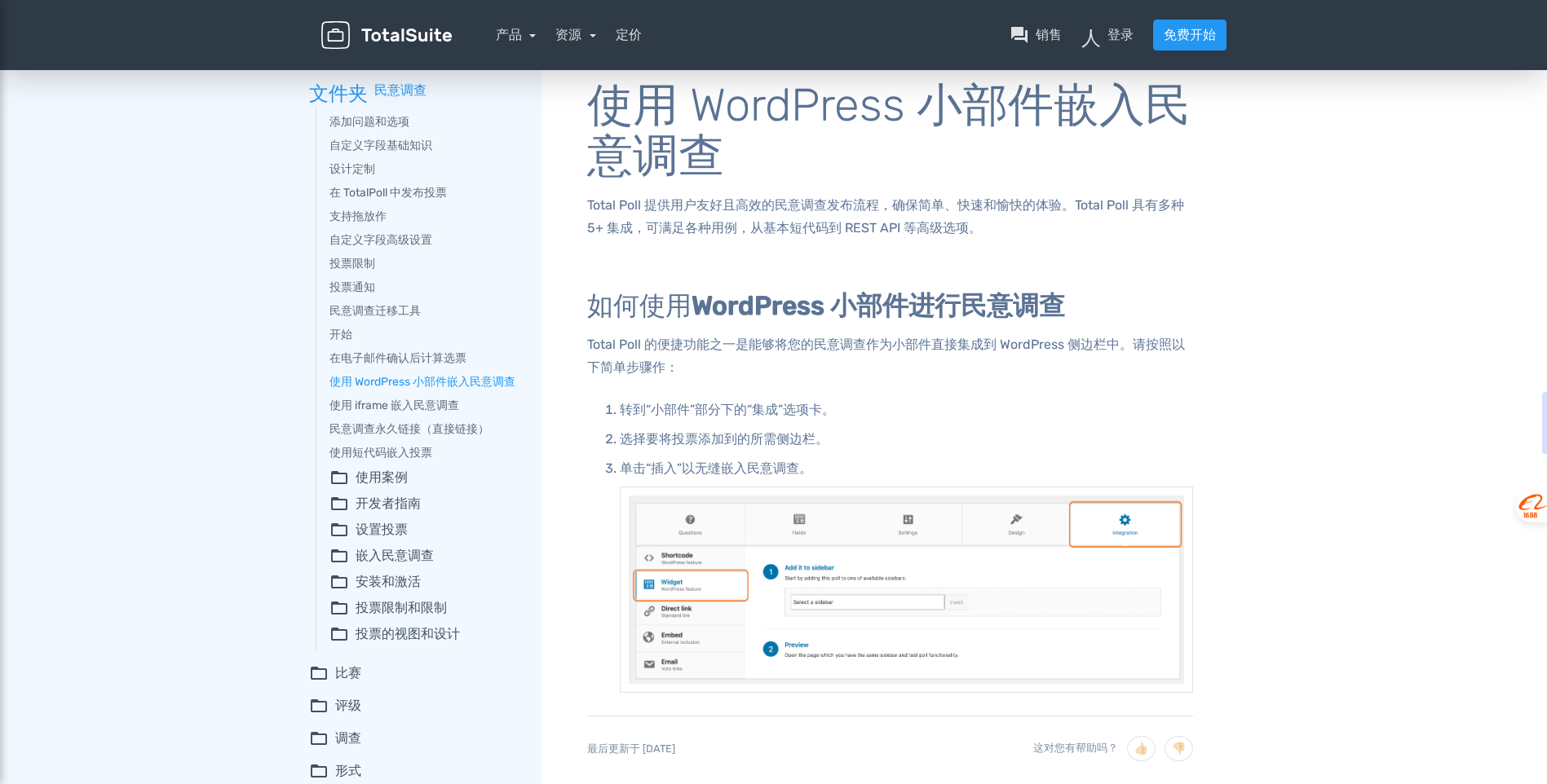
click at [408, 638] on font "投票的视图和设计" at bounding box center [407, 635] width 105 height 20
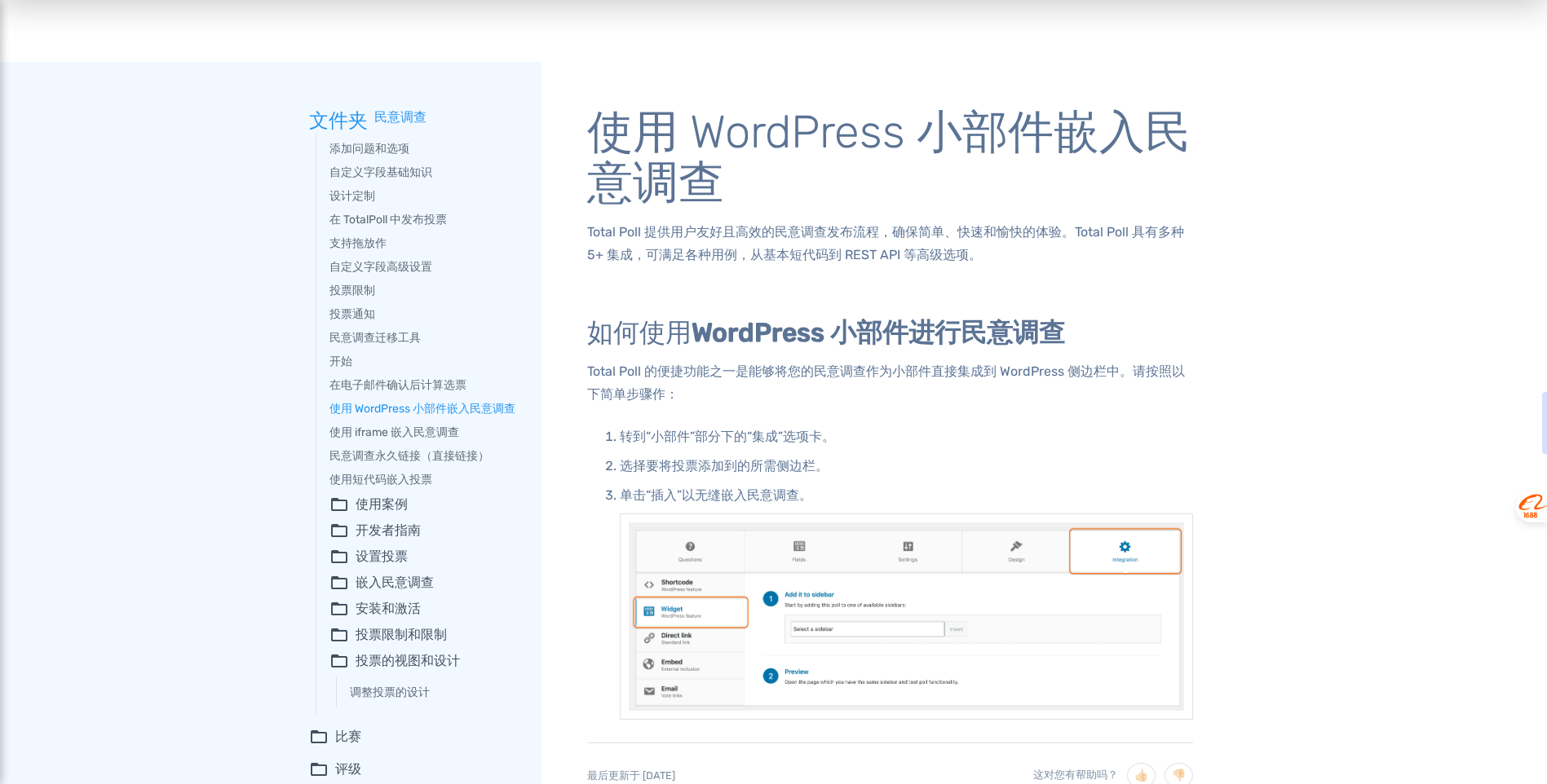
scroll to position [0, 0]
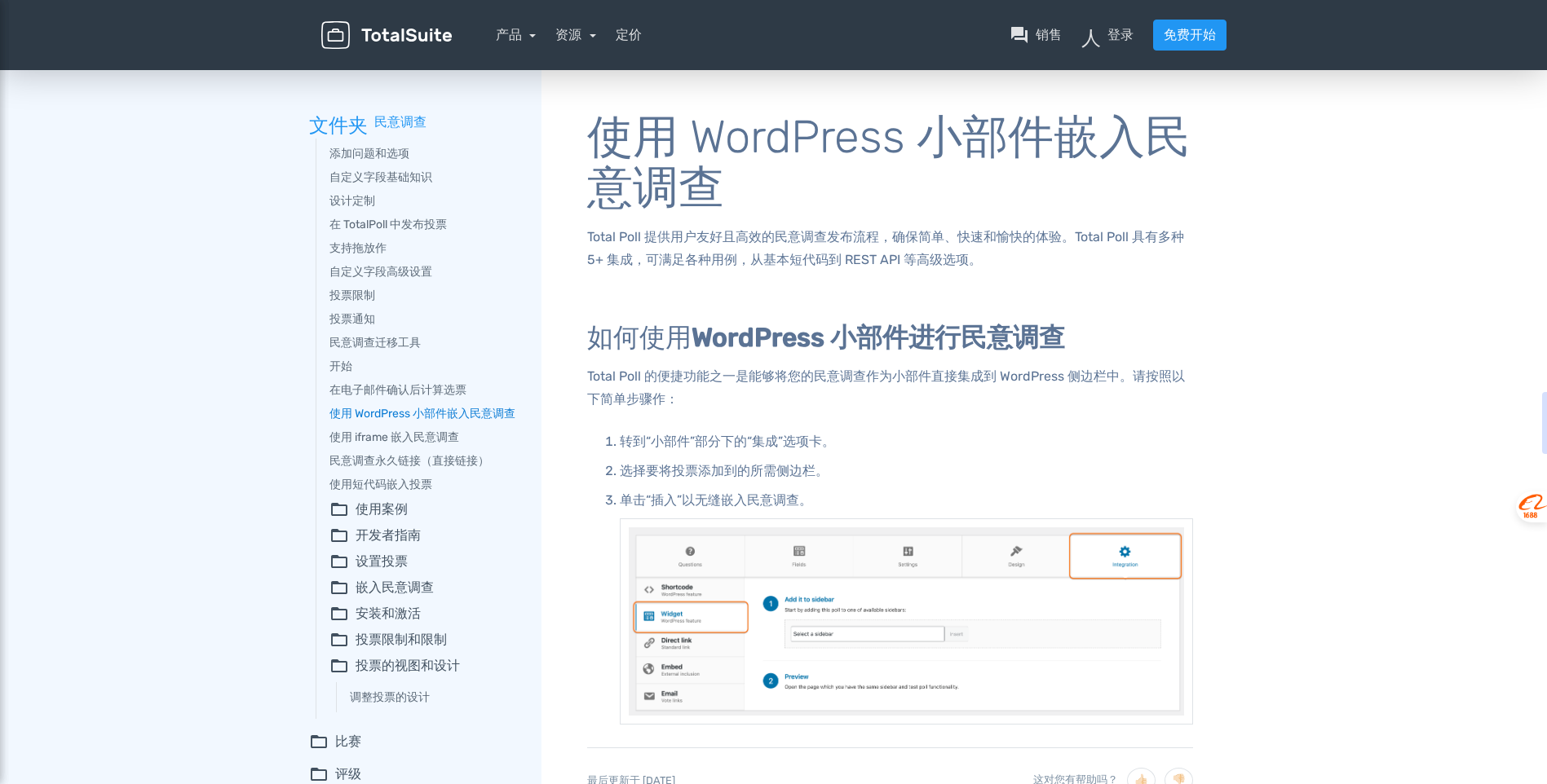
click at [422, 418] on link "使用 WordPress 小部件嵌入民意调查" at bounding box center [424, 413] width 189 height 17
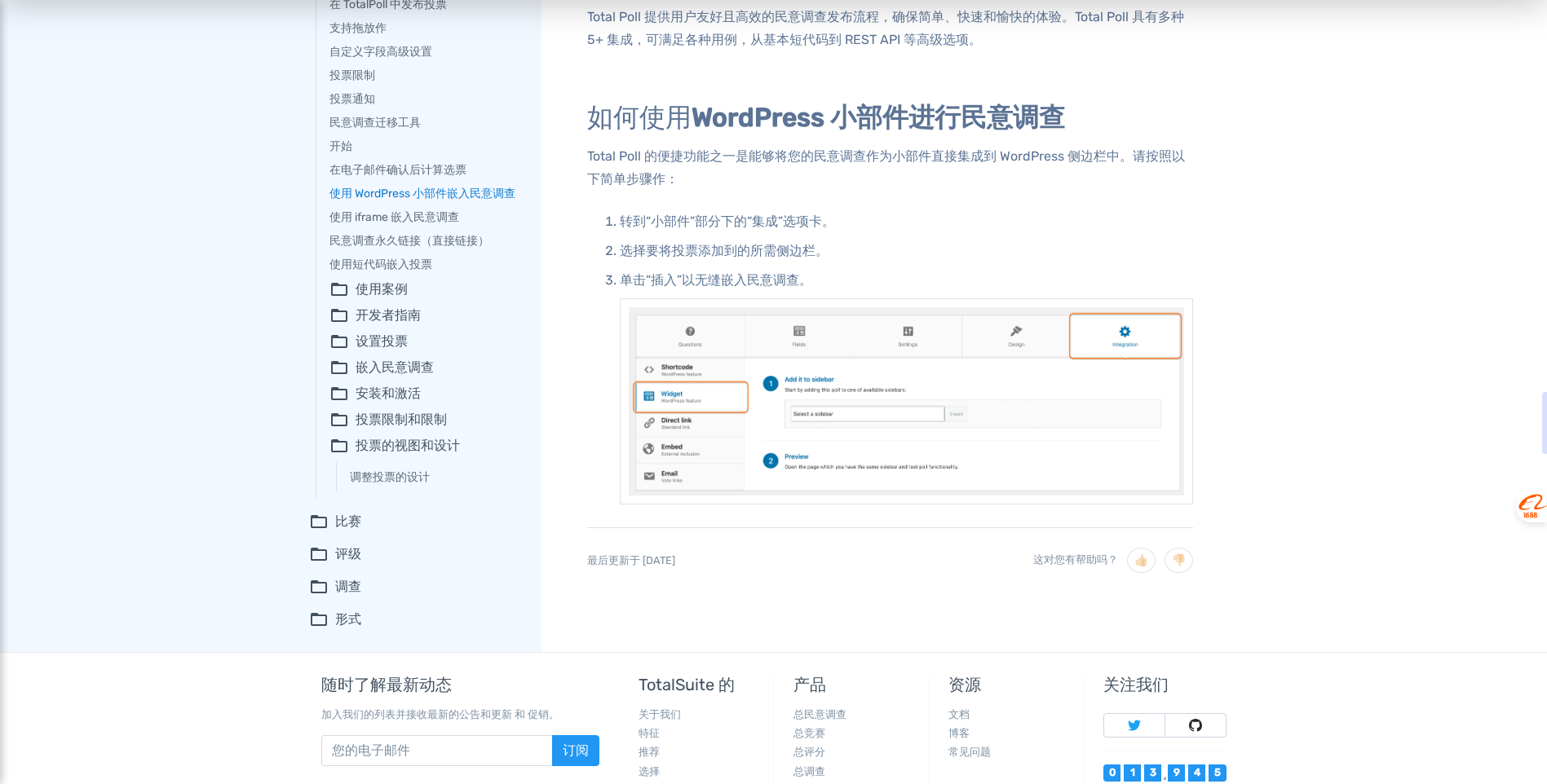
scroll to position [245, 0]
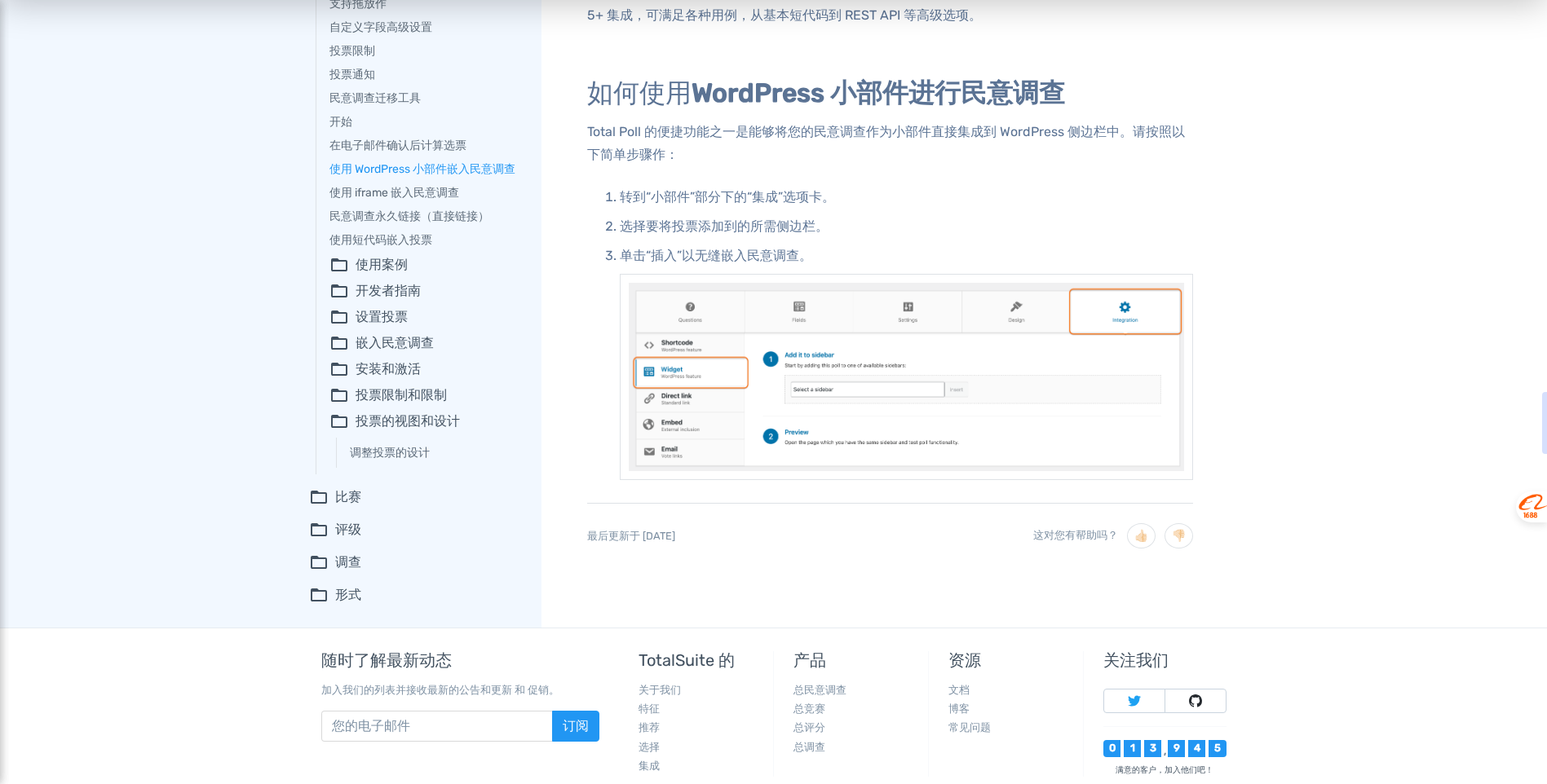
click at [348, 499] on font "比赛" at bounding box center [348, 498] width 26 height 20
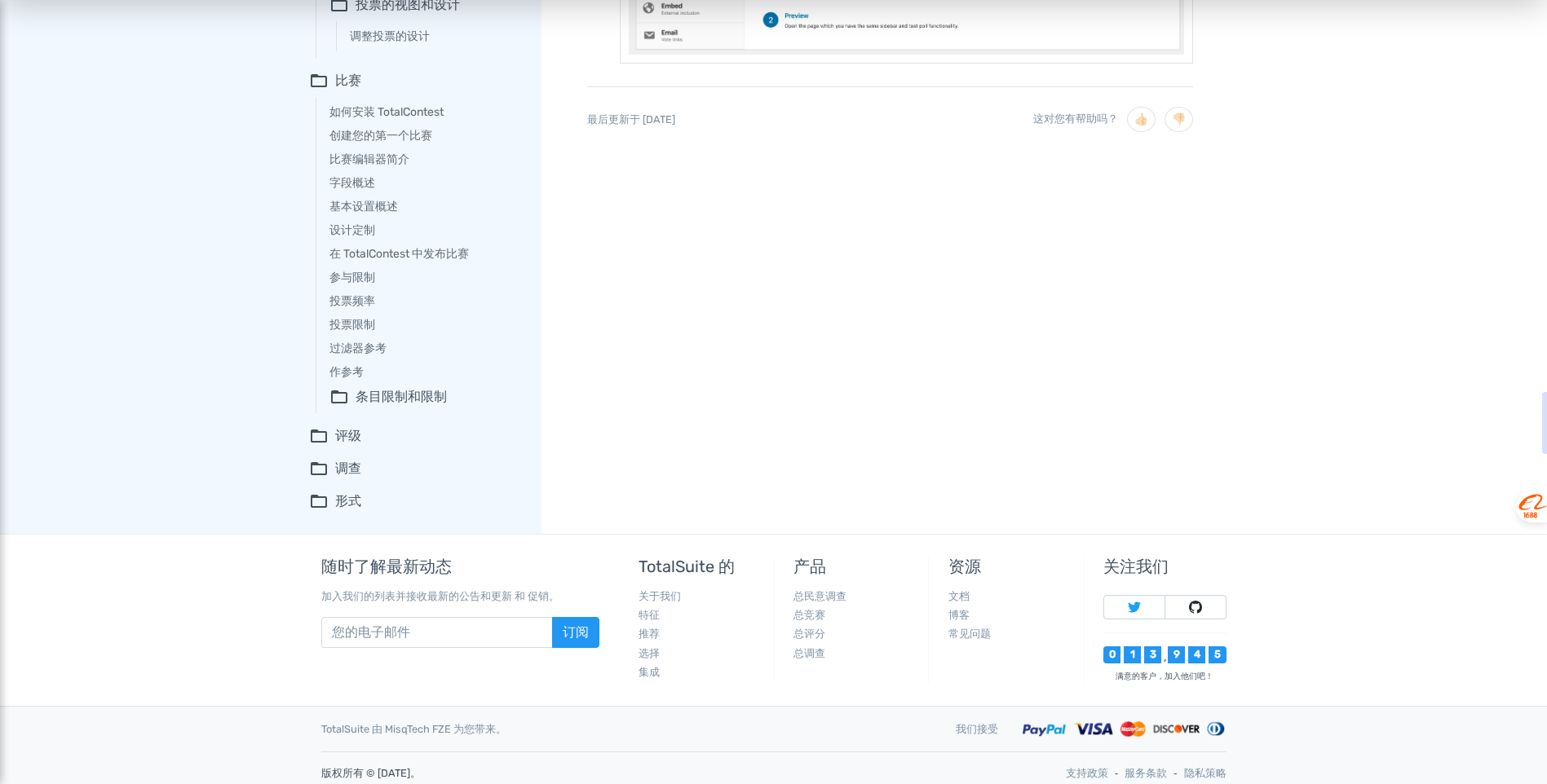
scroll to position [694, 0]
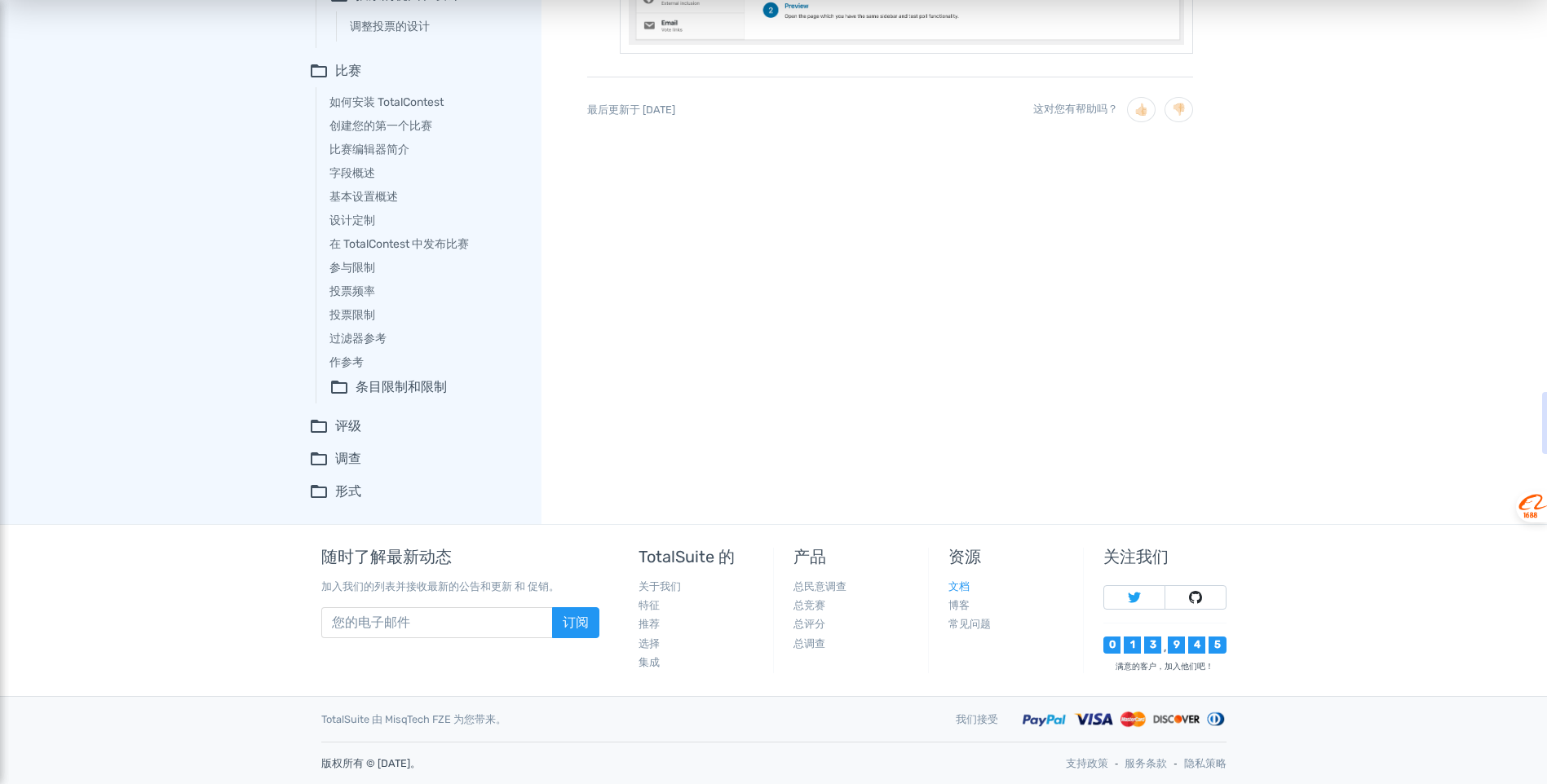
click at [965, 581] on link "文档" at bounding box center [959, 587] width 22 height 12
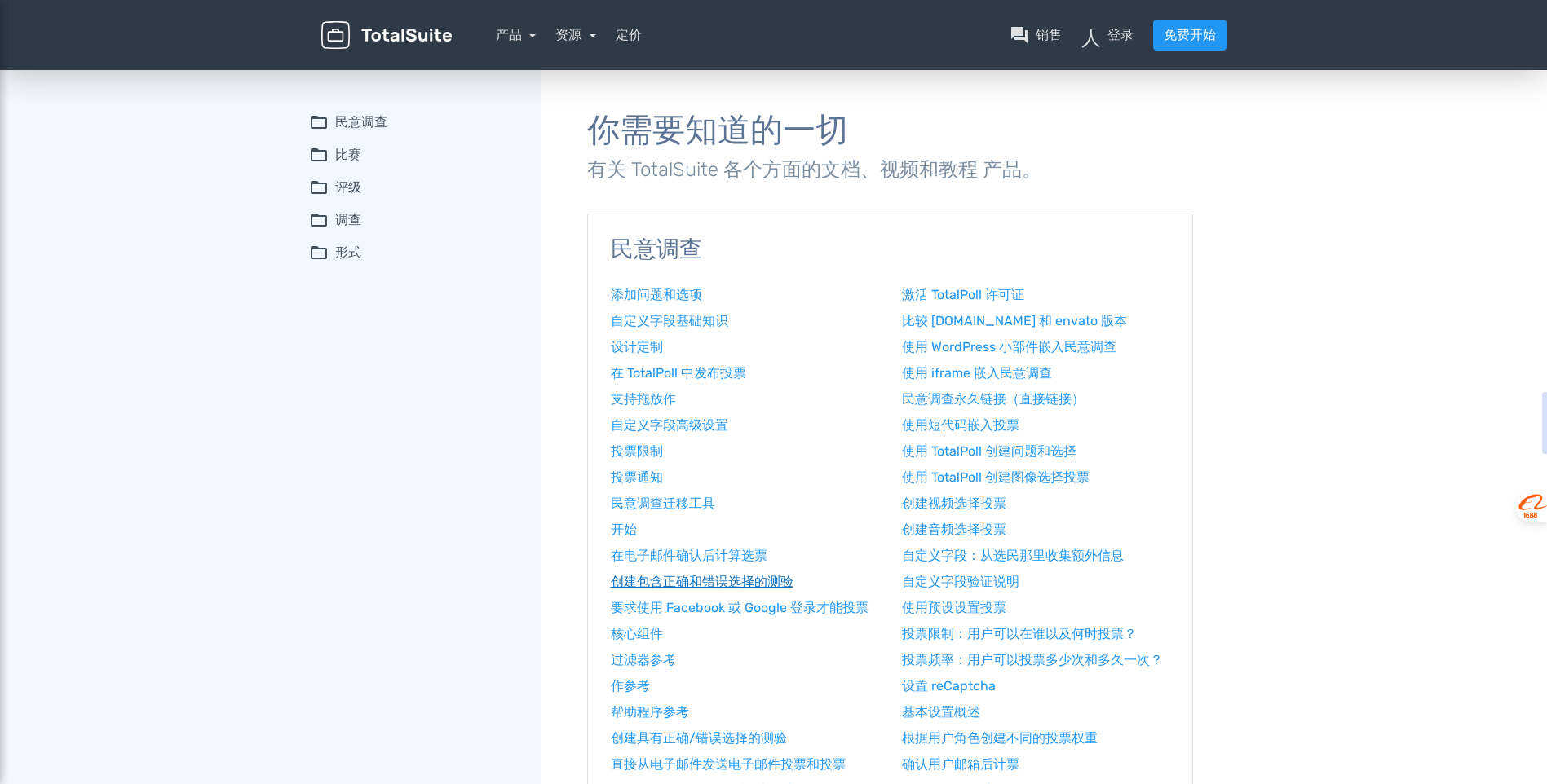
click at [704, 589] on font "创建包含正确和错误选择的测验" at bounding box center [702, 582] width 183 height 16
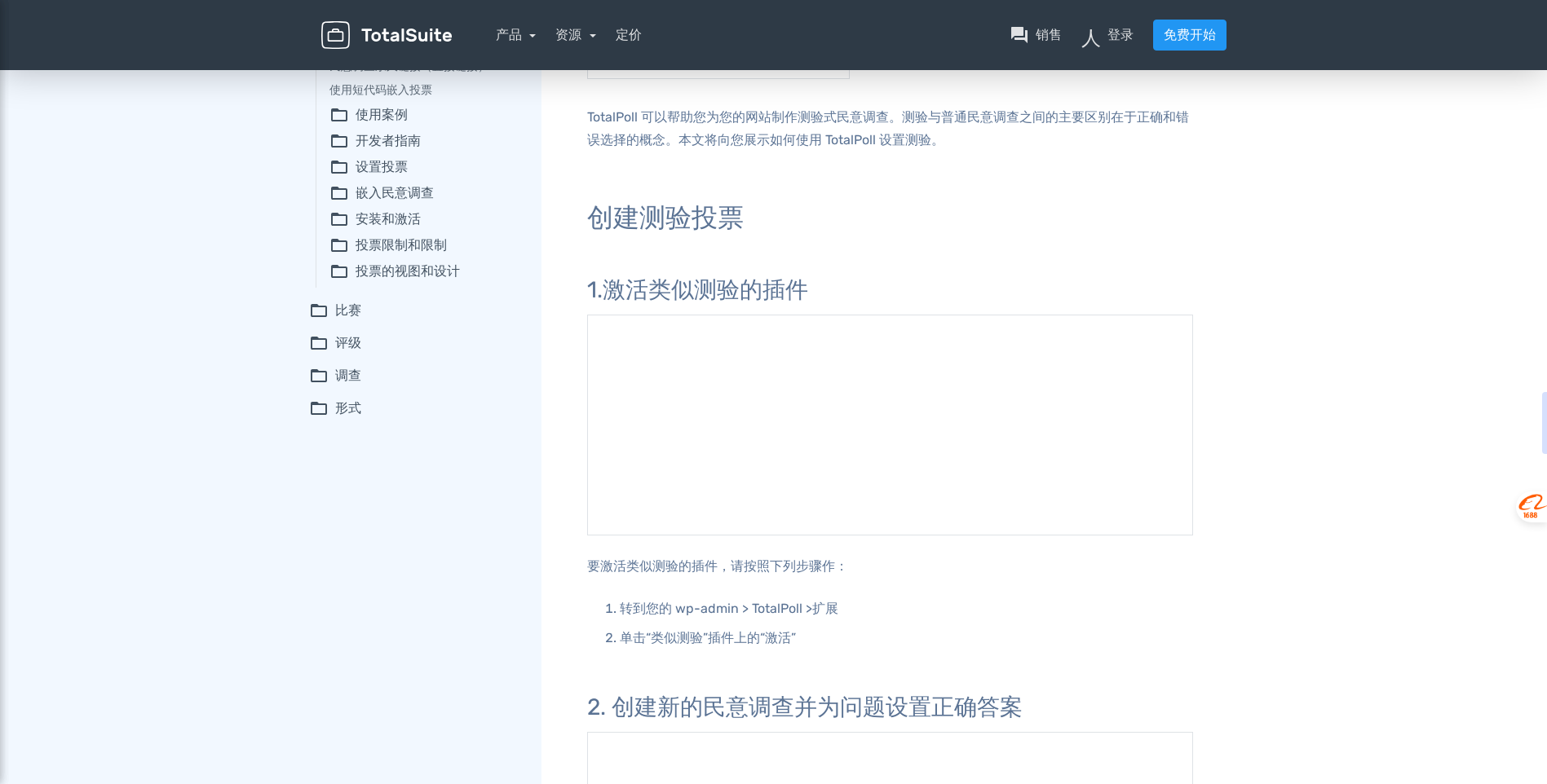
scroll to position [407, 0]
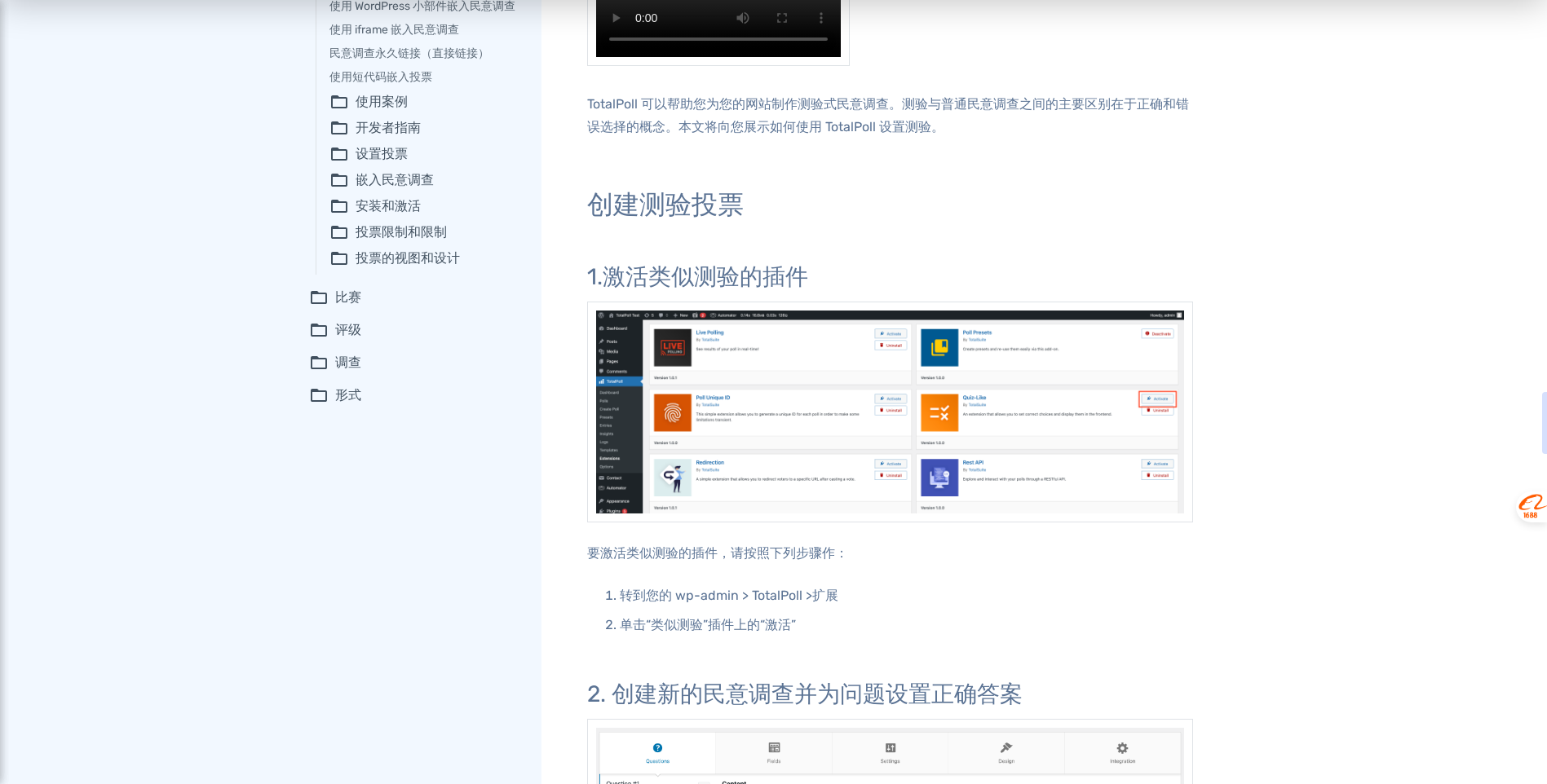
click at [345, 301] on font "比赛" at bounding box center [348, 298] width 26 height 20
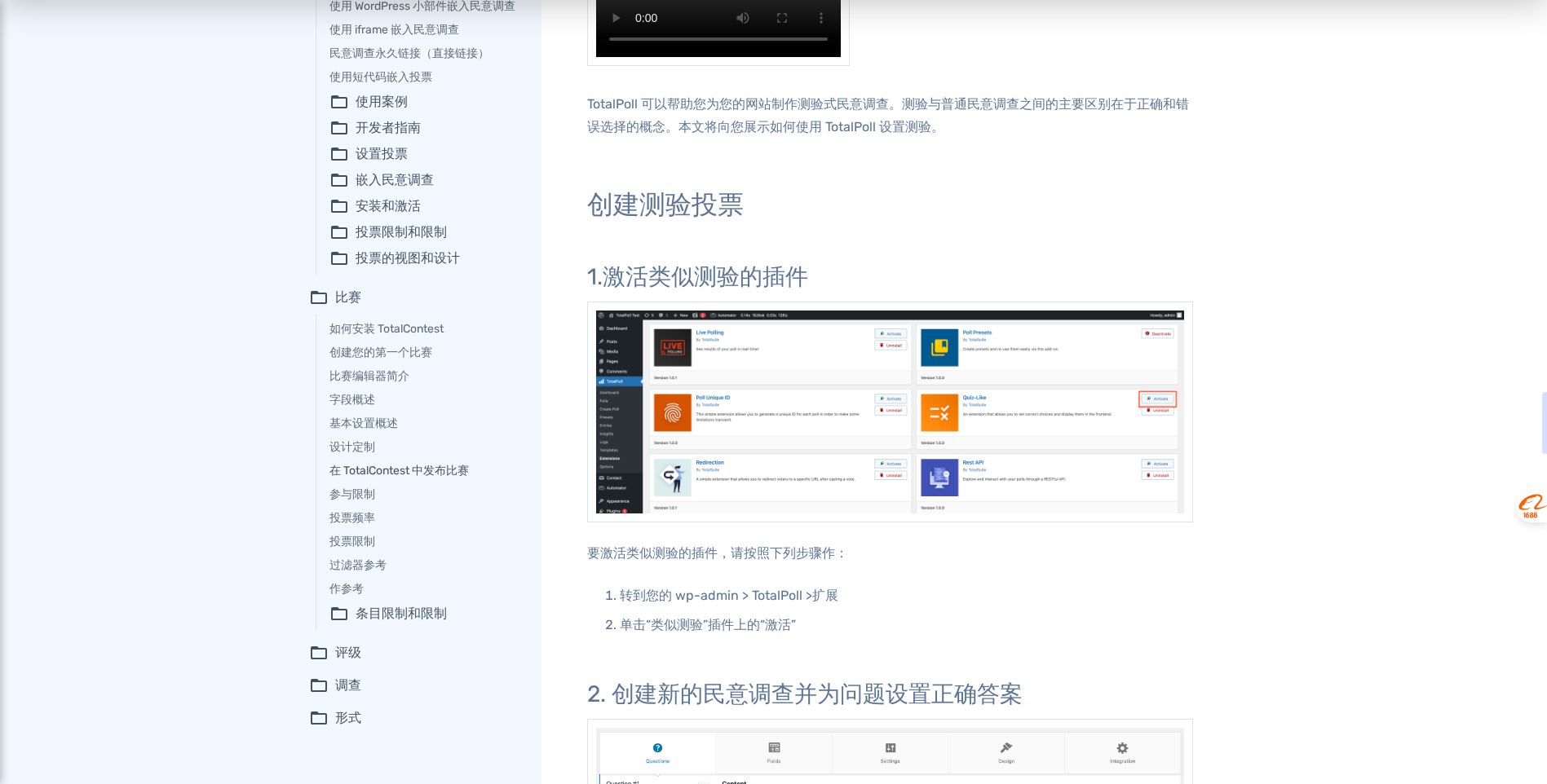
click at [393, 472] on link "在 TotalContest 中发布比赛" at bounding box center [424, 470] width 189 height 17
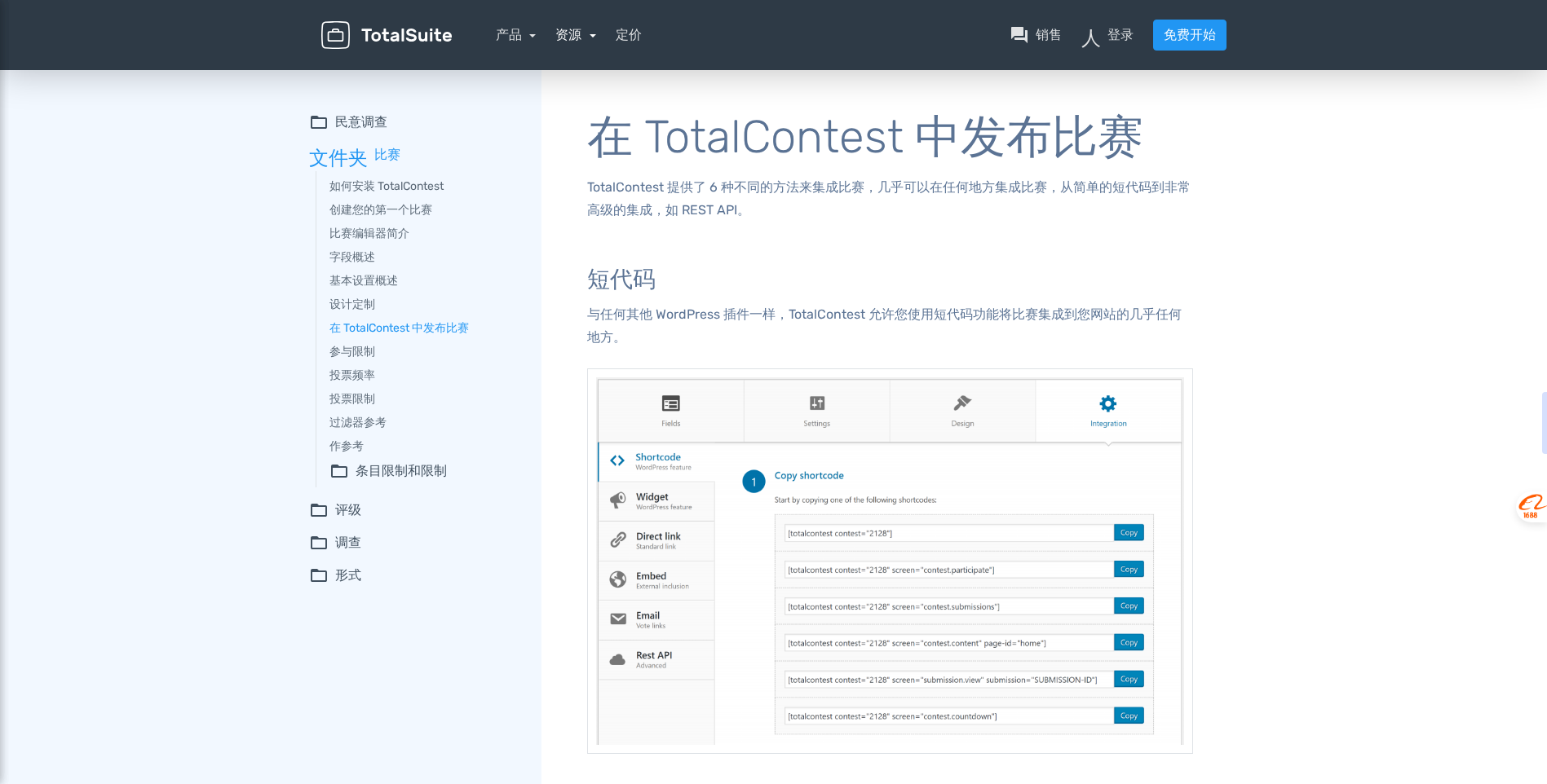
click at [592, 37] on link "资源" at bounding box center [575, 34] width 41 height 16
click at [611, 85] on font "博客" at bounding box center [614, 80] width 26 height 20
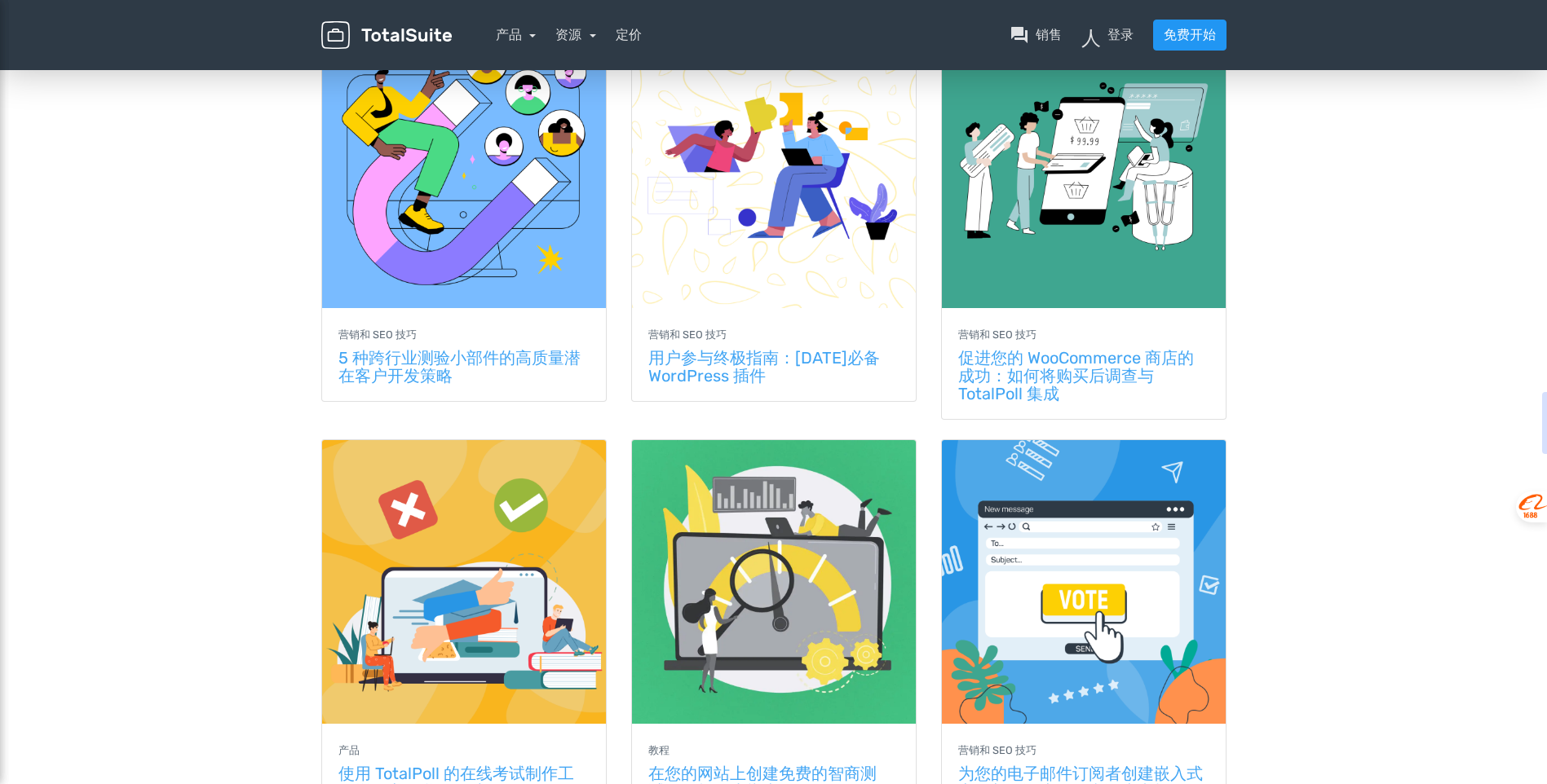
scroll to position [245, 0]
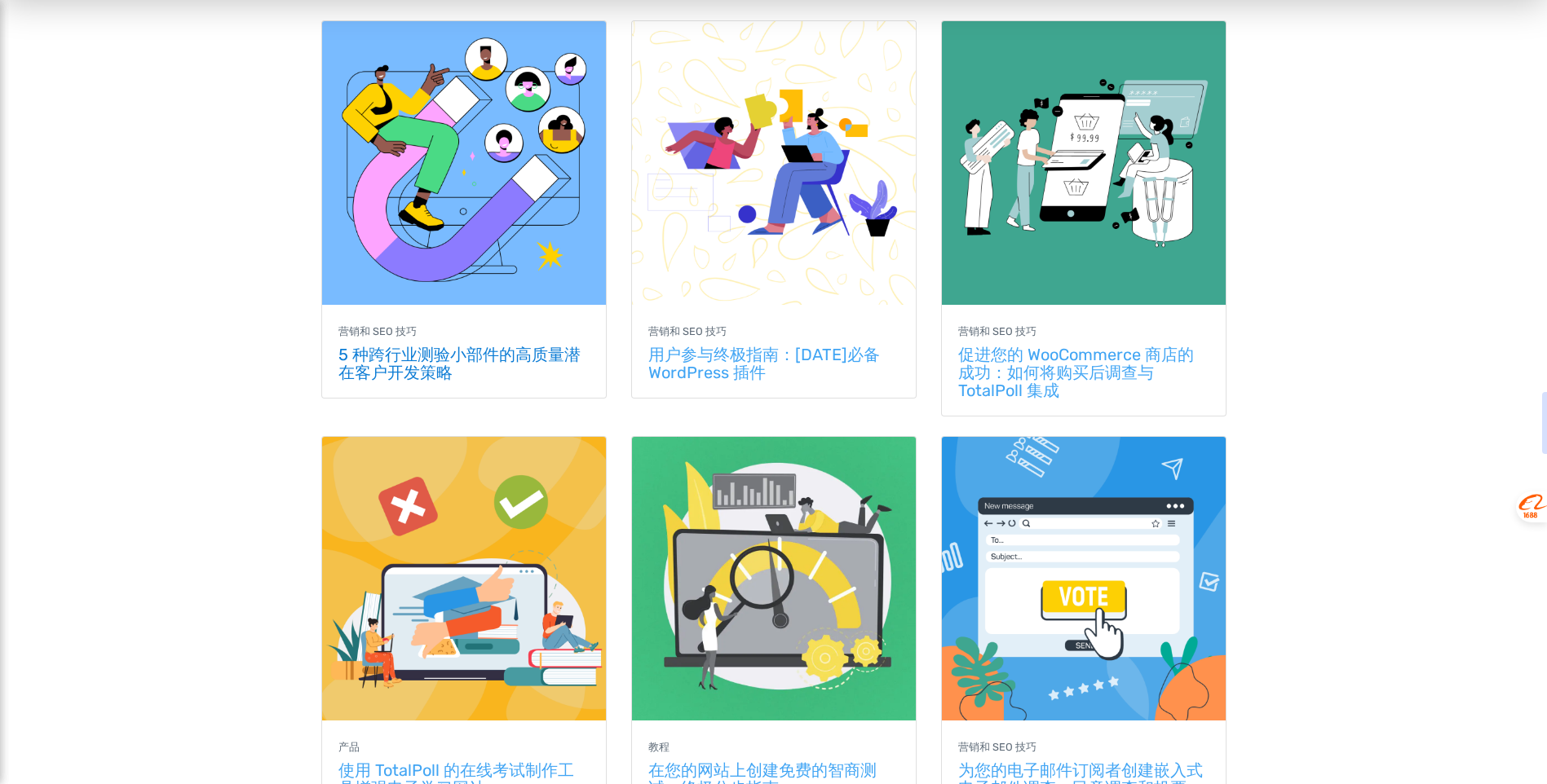
click at [443, 358] on link "5 种跨行业测验小部件的高质量潜在客户开发策略" at bounding box center [460, 363] width 242 height 37
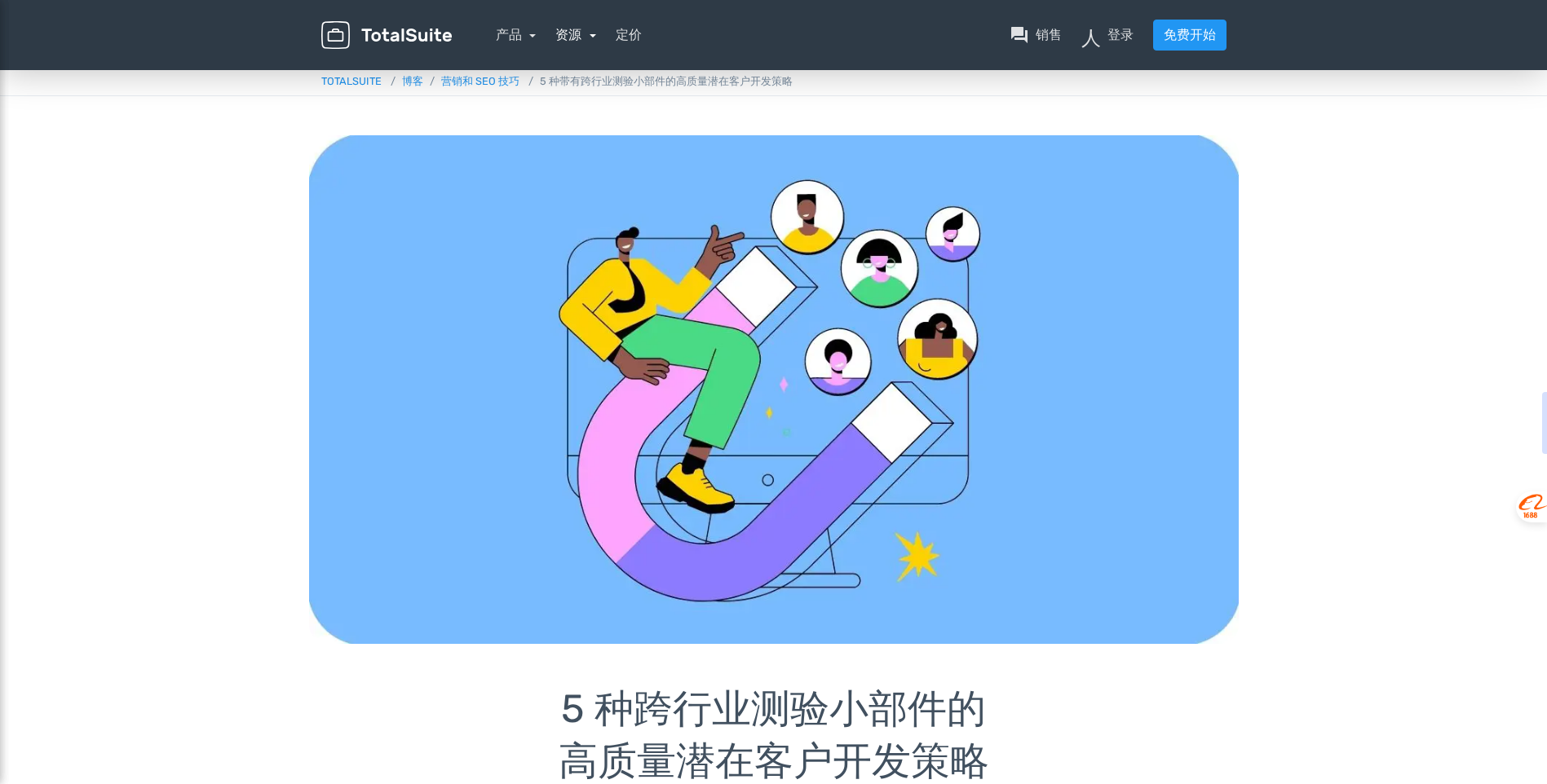
click at [592, 37] on link "资源" at bounding box center [575, 34] width 41 height 16
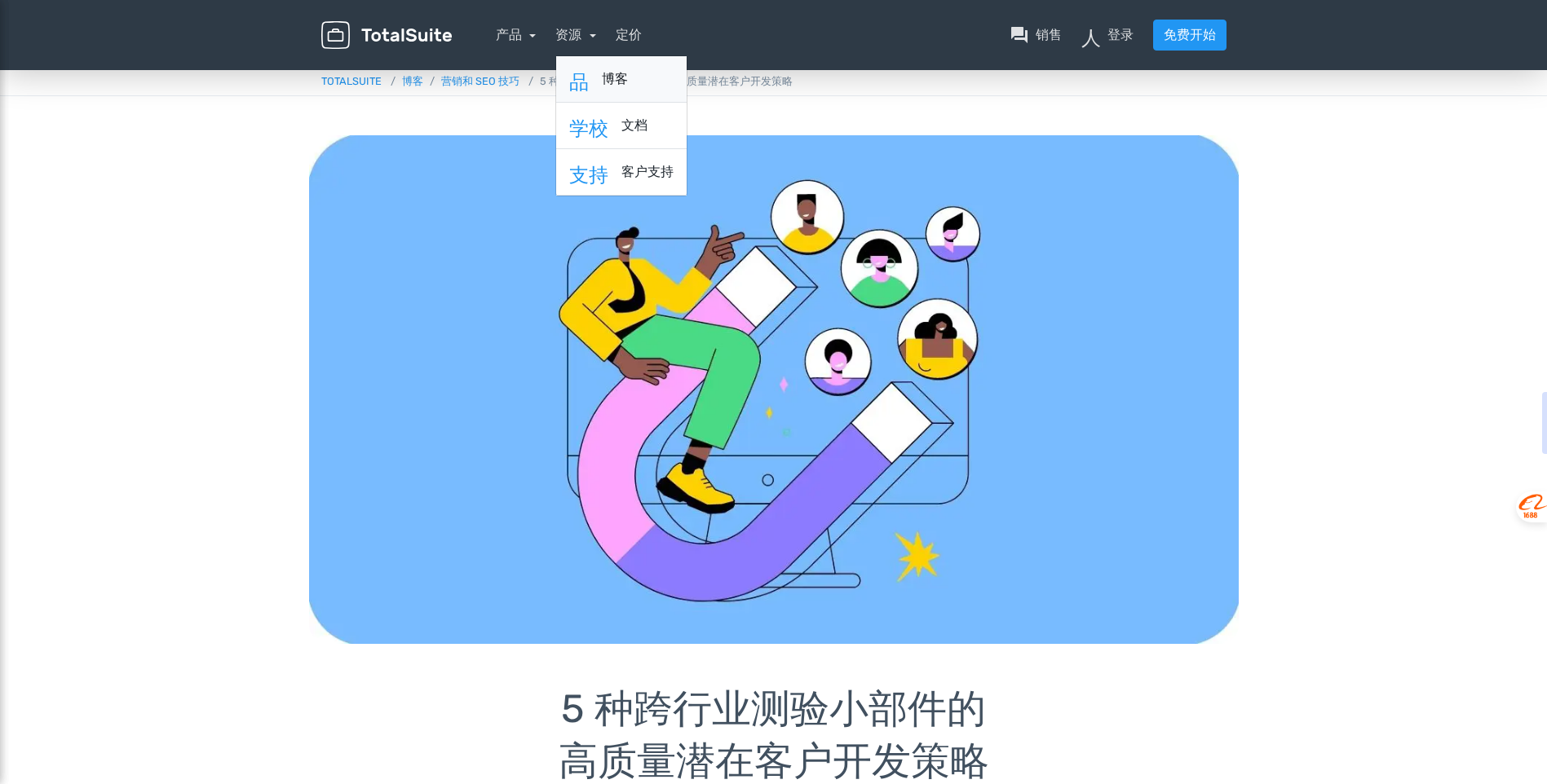
click at [606, 79] on font "博客" at bounding box center [614, 80] width 26 height 20
